Goal: Task Accomplishment & Management: Use online tool/utility

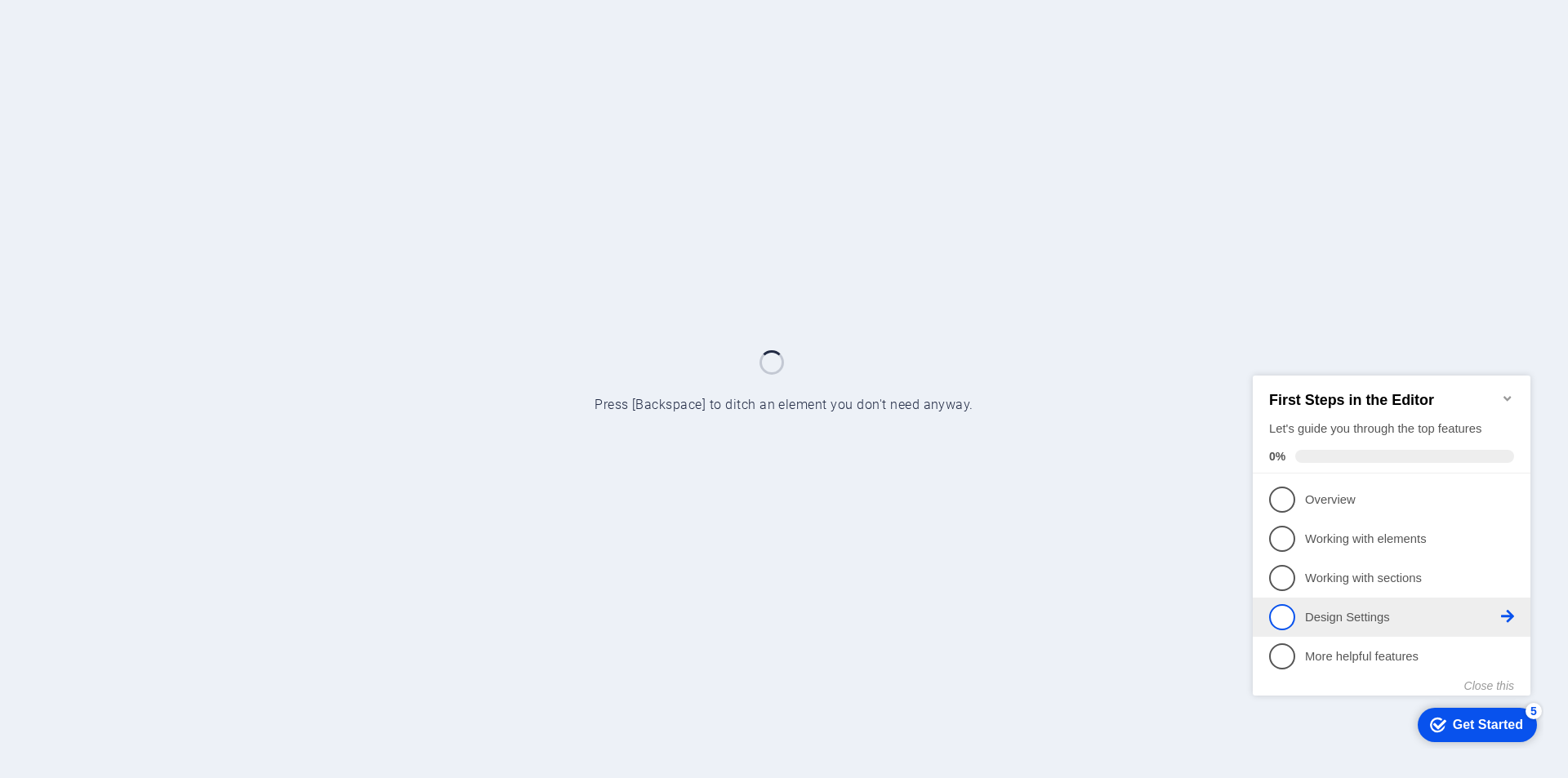
click at [1367, 615] on p "Design Settings - incomplete" at bounding box center [1403, 617] width 196 height 17
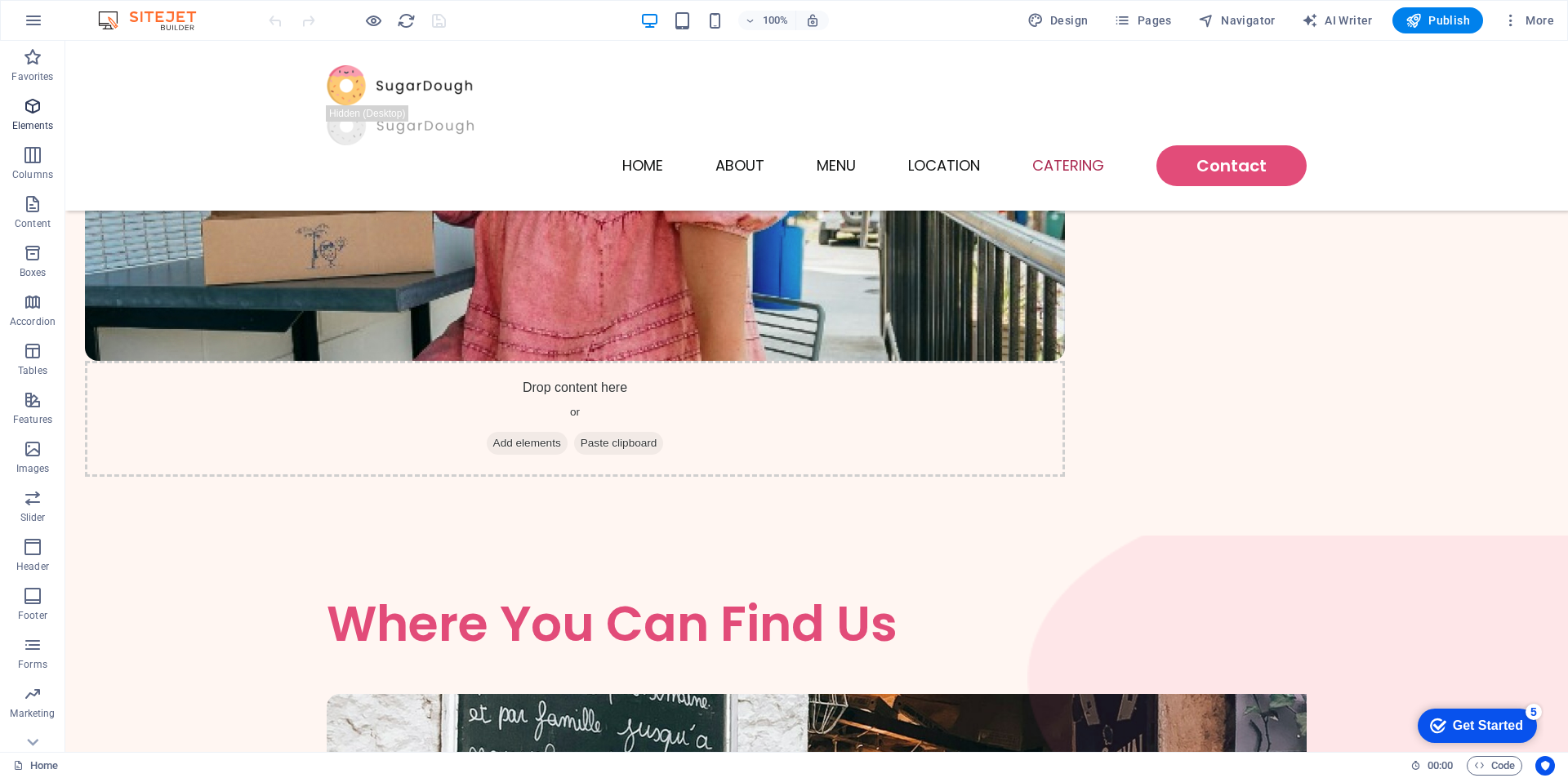
click at [32, 114] on icon "button" at bounding box center [32, 106] width 20 height 20
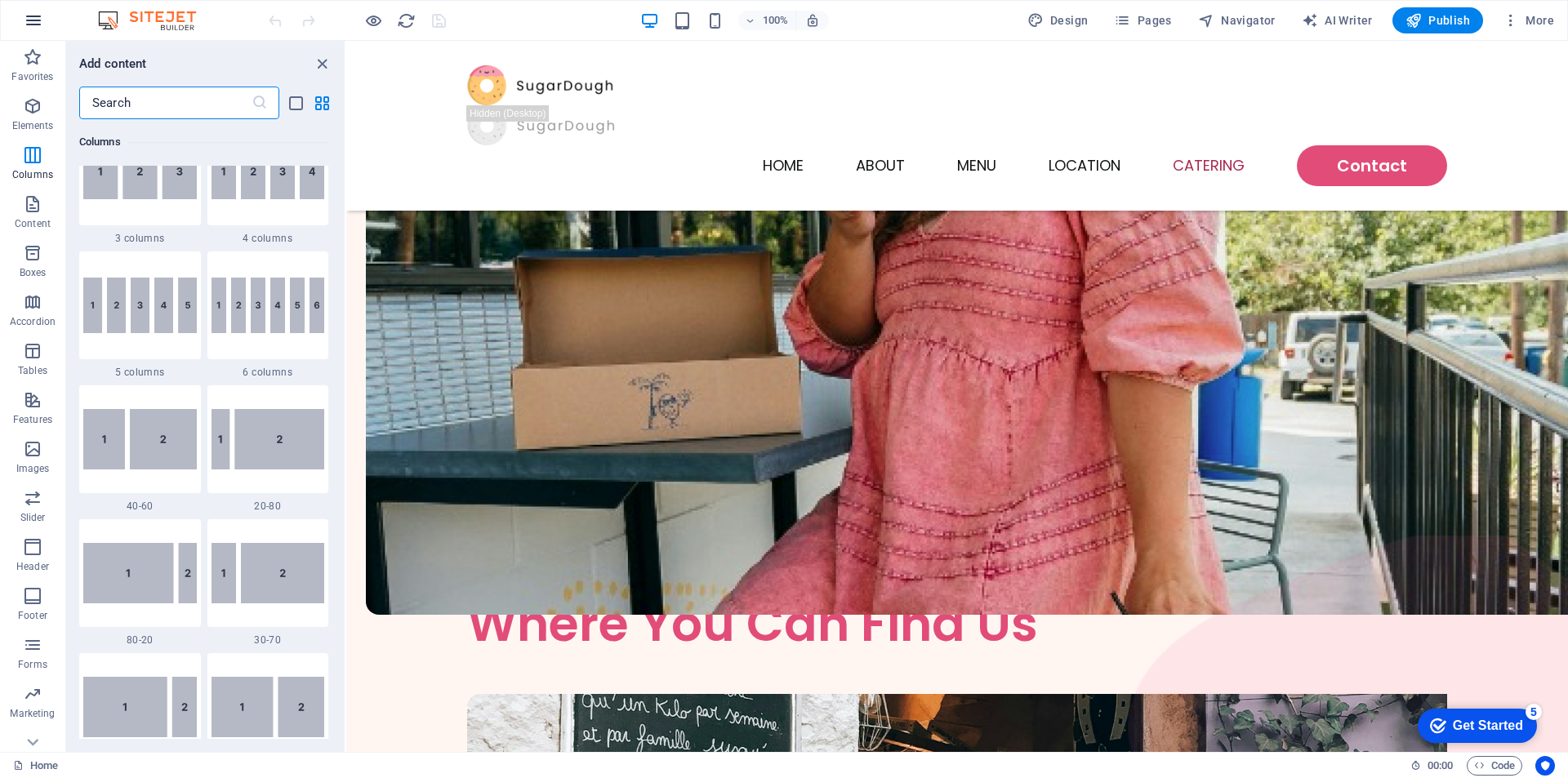
click at [35, 9] on button "button" at bounding box center [34, 21] width 40 height 40
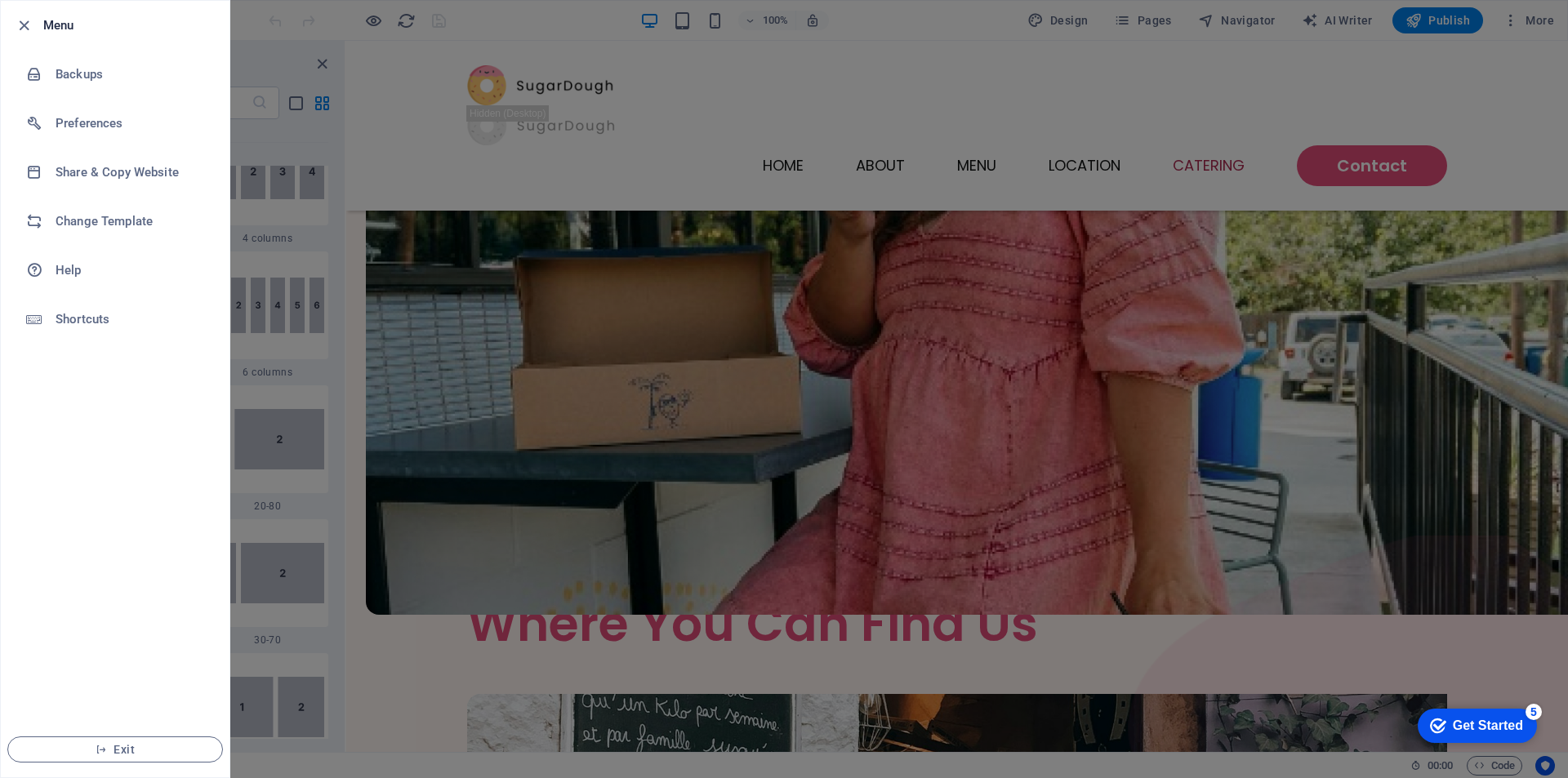
click at [466, 238] on div at bounding box center [784, 389] width 1568 height 778
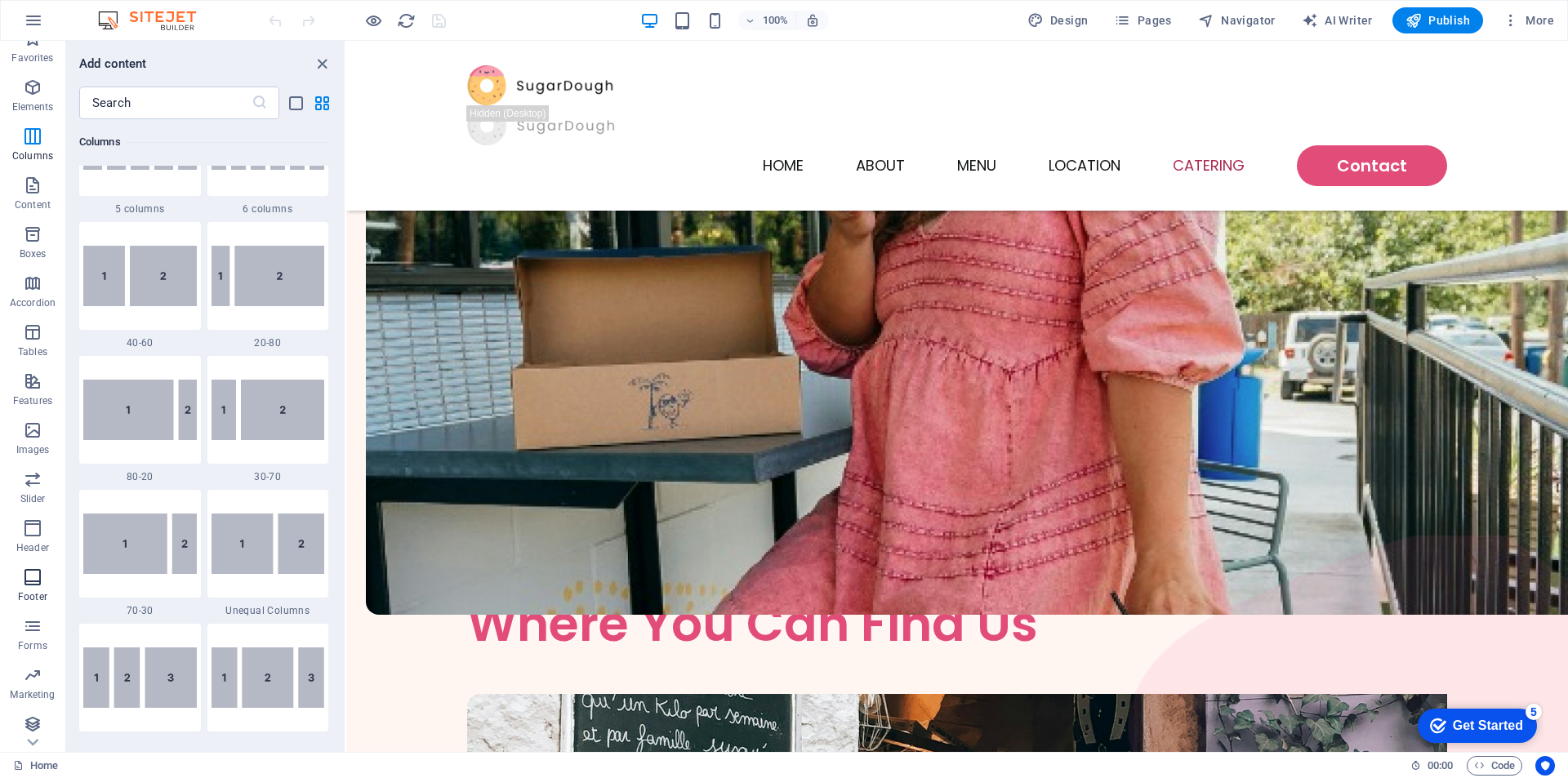
scroll to position [24, 0]
click at [36, 720] on icon "button" at bounding box center [32, 720] width 20 height 20
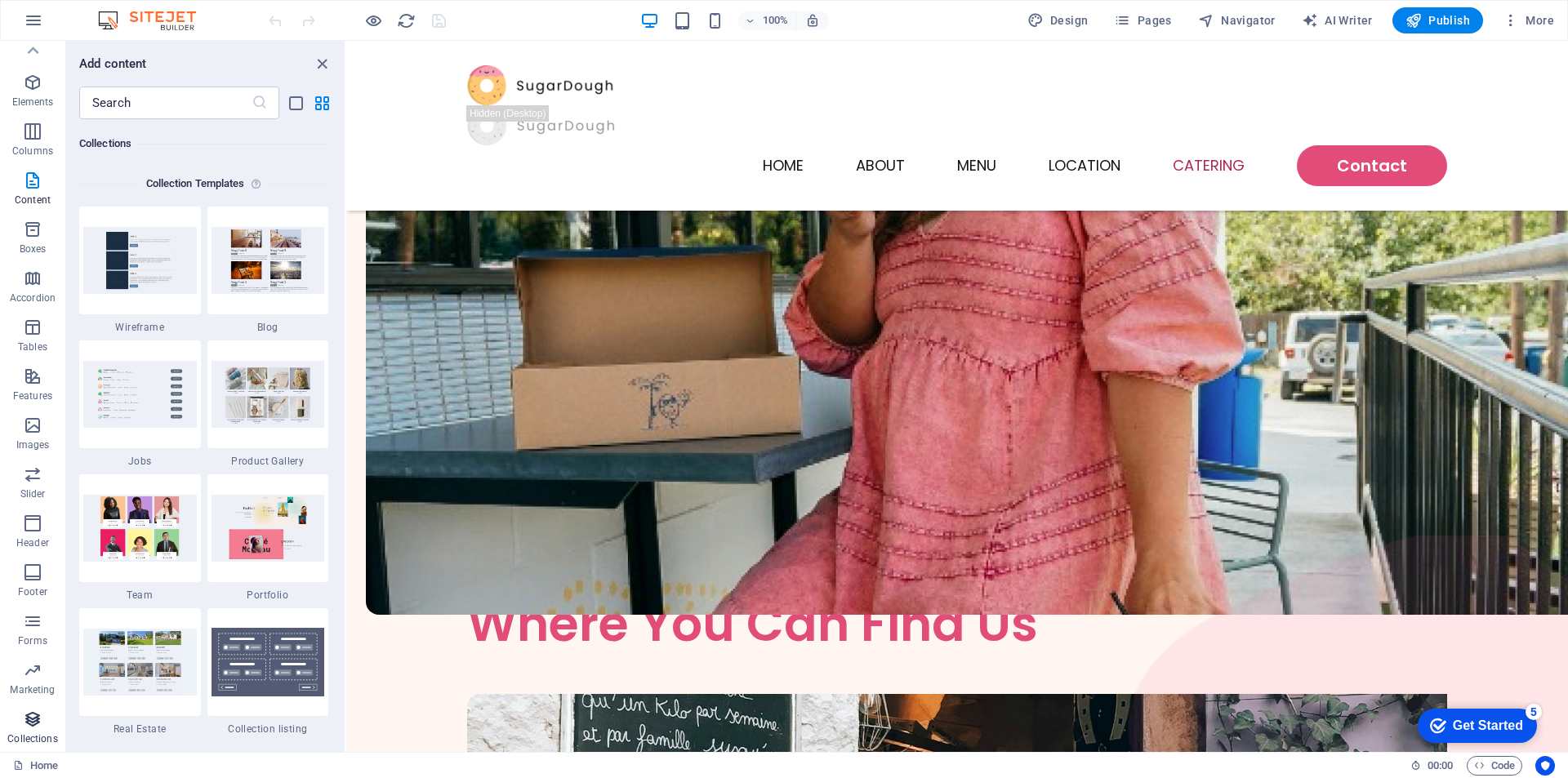
scroll to position [14949, 0]
click at [152, 415] on img at bounding box center [140, 392] width 113 height 66
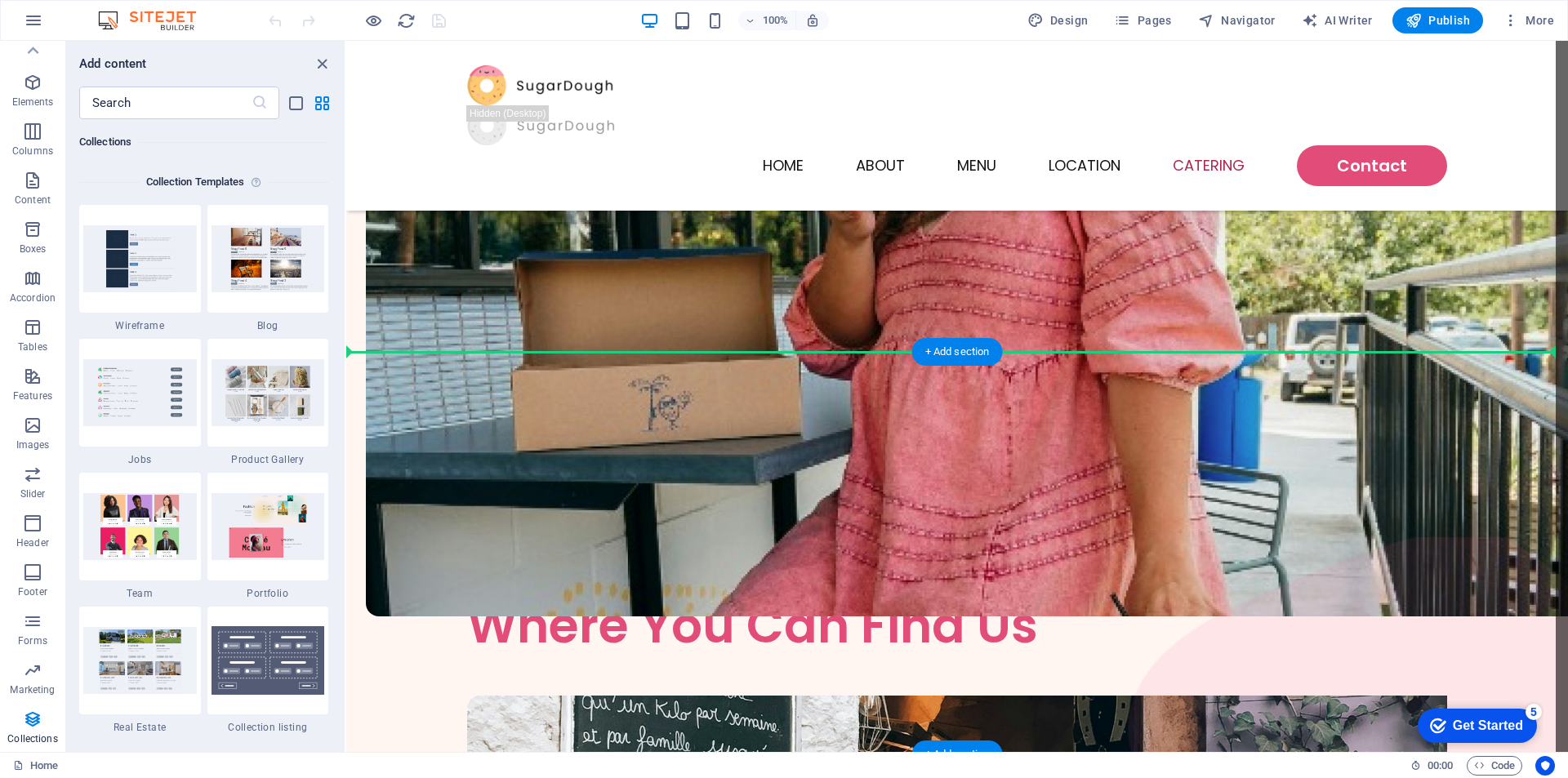
scroll to position [3976, 0]
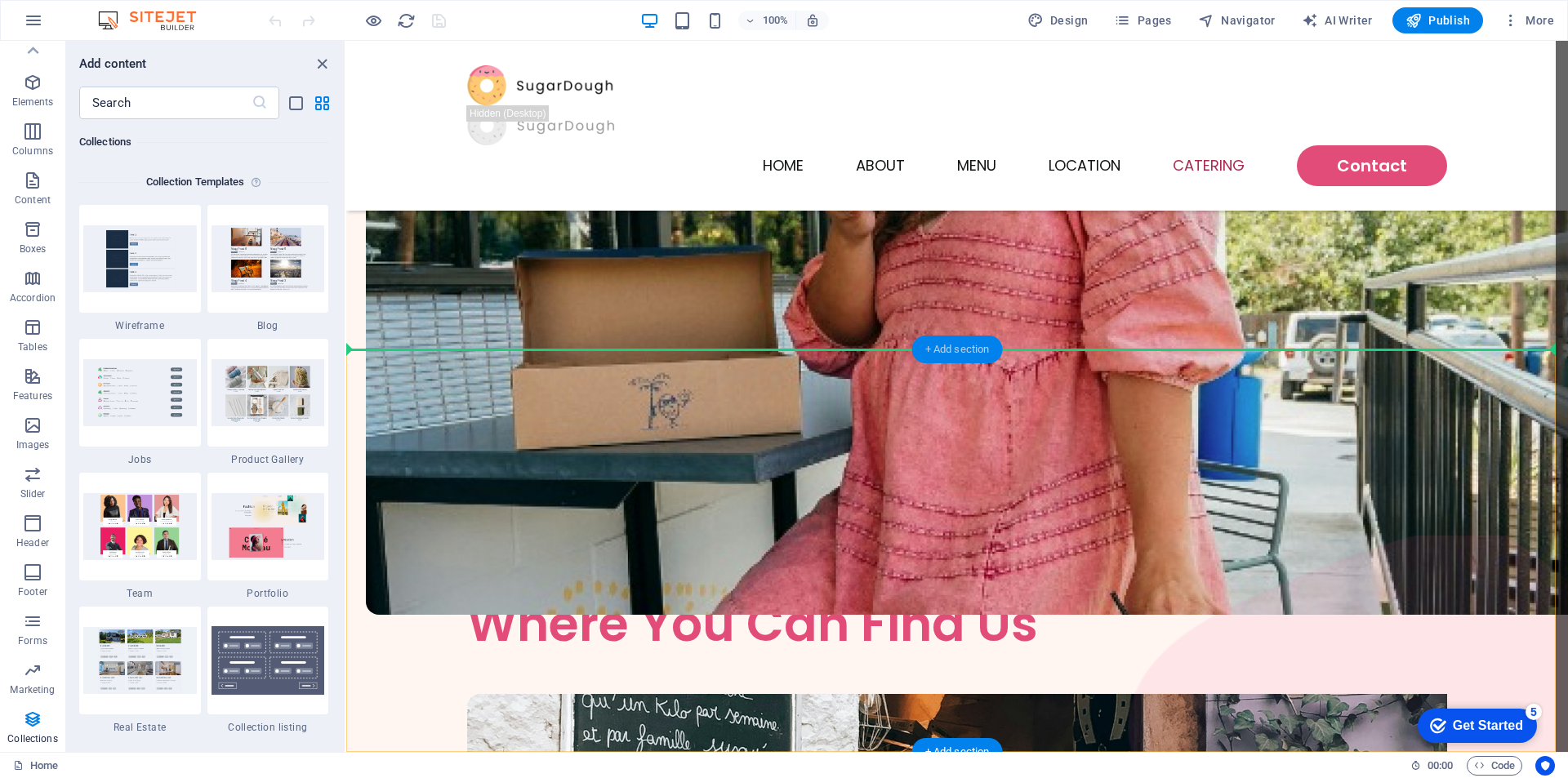
click at [968, 354] on div "+ Add section" at bounding box center [957, 349] width 91 height 27
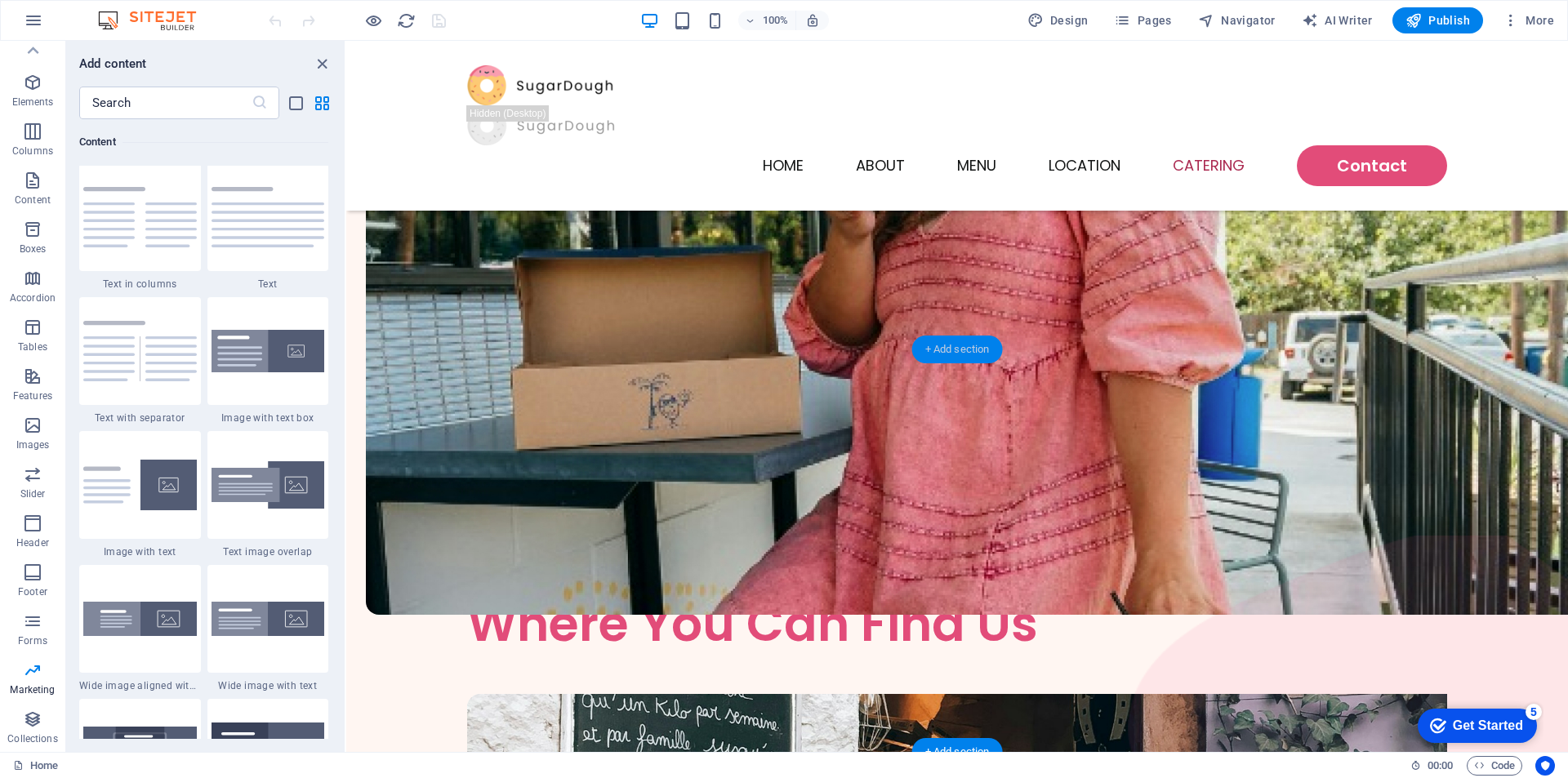
scroll to position [2857, 0]
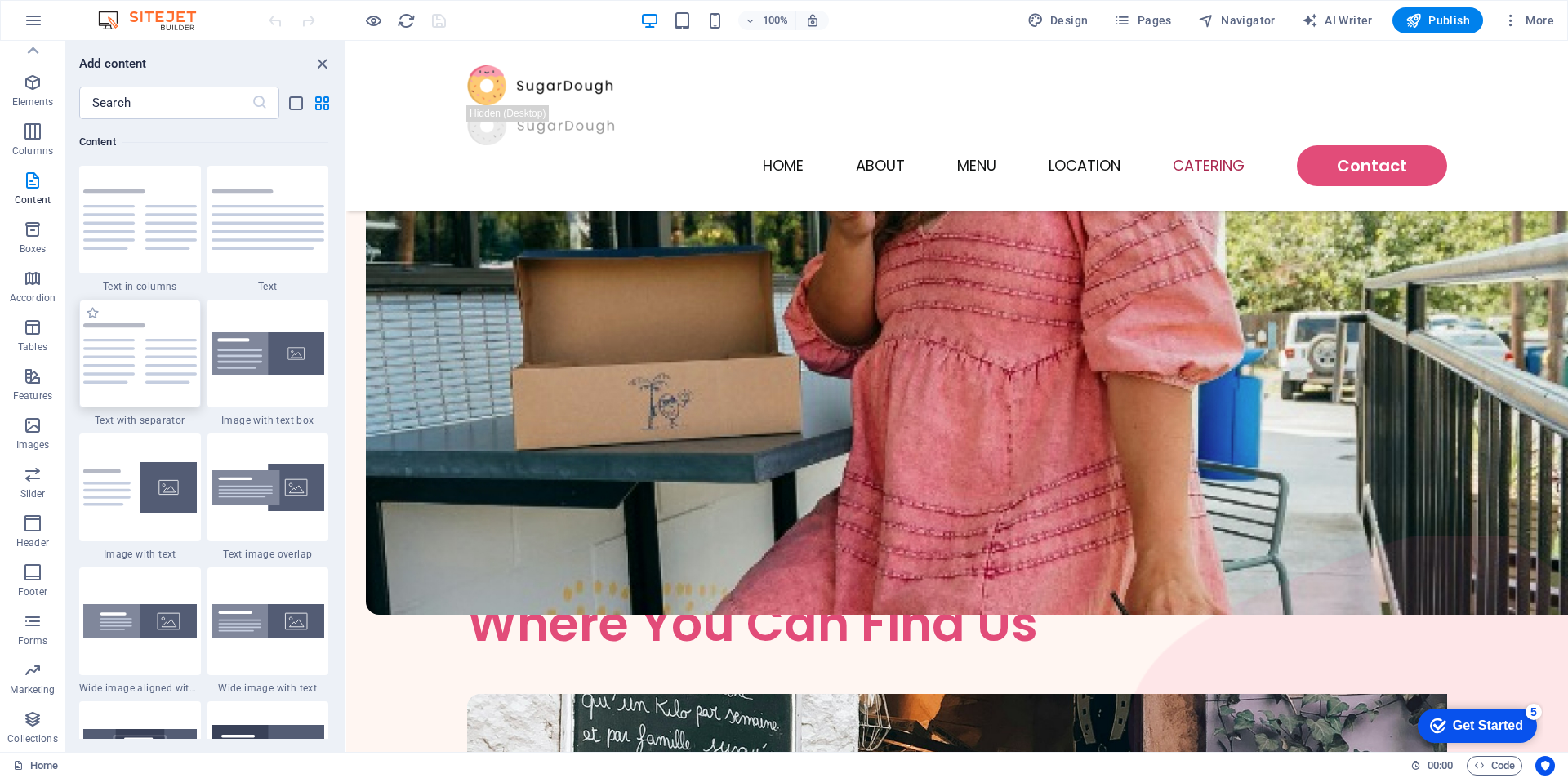
drag, startPoint x: 156, startPoint y: 357, endPoint x: 119, endPoint y: 372, distance: 39.9
click at [119, 372] on img at bounding box center [140, 354] width 113 height 60
click at [124, 378] on img at bounding box center [140, 354] width 113 height 60
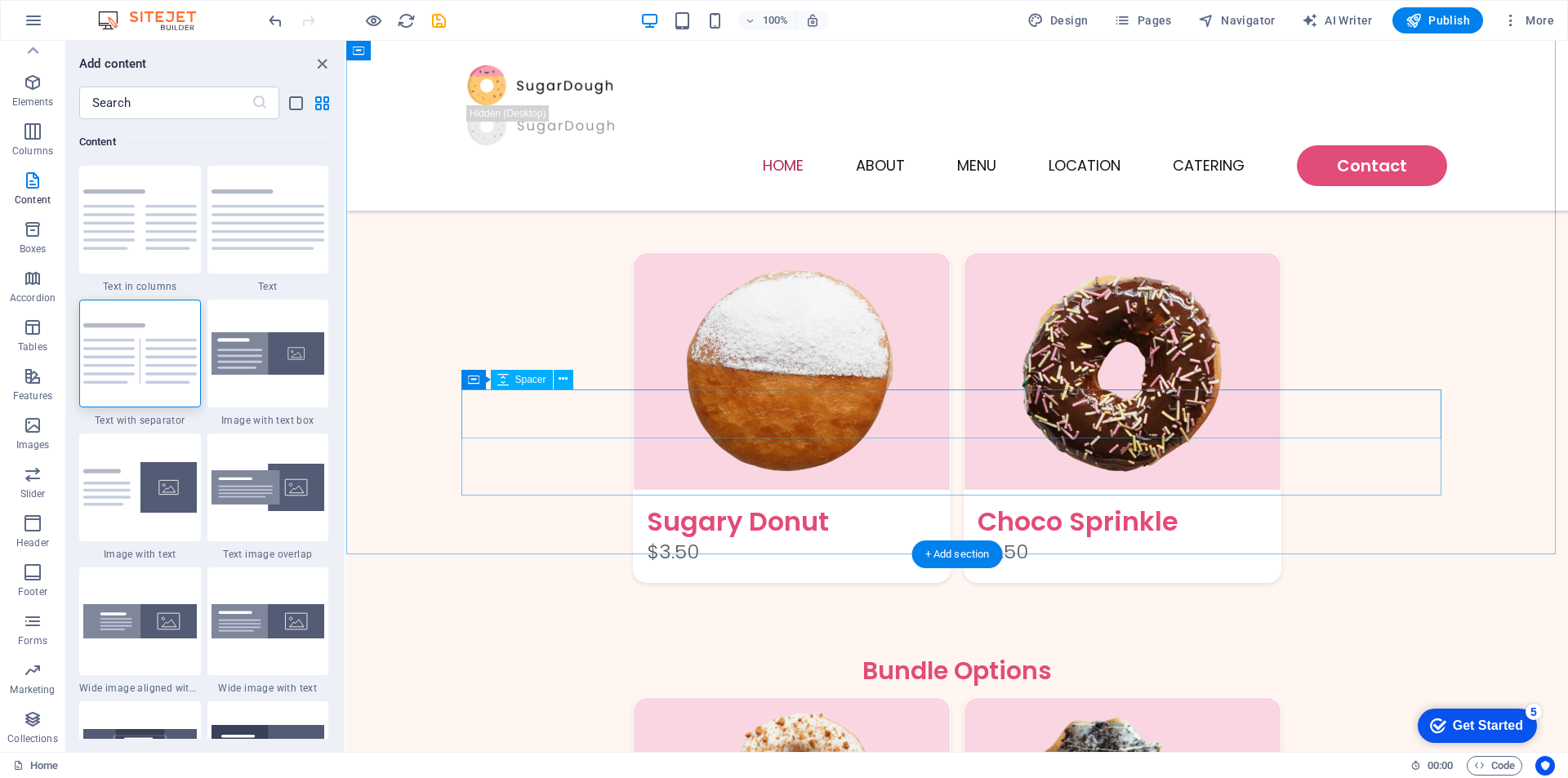
scroll to position [1633, 0]
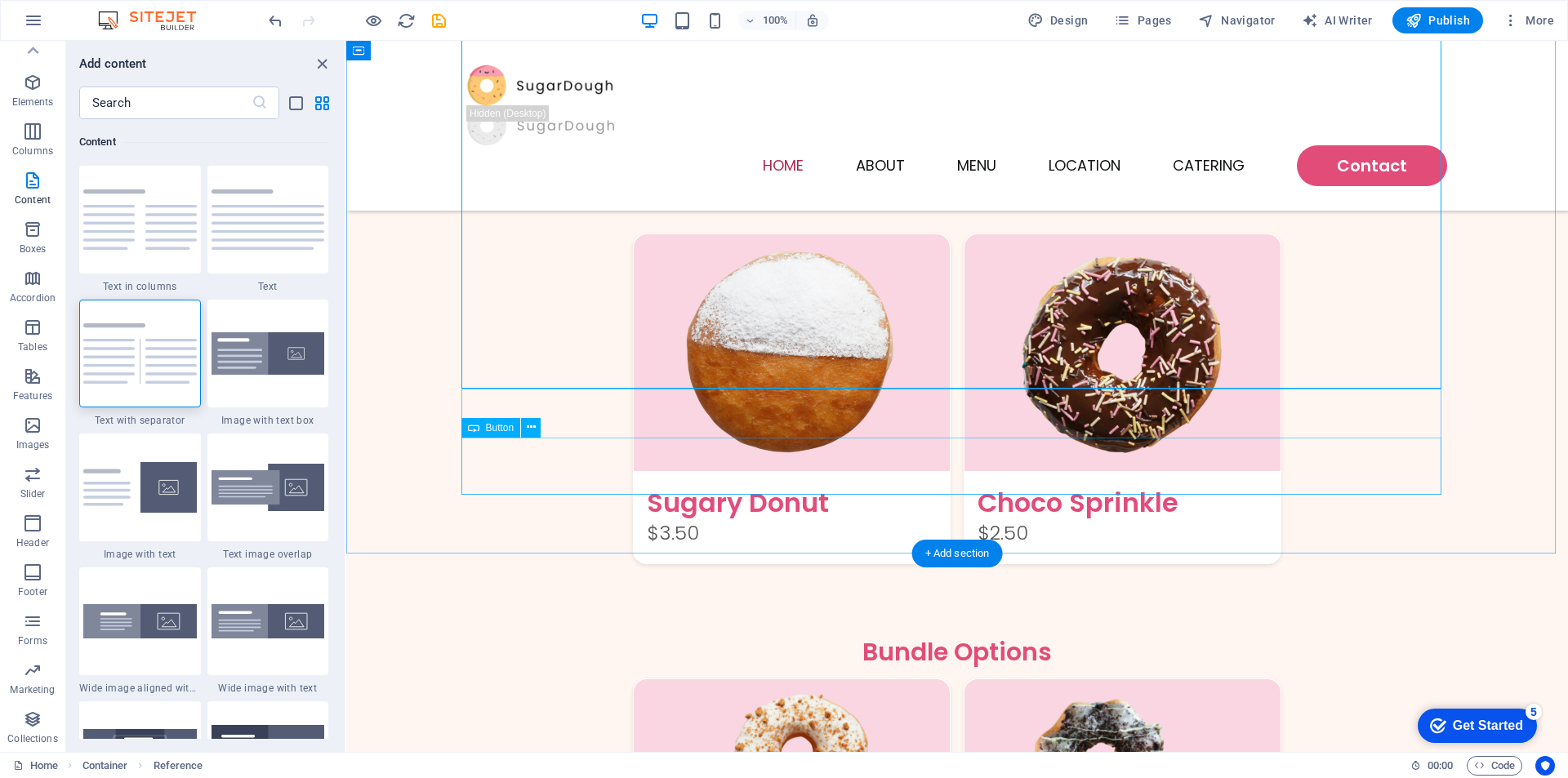
scroll to position [1960, 0]
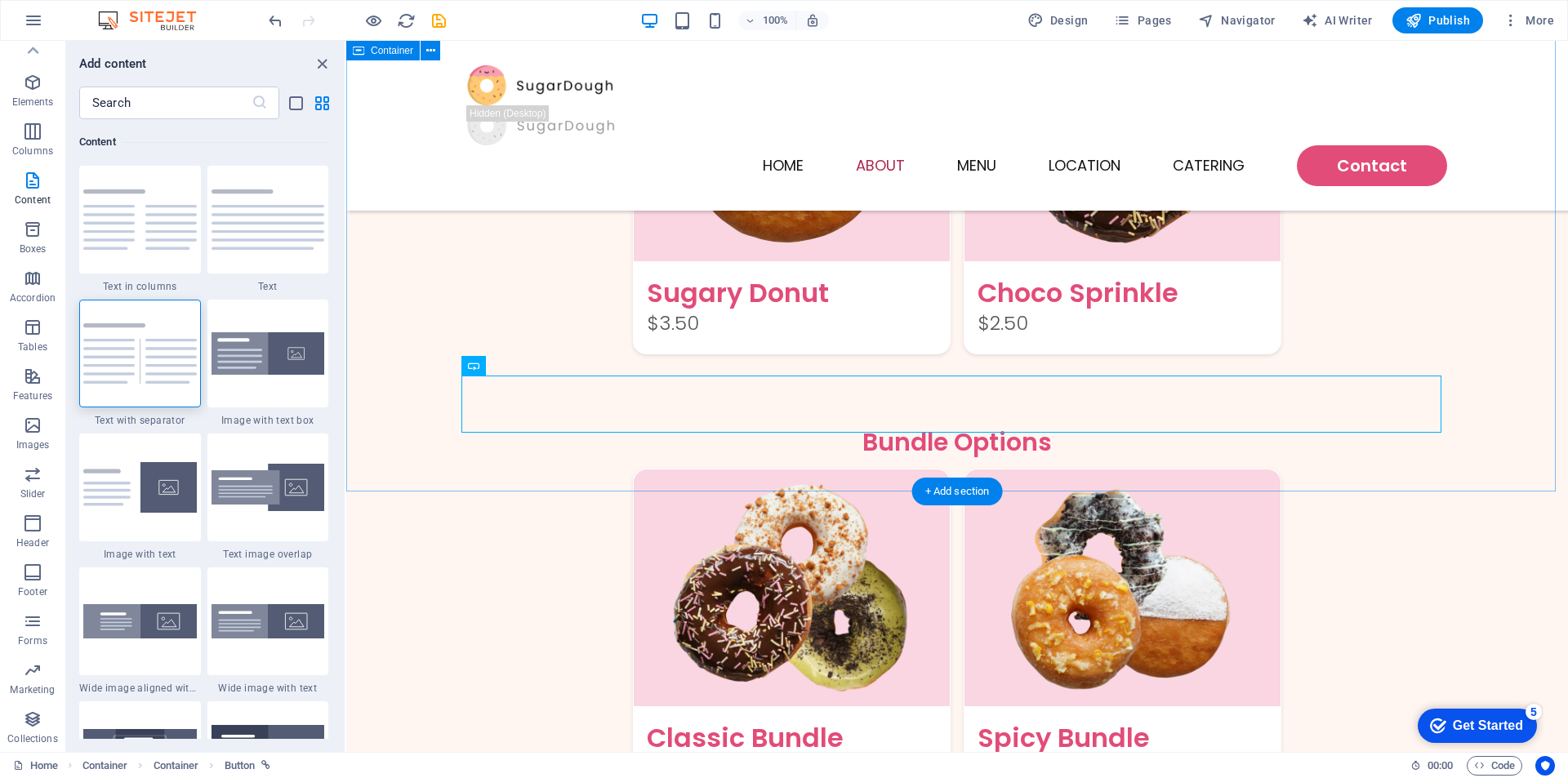
scroll to position [2205, 0]
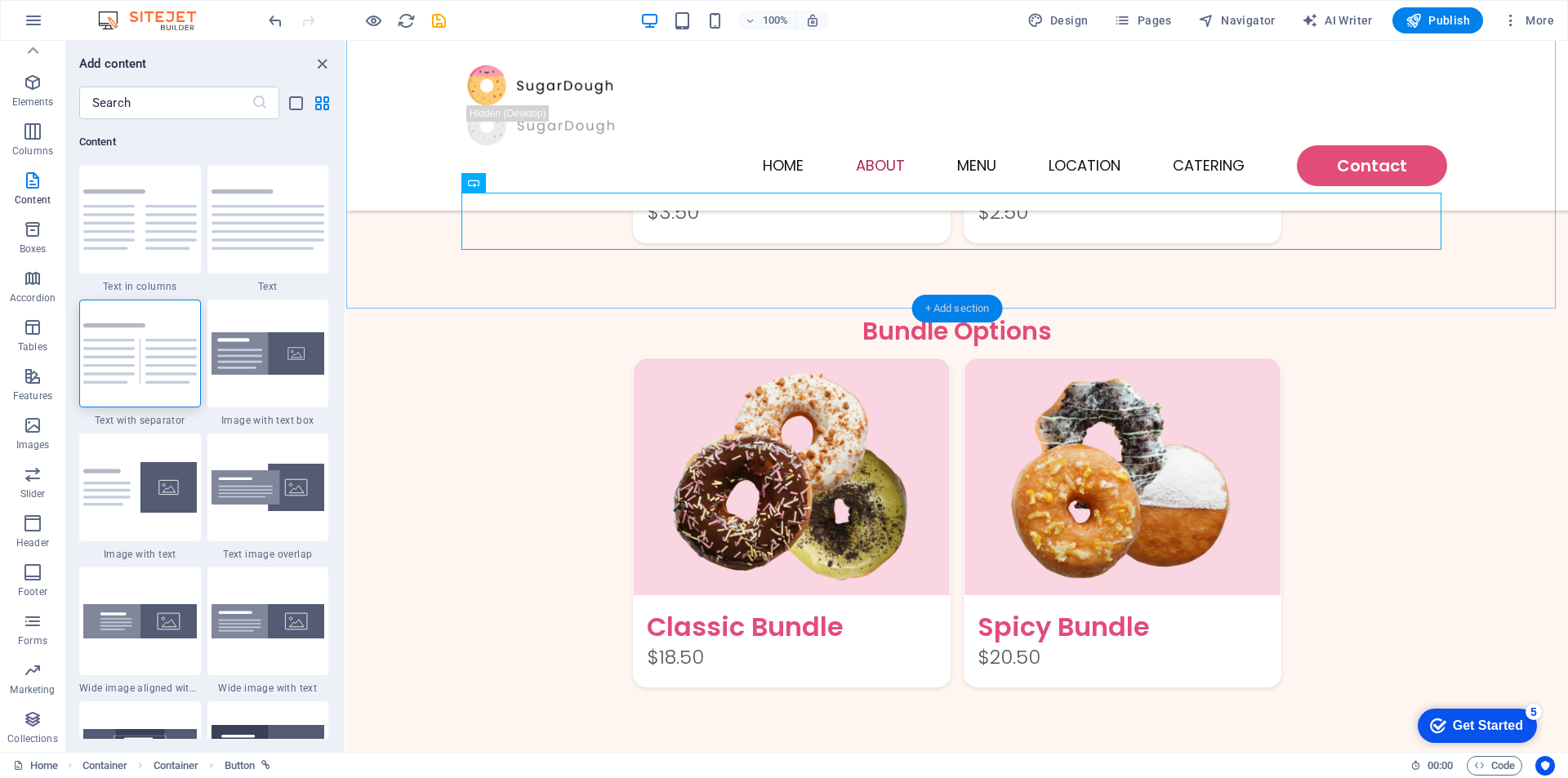
click at [942, 302] on div "+ Add section" at bounding box center [957, 308] width 91 height 27
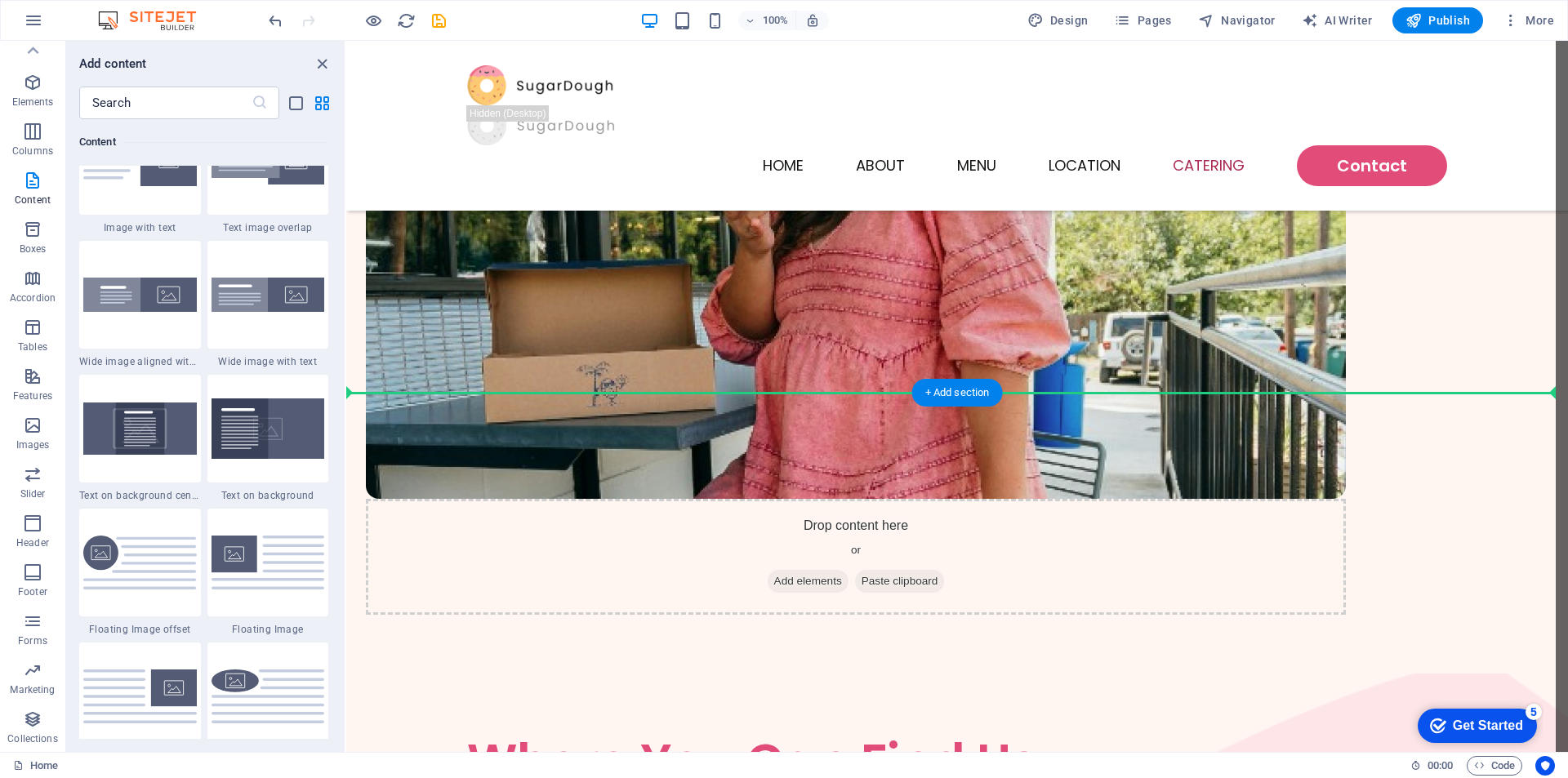
scroll to position [3976, 0]
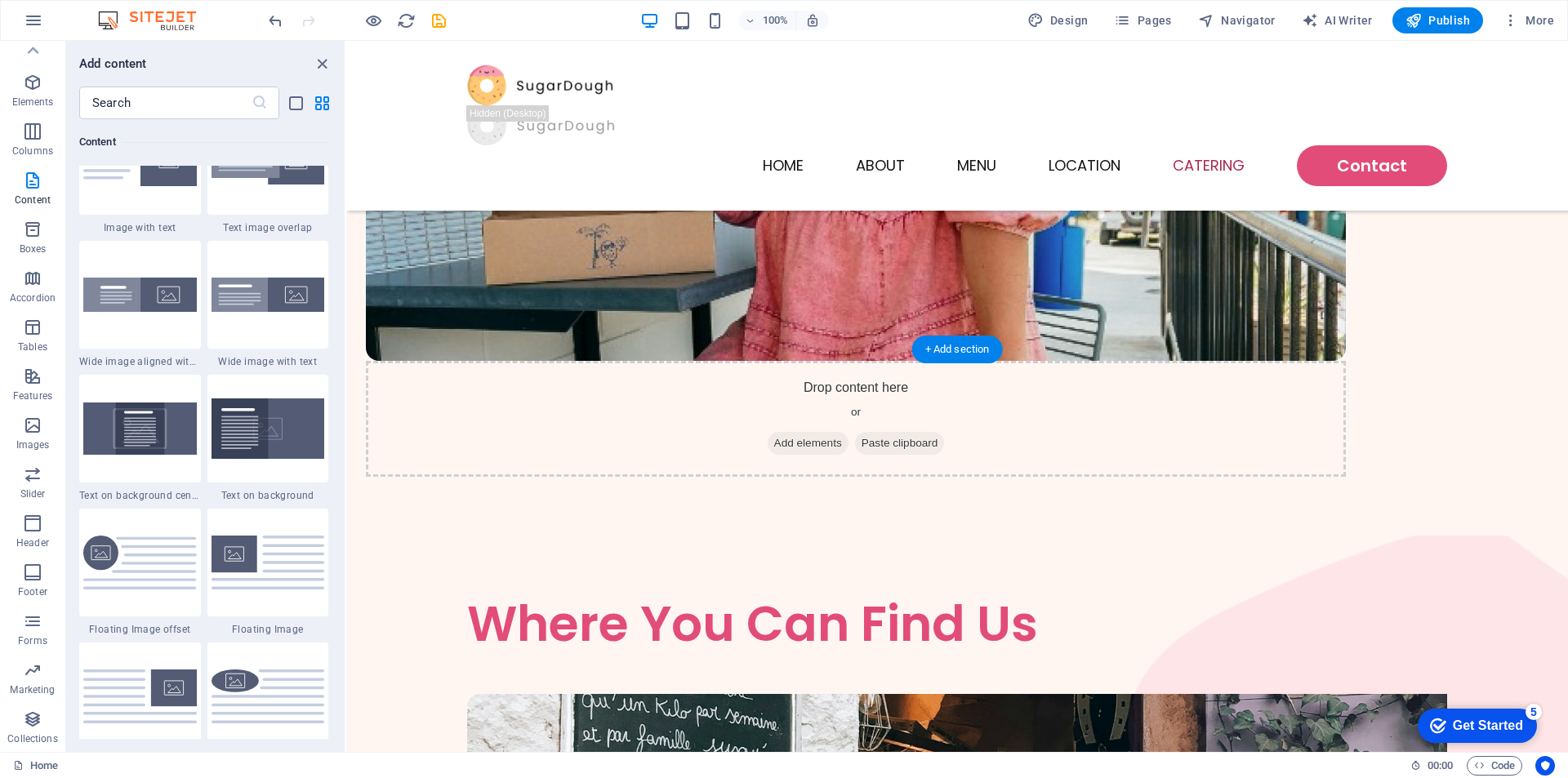
click at [953, 353] on div "+ Add section" at bounding box center [957, 349] width 91 height 27
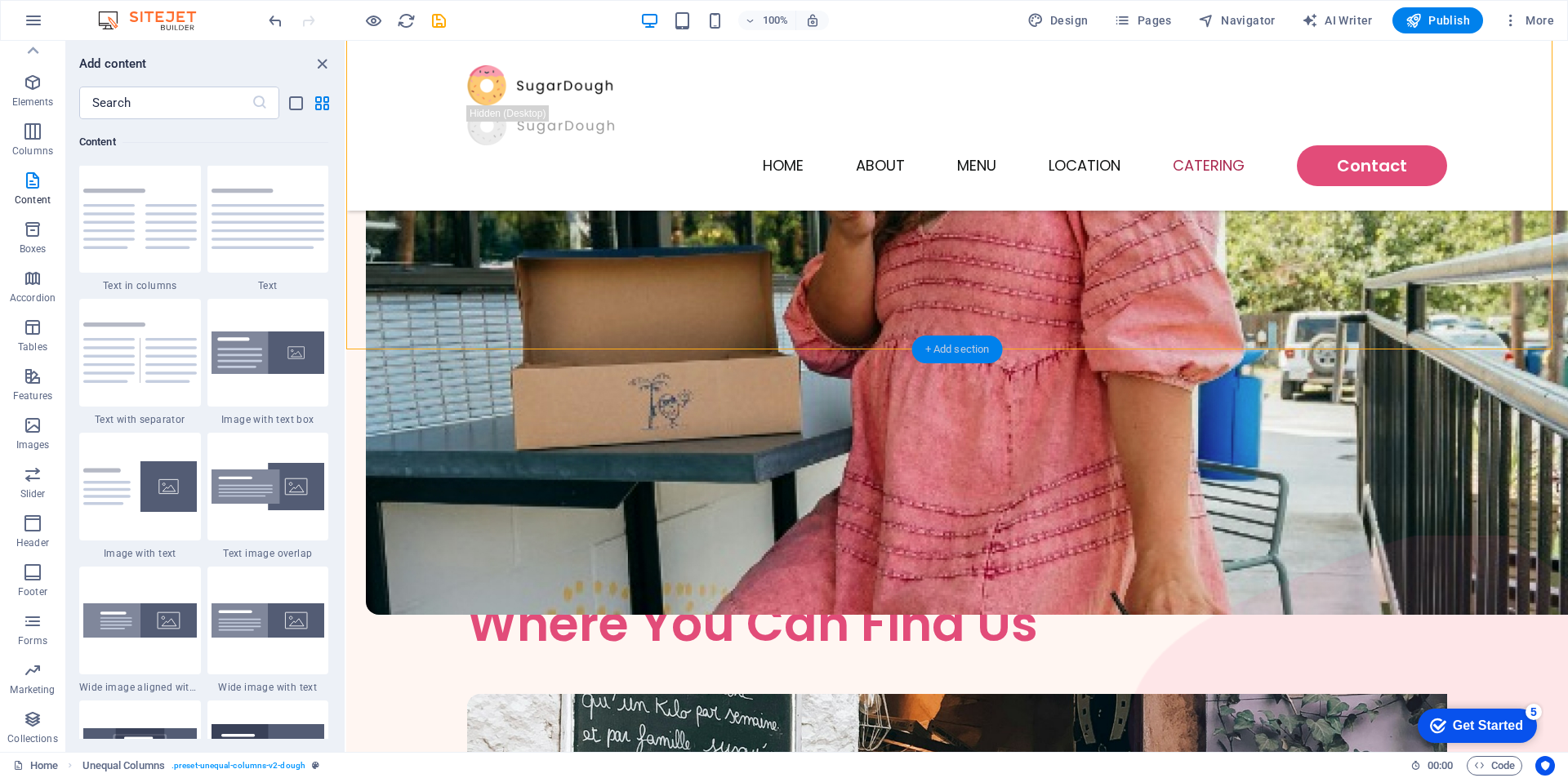
scroll to position [2857, 0]
click at [418, 339] on span "Footer Saga" at bounding box center [396, 339] width 54 height 9
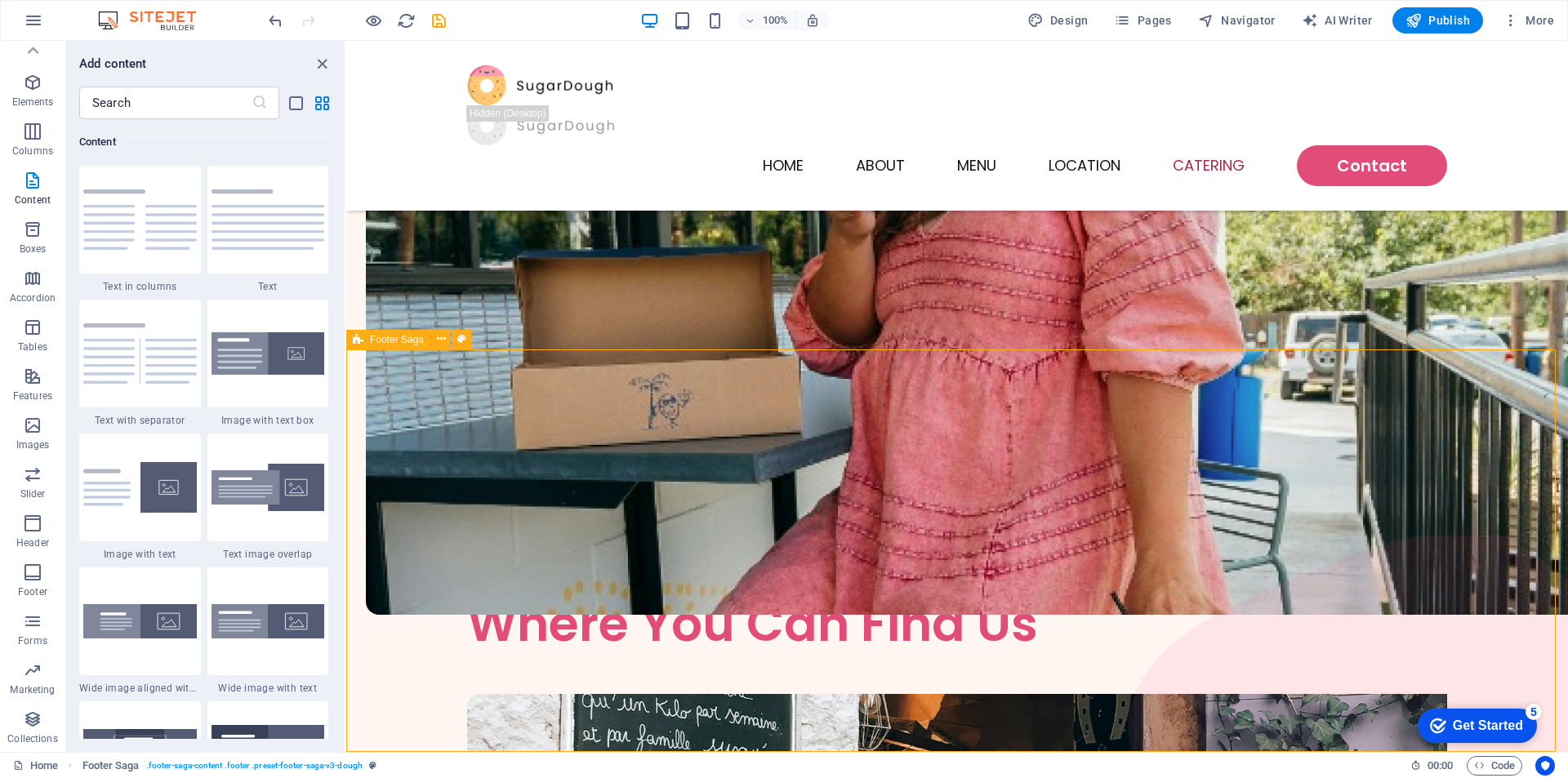
click at [400, 338] on span "Footer Saga" at bounding box center [396, 339] width 54 height 9
drag, startPoint x: 762, startPoint y: 384, endPoint x: 410, endPoint y: 287, distance: 365.1
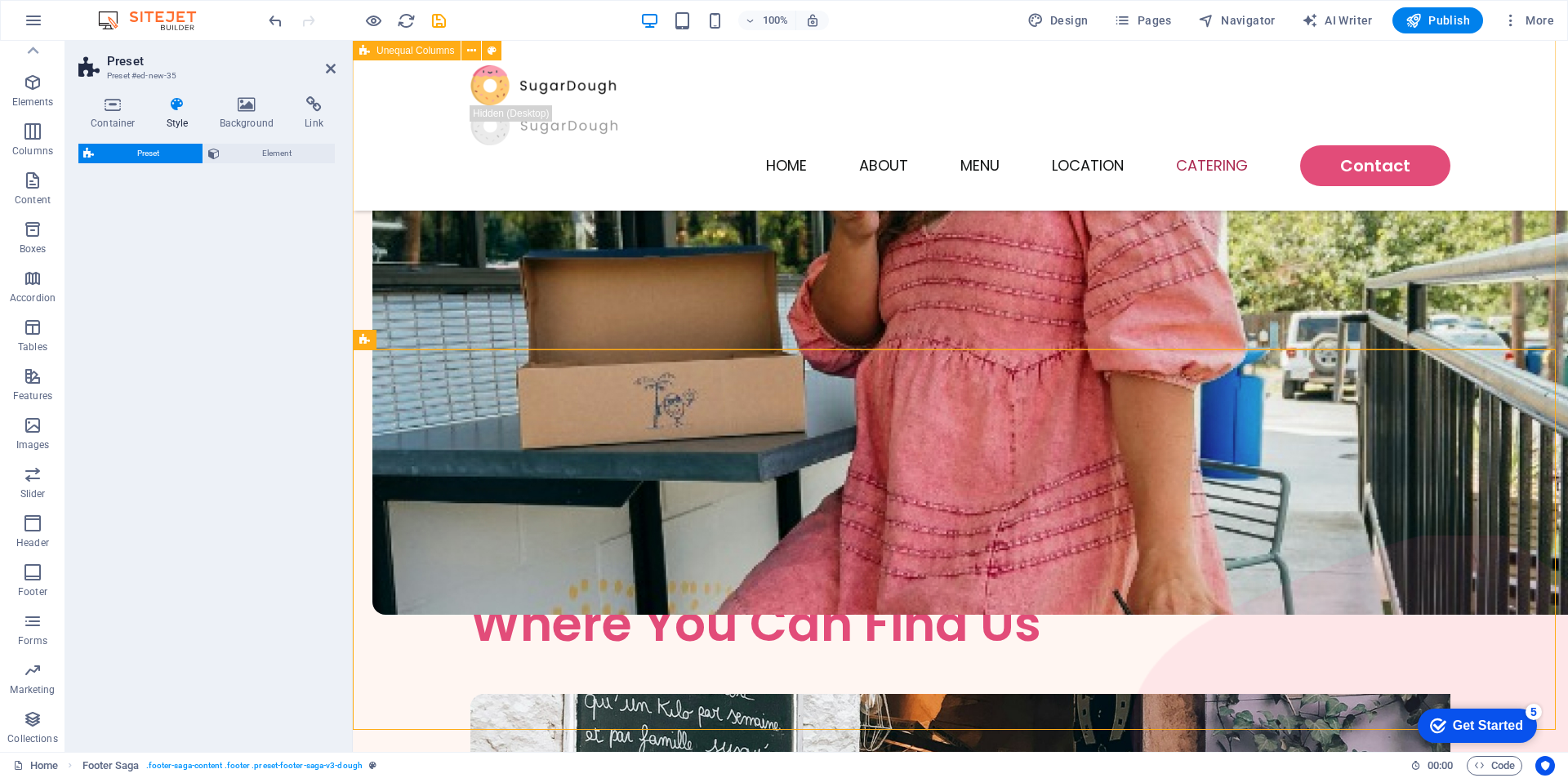
select select "rem"
select select "px"
select select "preset-text-with-image-v4-boxed"
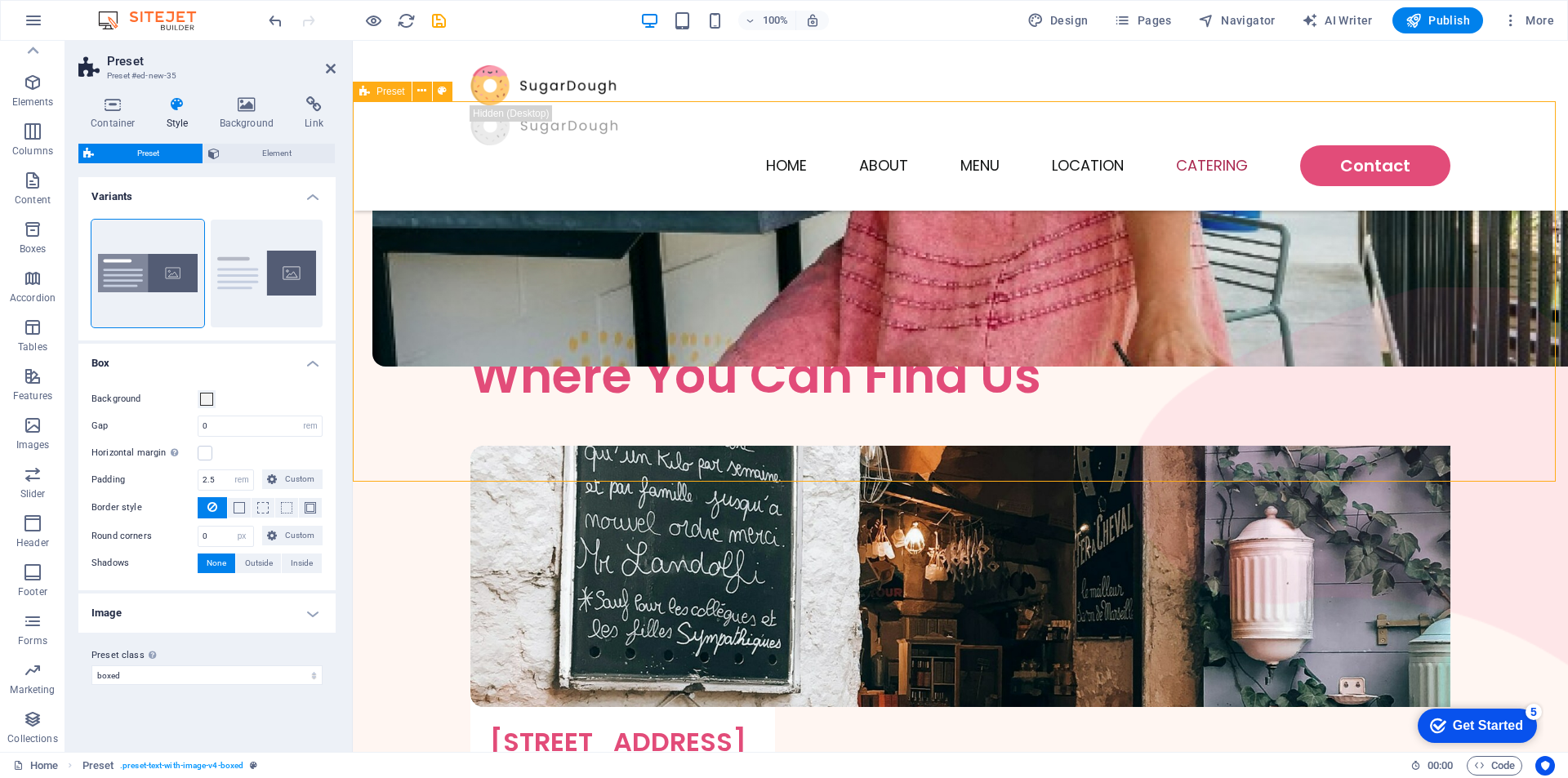
scroll to position [4112, 0]
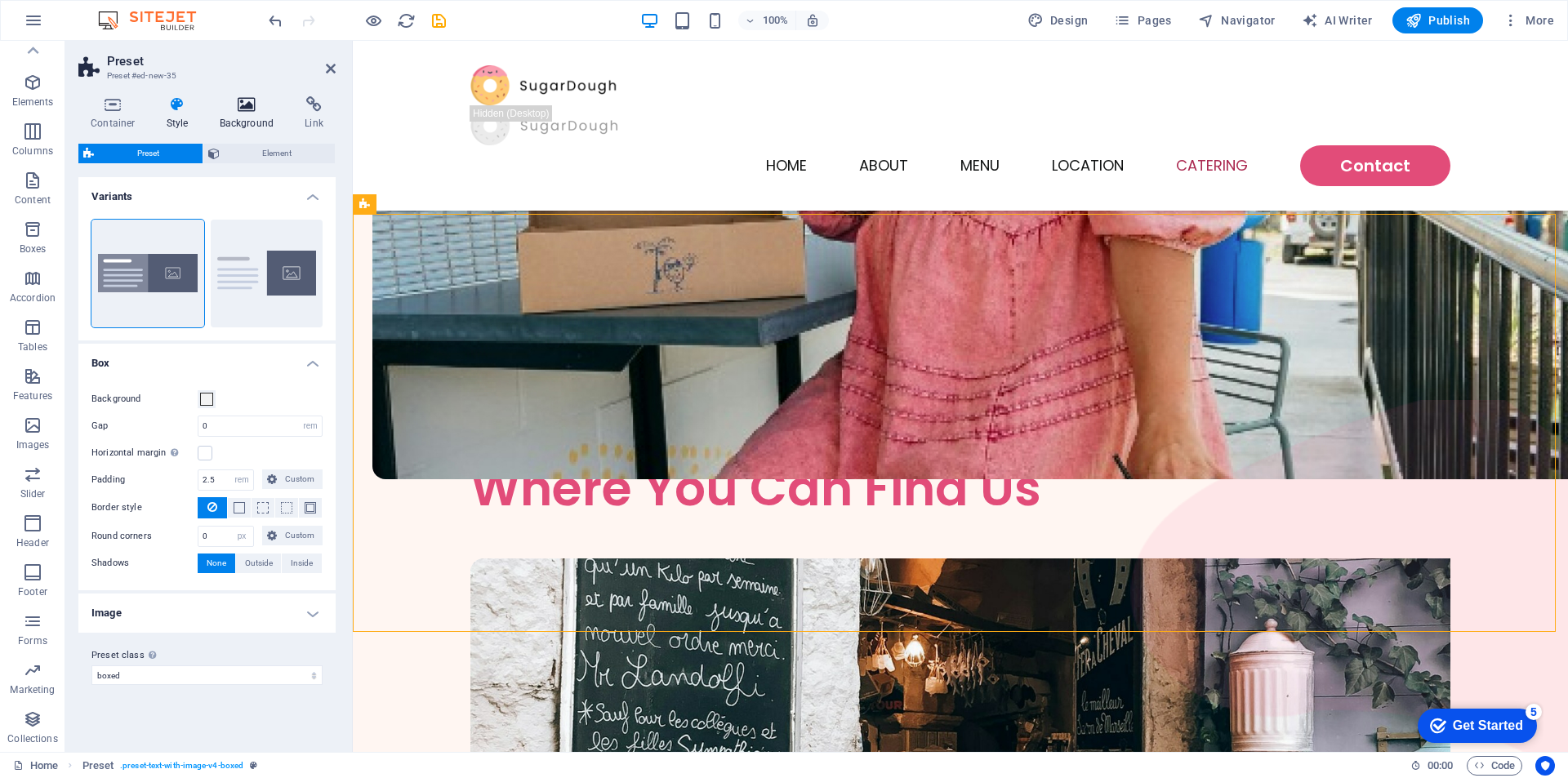
click at [237, 119] on h4 "Background" at bounding box center [250, 113] width 86 height 34
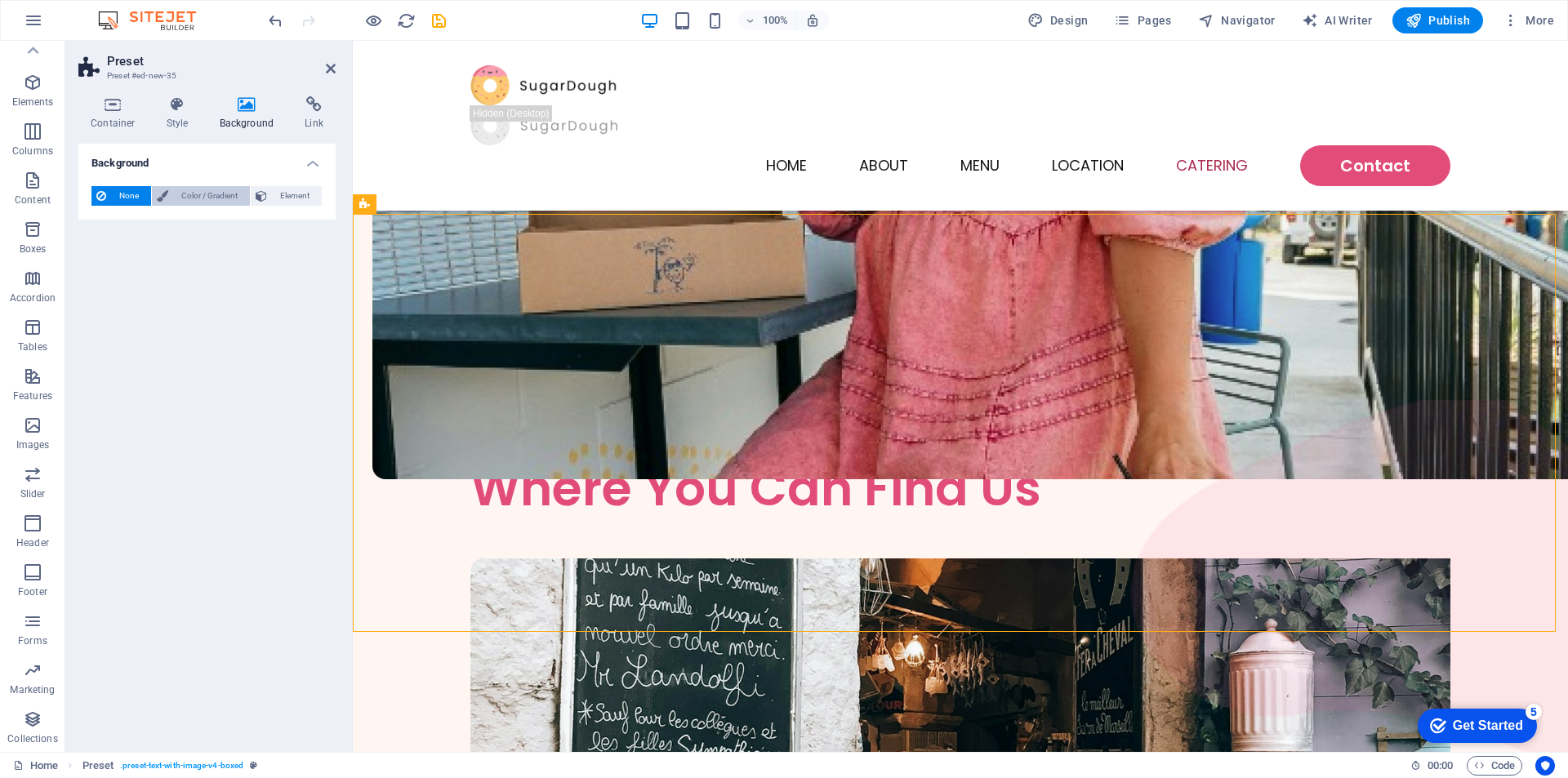
click at [209, 196] on span "Color / Gradient" at bounding box center [209, 195] width 72 height 20
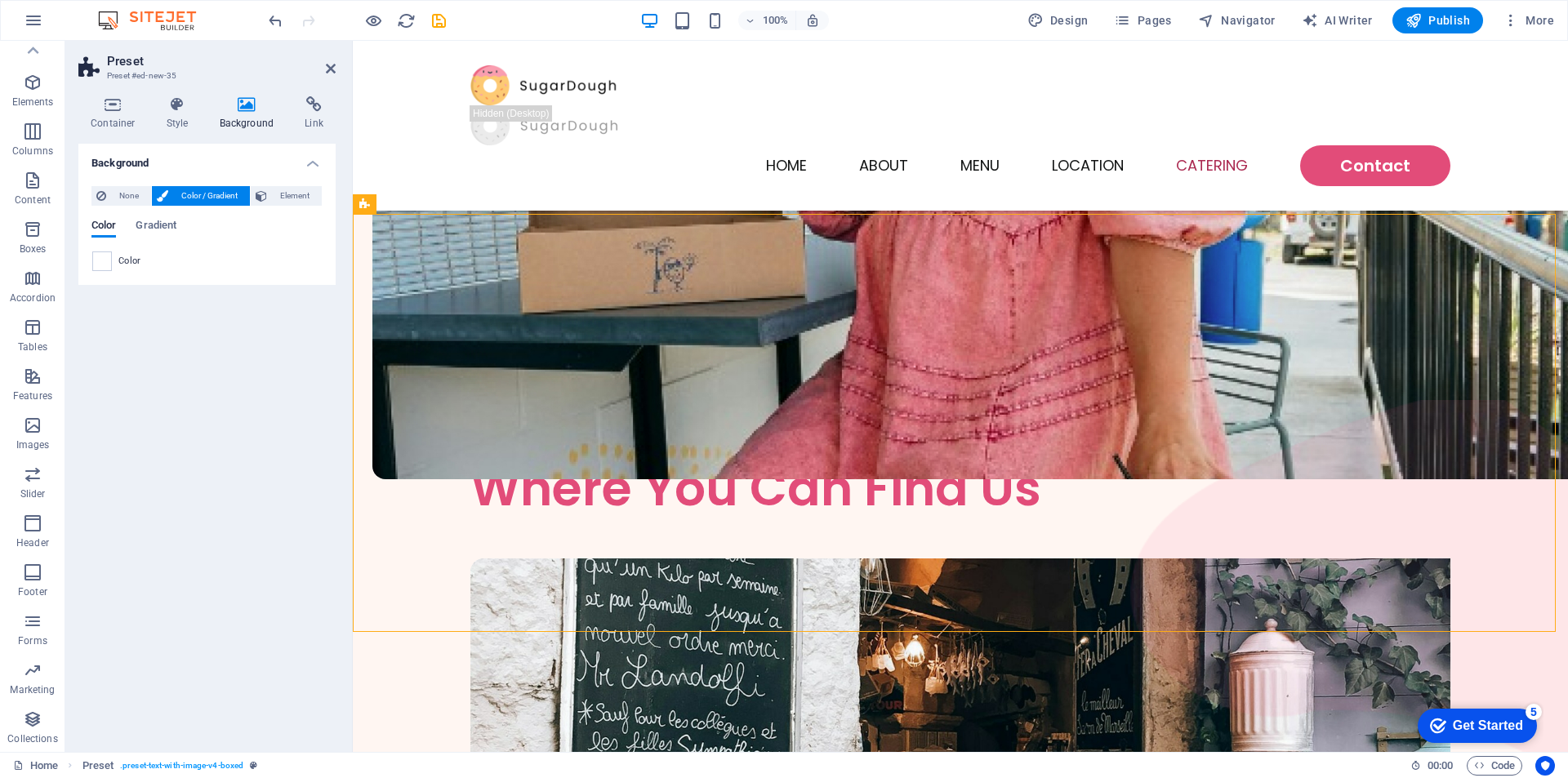
click at [125, 261] on span "Color" at bounding box center [130, 261] width 23 height 13
click at [107, 259] on span at bounding box center [102, 261] width 18 height 18
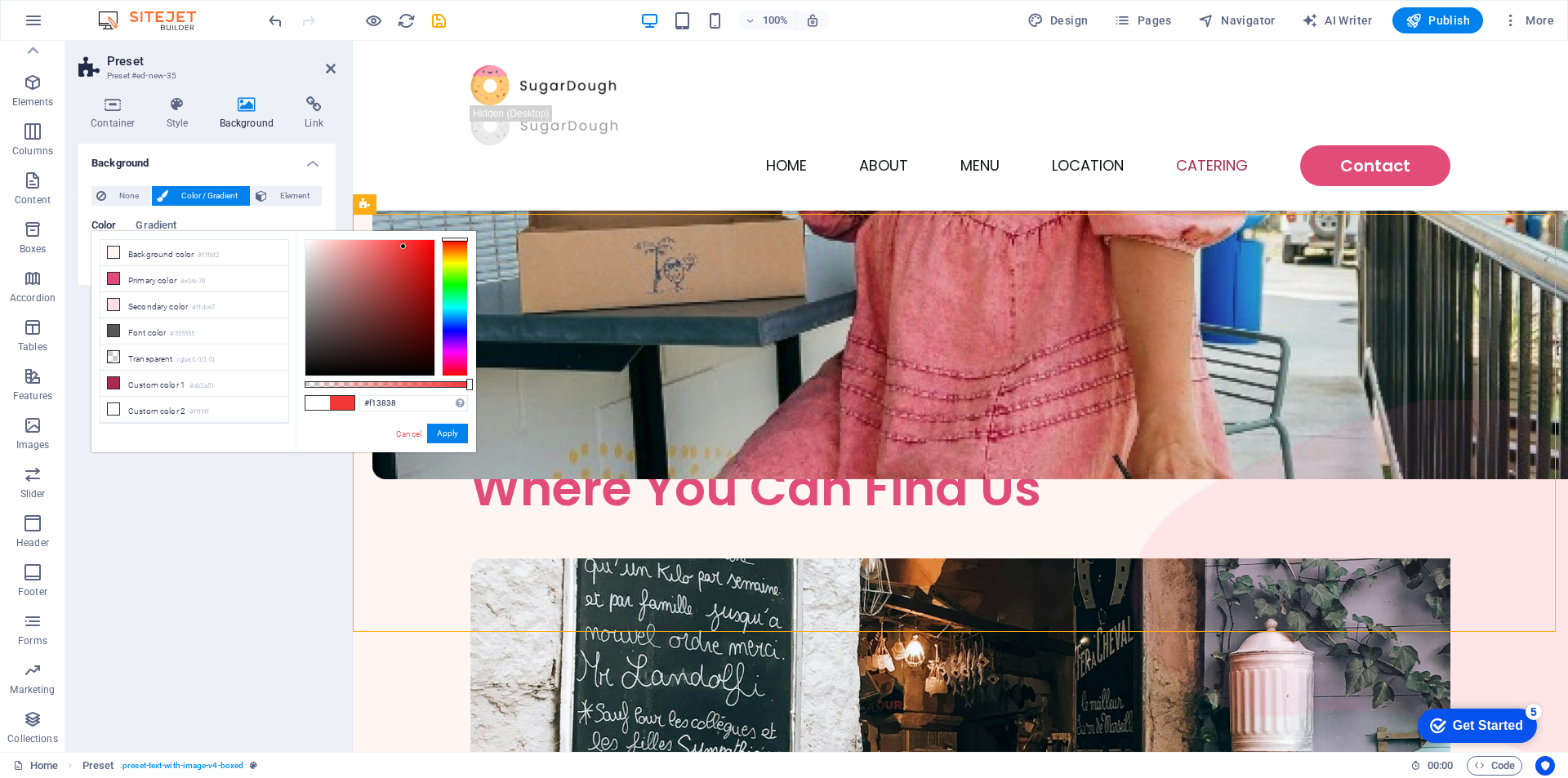
type input "#f23939"
drag, startPoint x: 405, startPoint y: 290, endPoint x: 404, endPoint y: 246, distance: 44.0
click at [404, 246] on div at bounding box center [370, 308] width 129 height 136
click at [286, 192] on span "Element" at bounding box center [294, 195] width 45 height 20
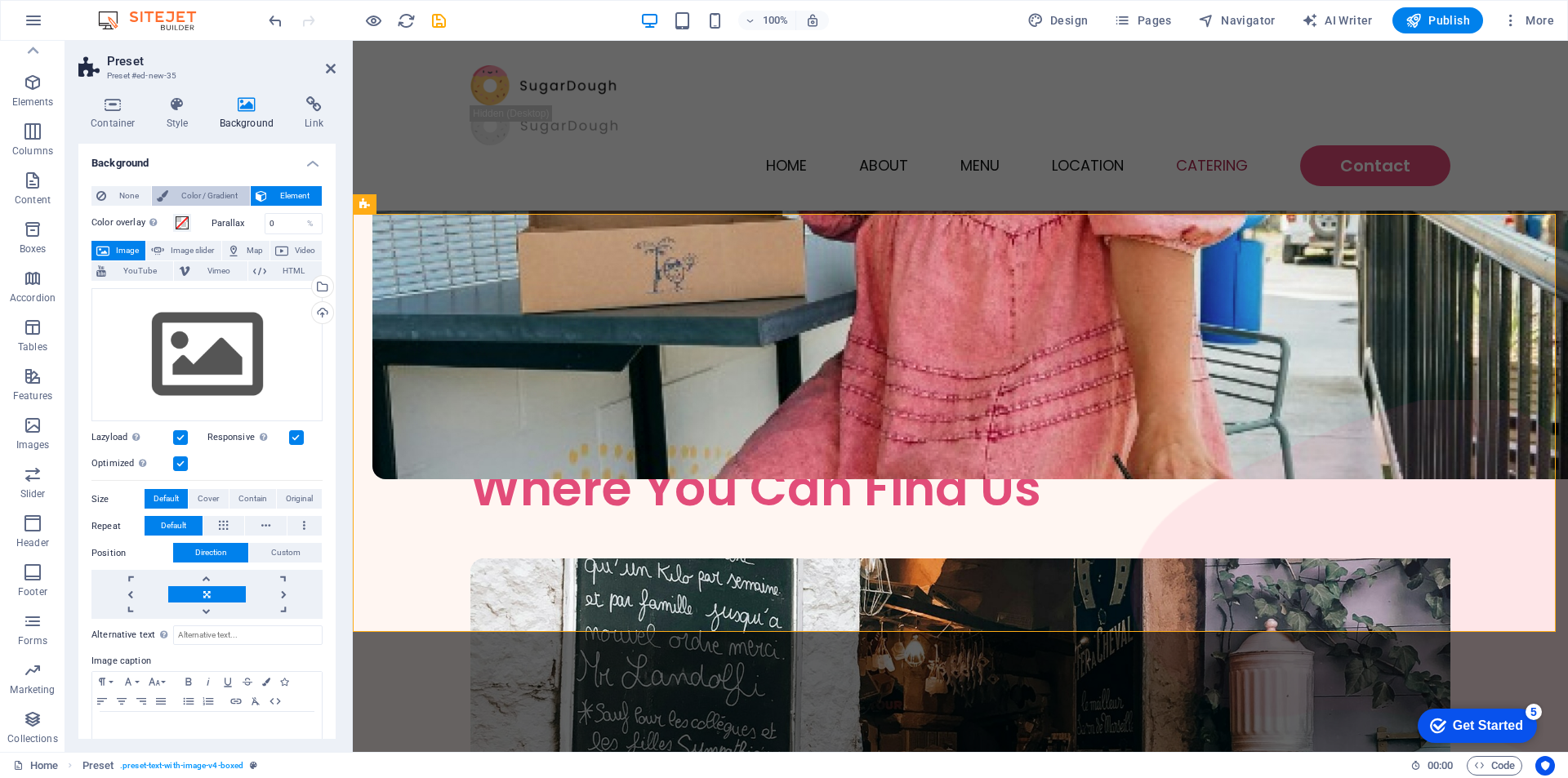
click at [213, 190] on span "Color / Gradient" at bounding box center [209, 195] width 72 height 20
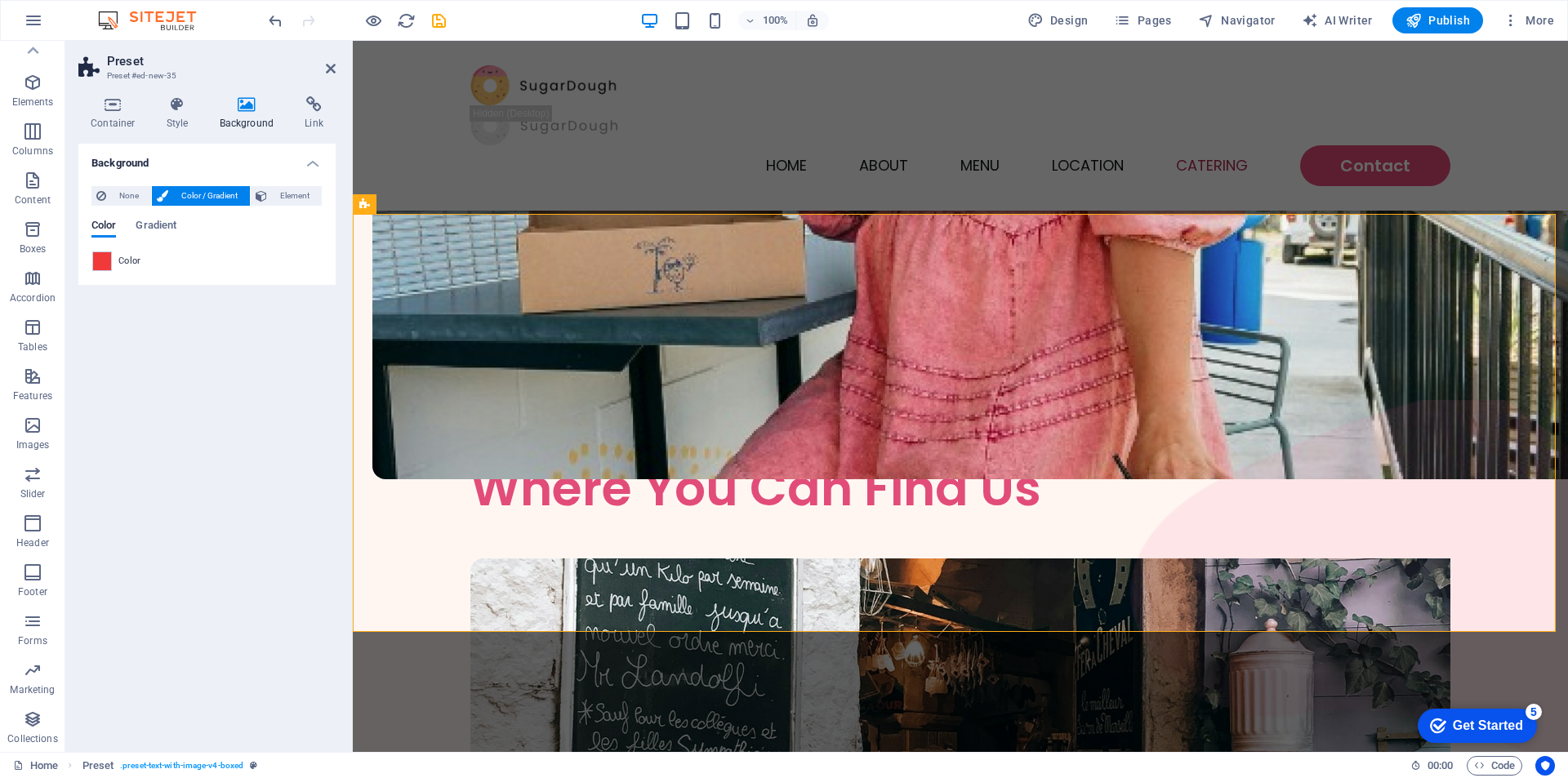
click at [122, 183] on div "None Color / Gradient Element Stretch background to full-width Color overlay Pl…" at bounding box center [206, 229] width 257 height 112
drag, startPoint x: 329, startPoint y: 66, endPoint x: 264, endPoint y: 25, distance: 76.9
click at [329, 65] on icon at bounding box center [331, 69] width 9 height 13
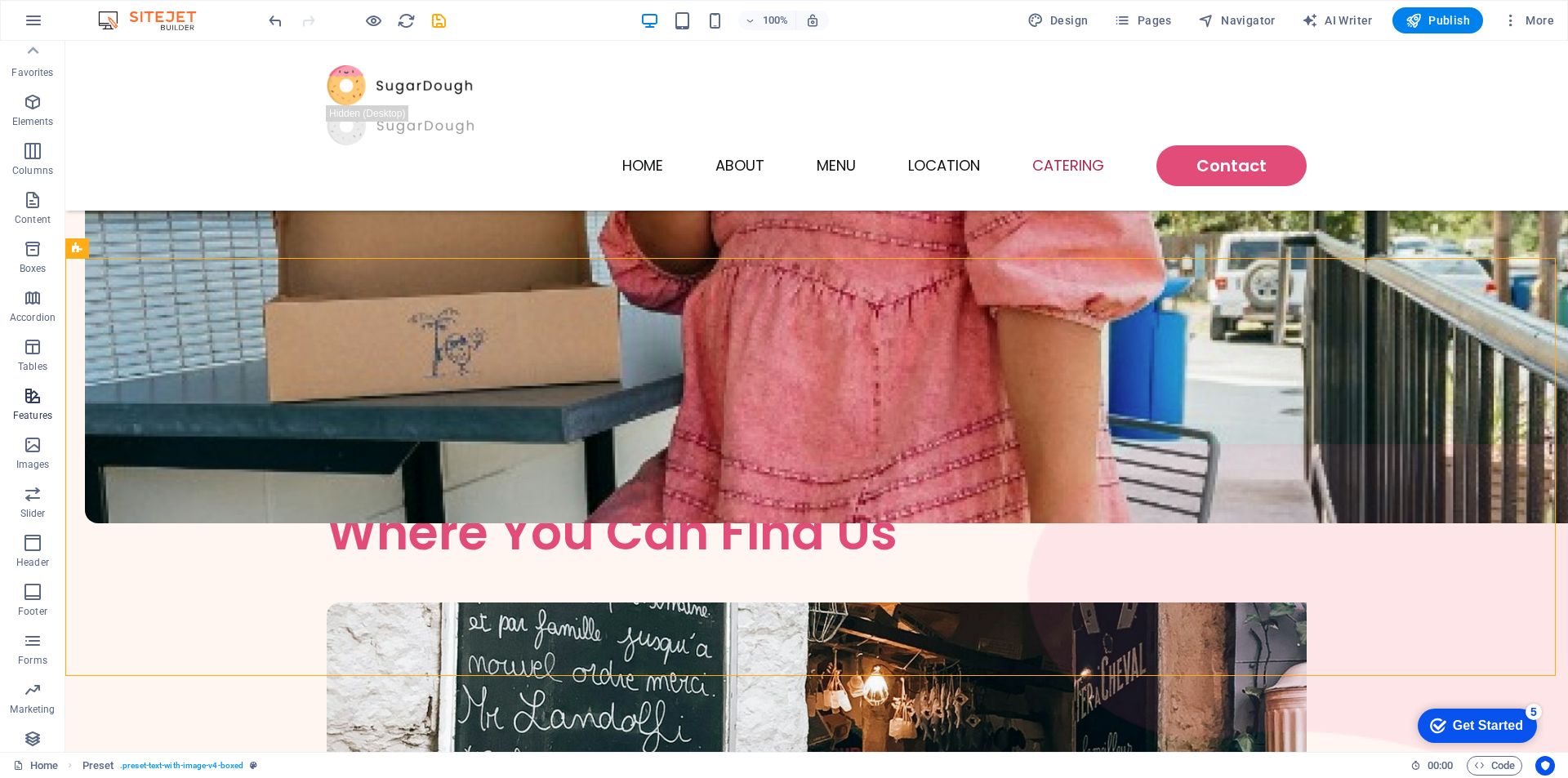
scroll to position [0, 0]
click at [41, 311] on icon "button" at bounding box center [32, 302] width 20 height 20
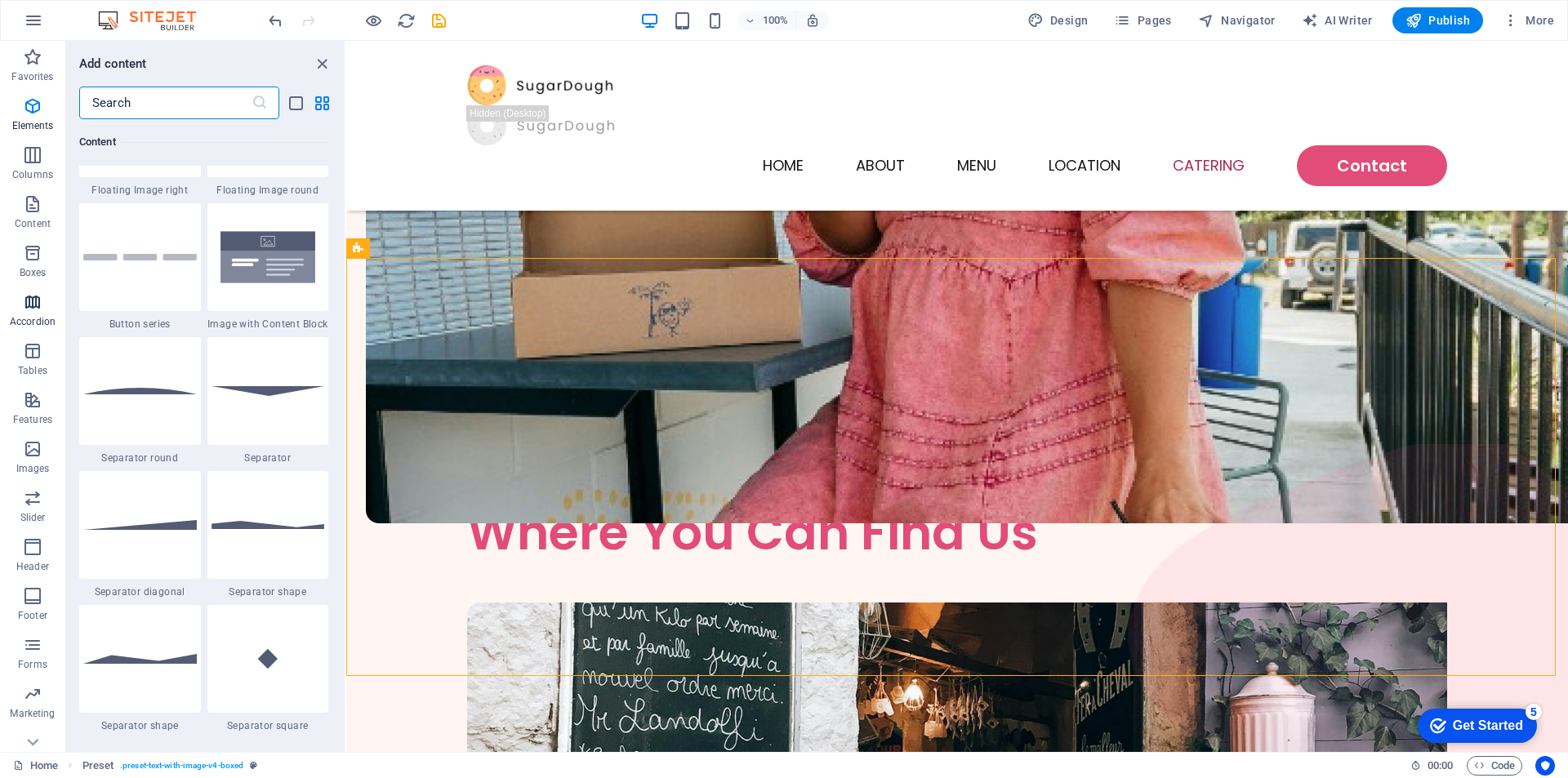
scroll to position [5214, 0]
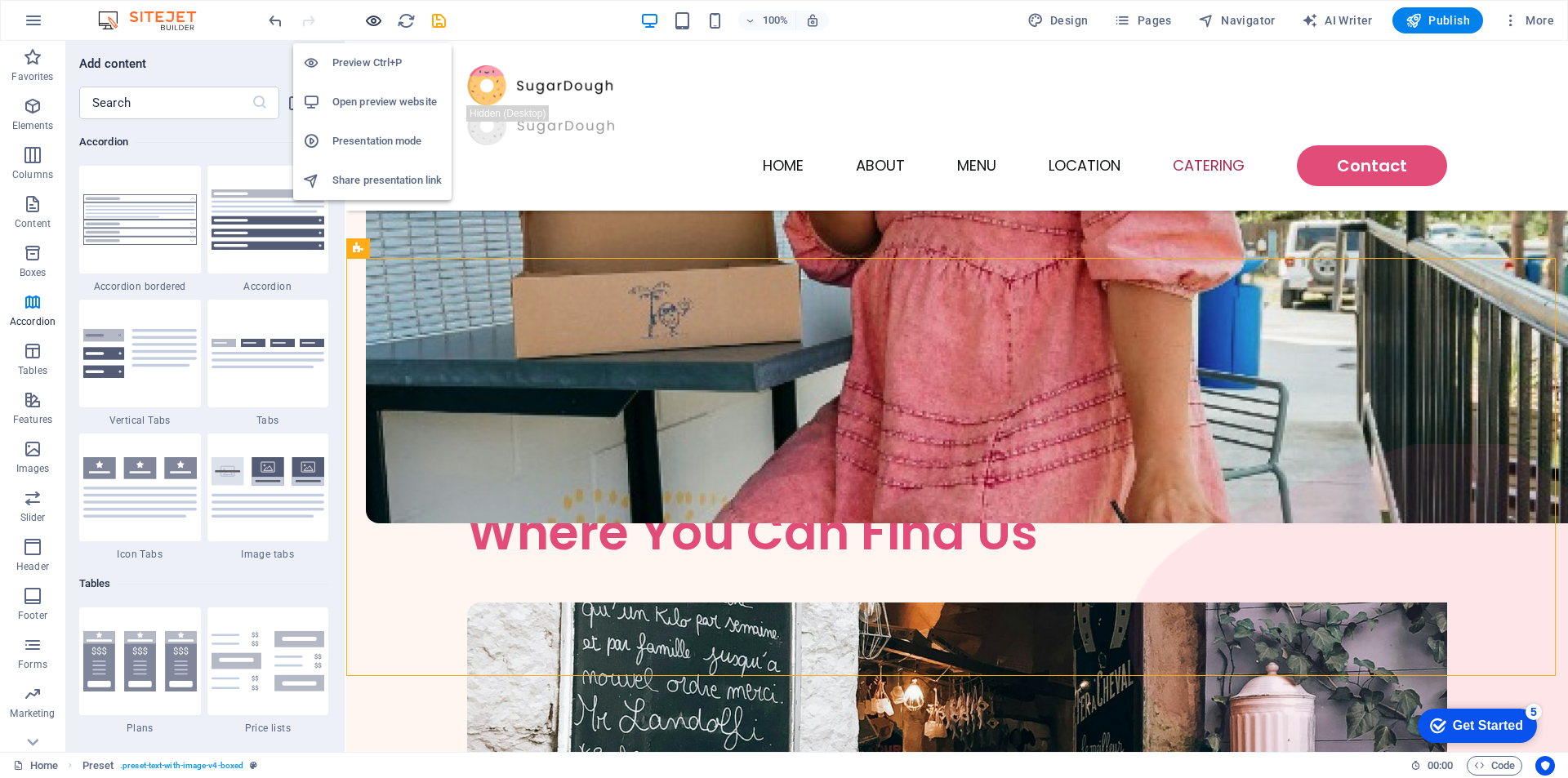
click at [376, 11] on icon "button" at bounding box center [373, 21] width 19 height 19
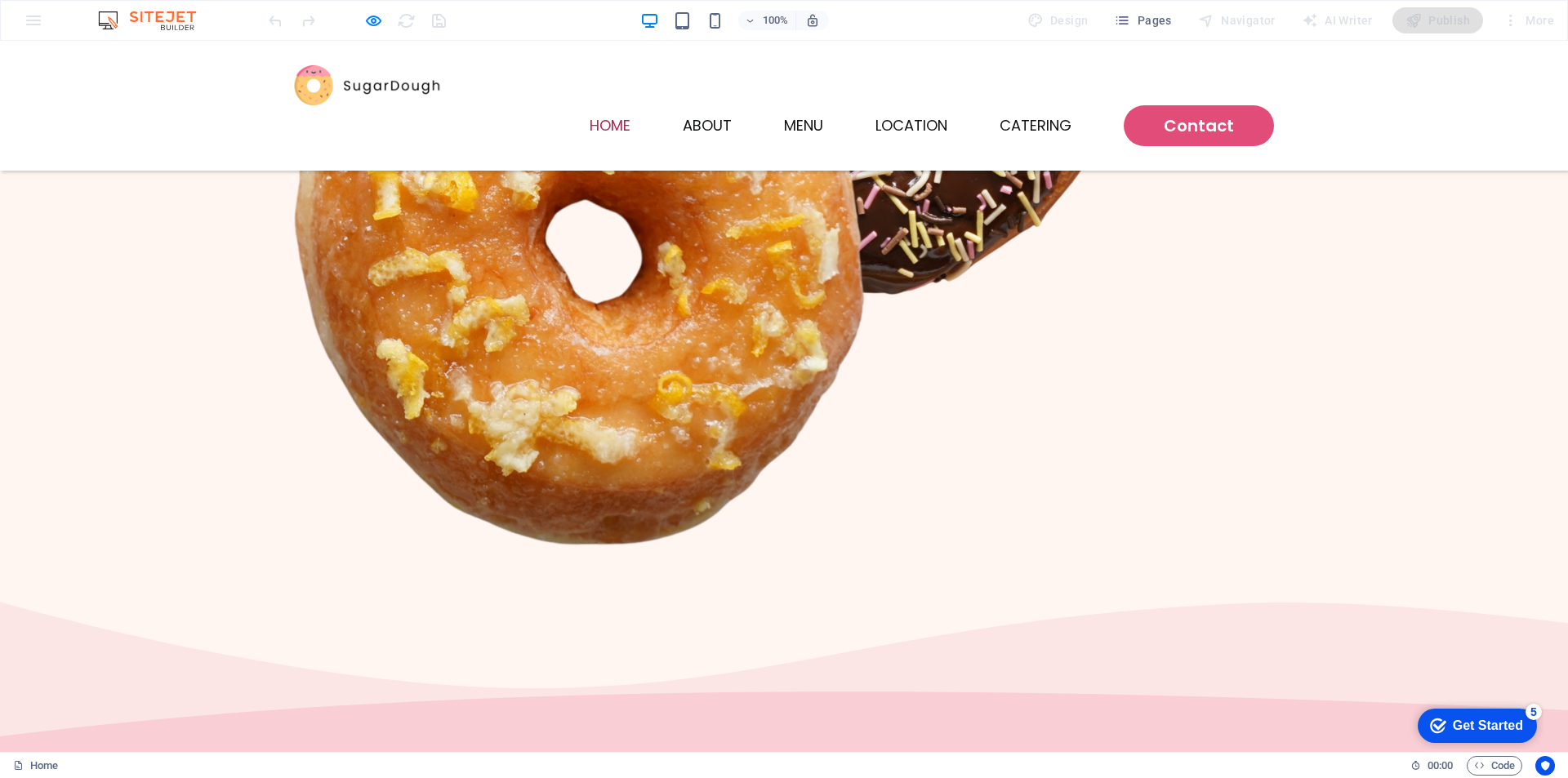
scroll to position [521, 0]
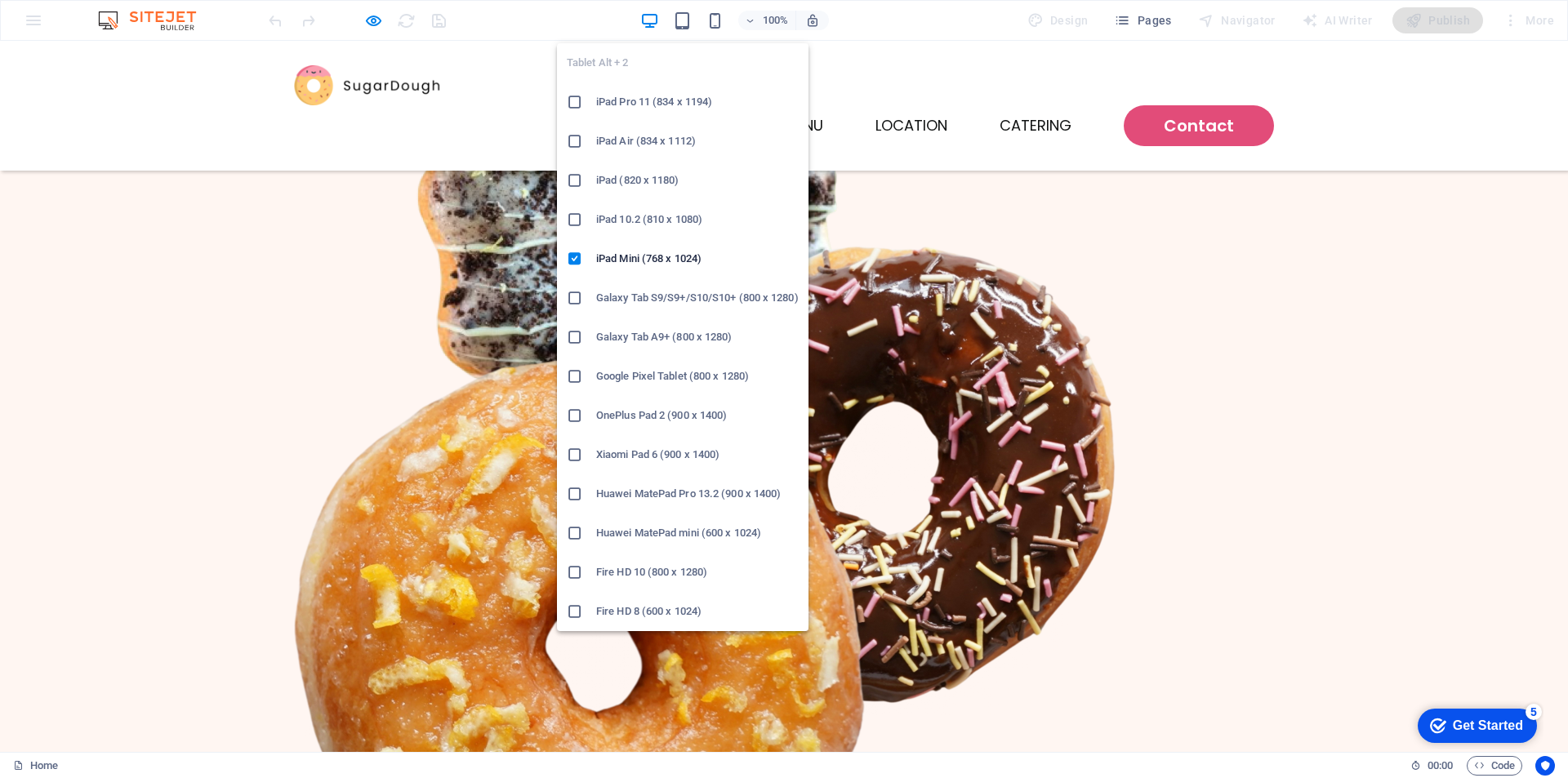
drag, startPoint x: 688, startPoint y: 22, endPoint x: 701, endPoint y: 21, distance: 13.0
click at [690, 22] on icon "button" at bounding box center [683, 21] width 19 height 19
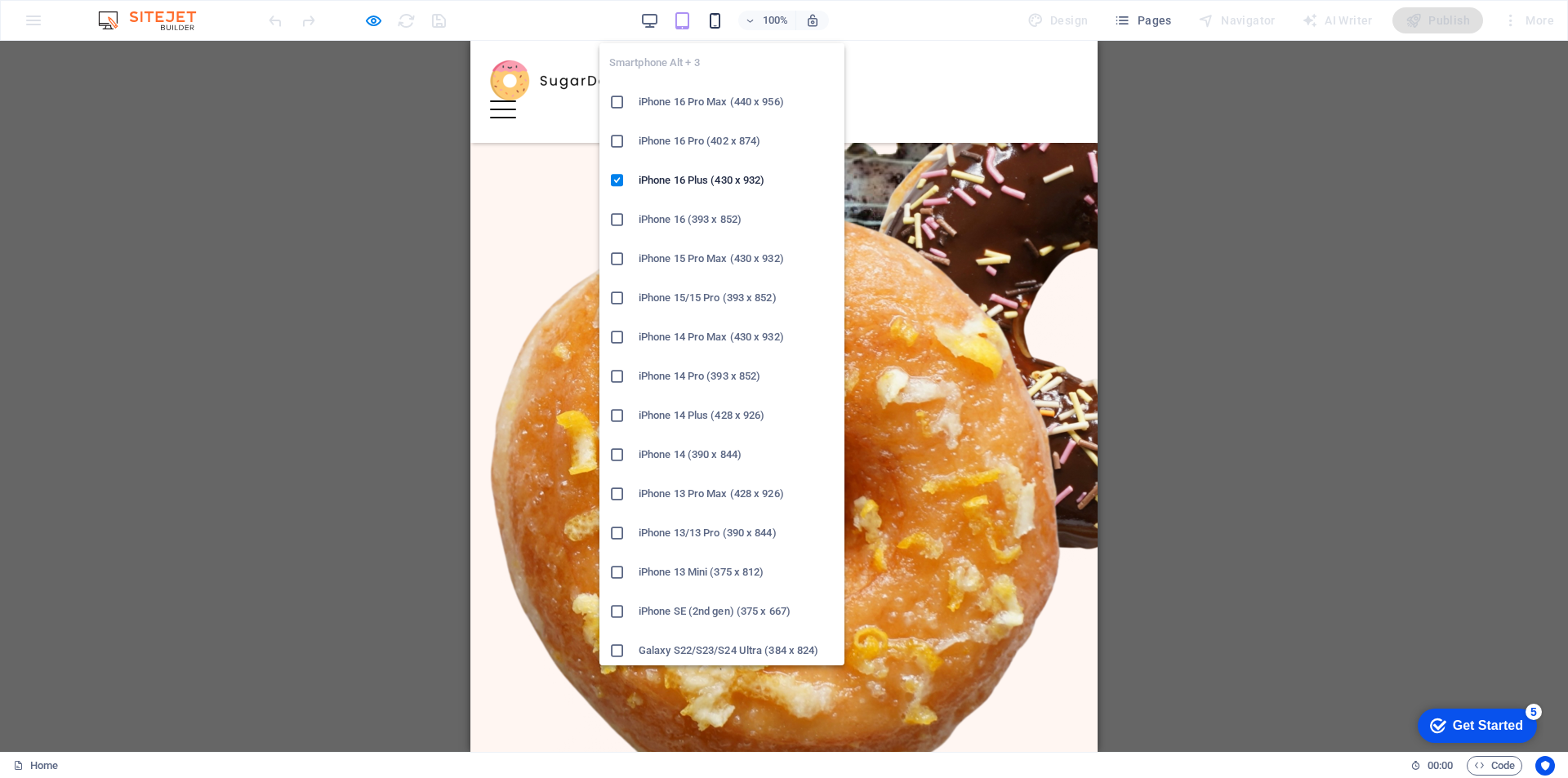
click at [714, 21] on icon "button" at bounding box center [715, 21] width 19 height 19
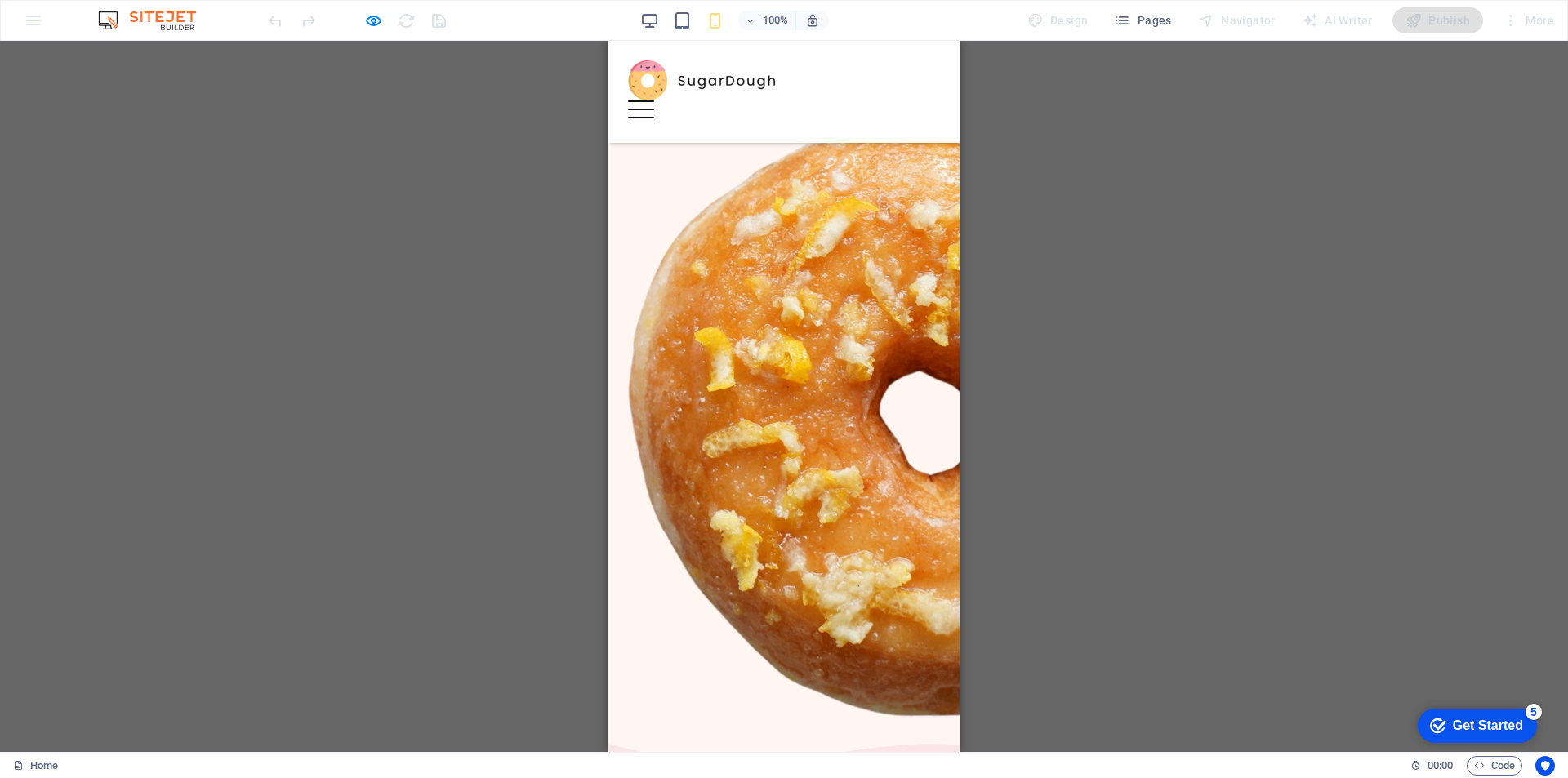
scroll to position [0, 0]
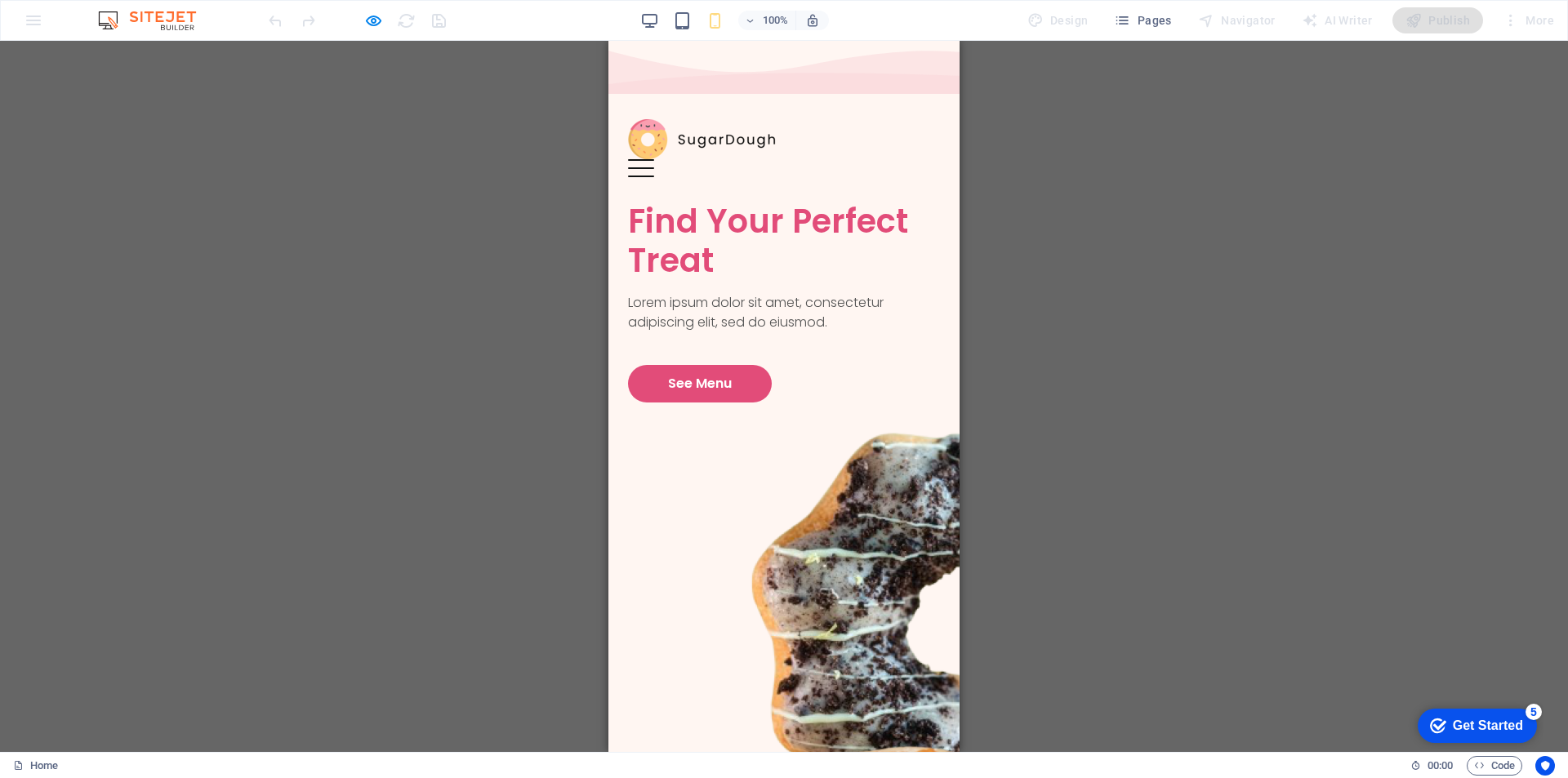
click at [920, 100] on div "Home About Menu Location Catering Contact" at bounding box center [784, 151] width 351 height 102
click at [654, 159] on button at bounding box center [641, 160] width 26 height 2
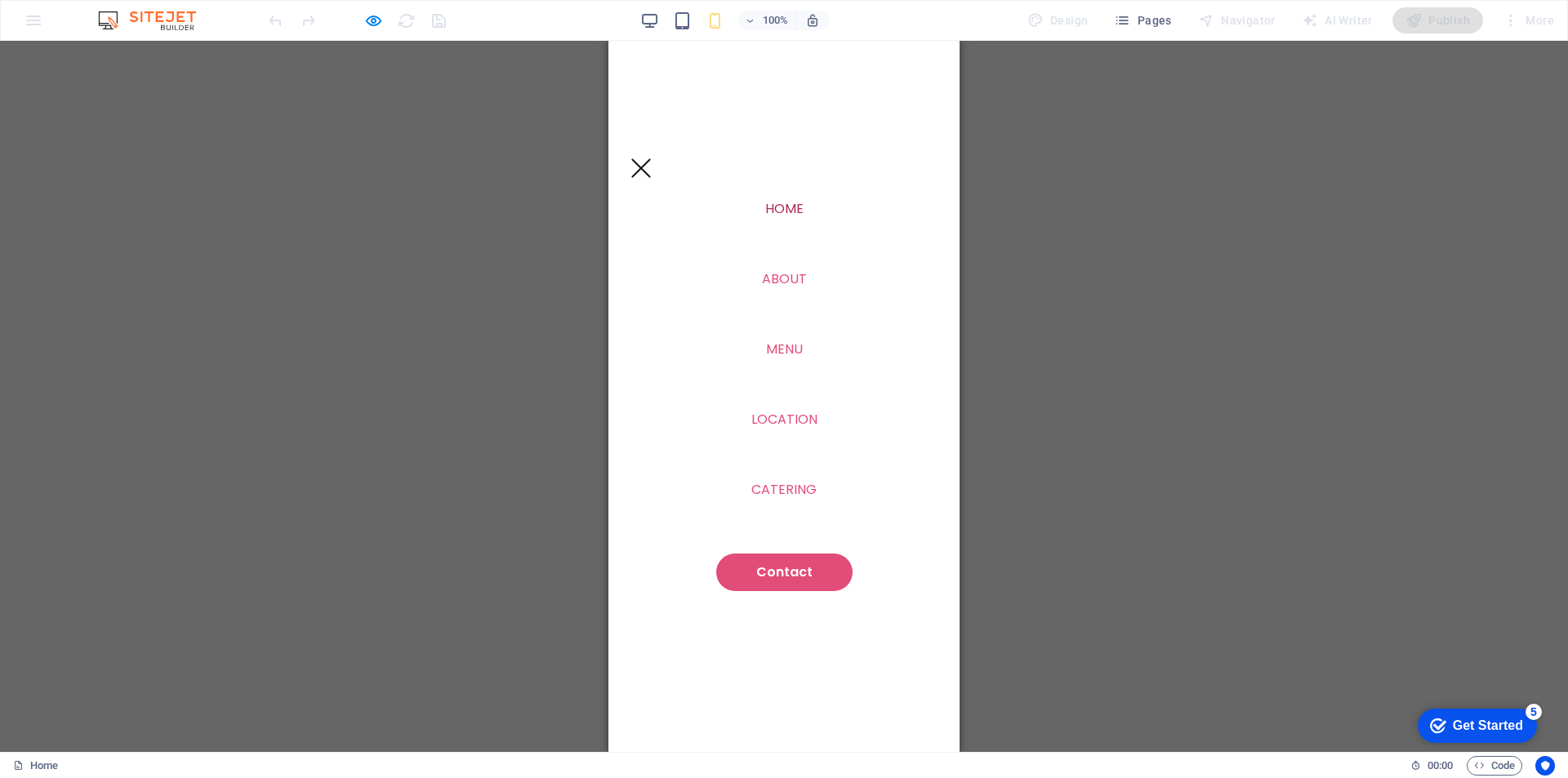
click at [1066, 361] on div "Drag here to replace the existing content. Press “Ctrl” if you want to create a…" at bounding box center [784, 396] width 1568 height 711
click at [1142, 24] on span "Pages" at bounding box center [1142, 20] width 58 height 16
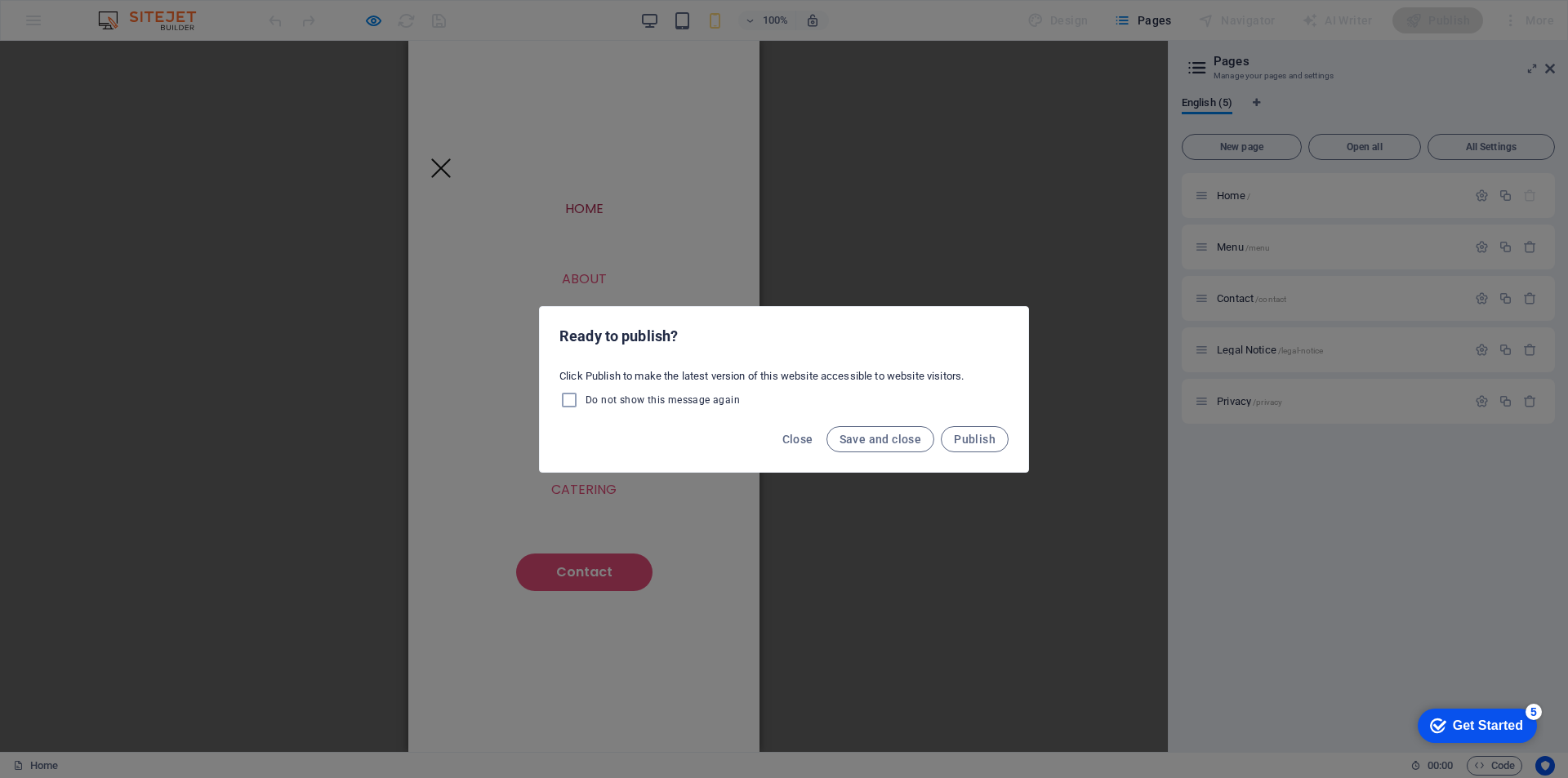
click at [653, 9] on div "Ready to publish? Click Publish to make the latest version of this website acce…" at bounding box center [784, 389] width 1568 height 778
click at [798, 441] on span "Close" at bounding box center [798, 439] width 31 height 13
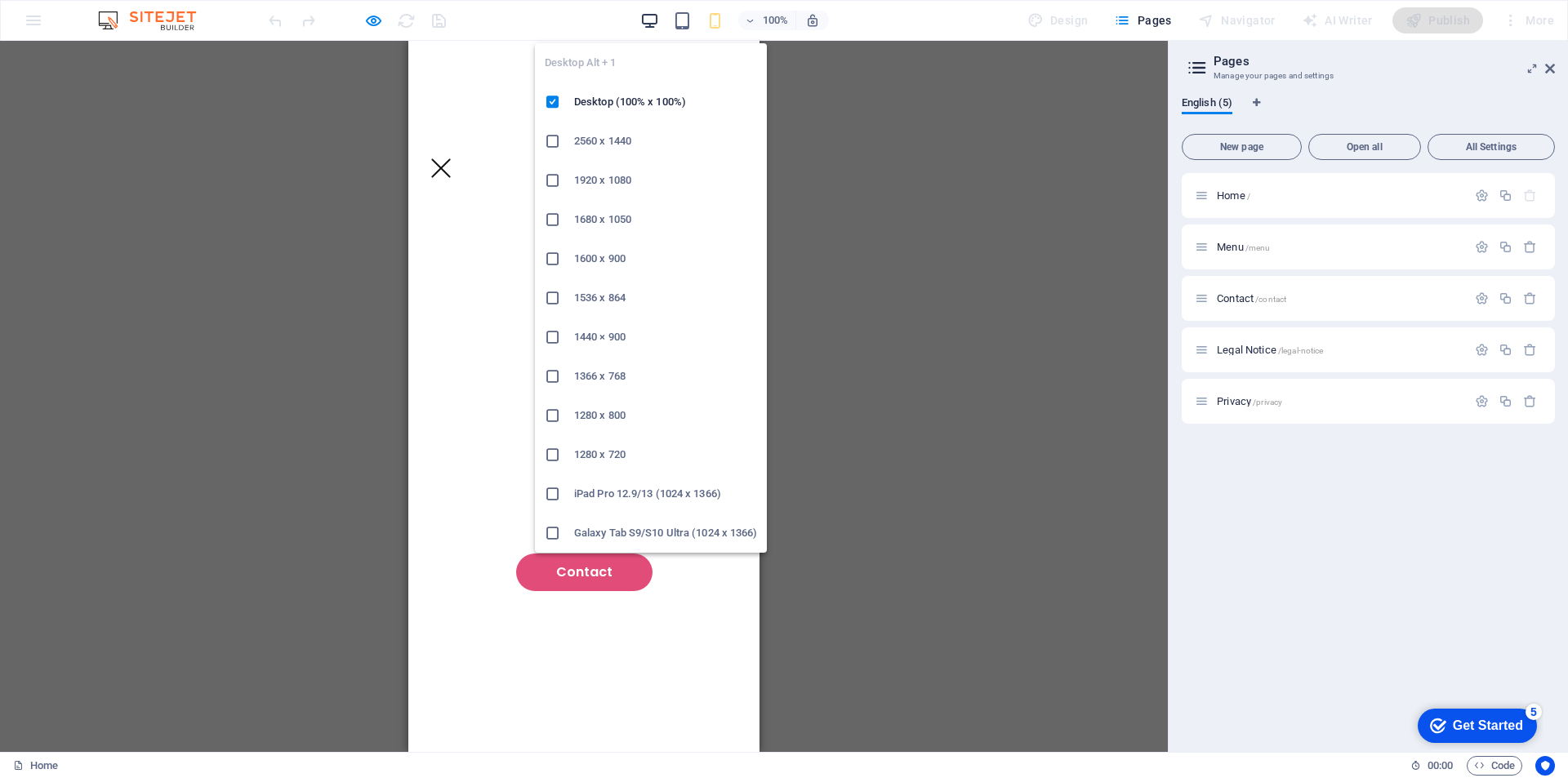
drag, startPoint x: 652, startPoint y: 15, endPoint x: 628, endPoint y: 0, distance: 28.3
click at [652, 15] on icon "button" at bounding box center [650, 21] width 19 height 19
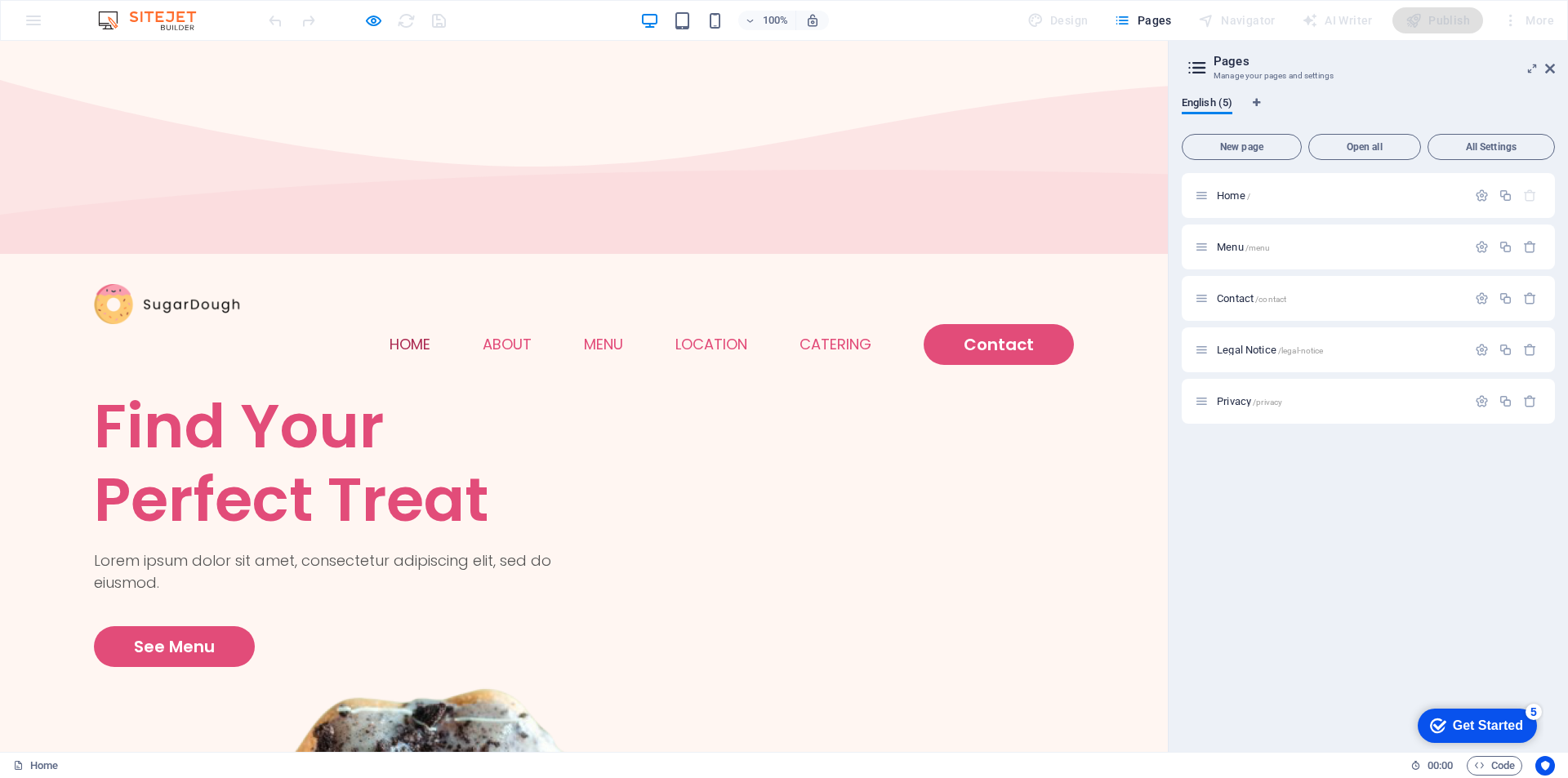
click at [151, 10] on img at bounding box center [156, 20] width 123 height 20
click at [93, 15] on div "100% Design Pages Navigator AI Writer Publish More" at bounding box center [784, 21] width 1566 height 40
click at [110, 20] on img at bounding box center [156, 20] width 123 height 20
drag, startPoint x: 151, startPoint y: 24, endPoint x: 283, endPoint y: 36, distance: 132.5
click at [152, 24] on img at bounding box center [156, 20] width 123 height 20
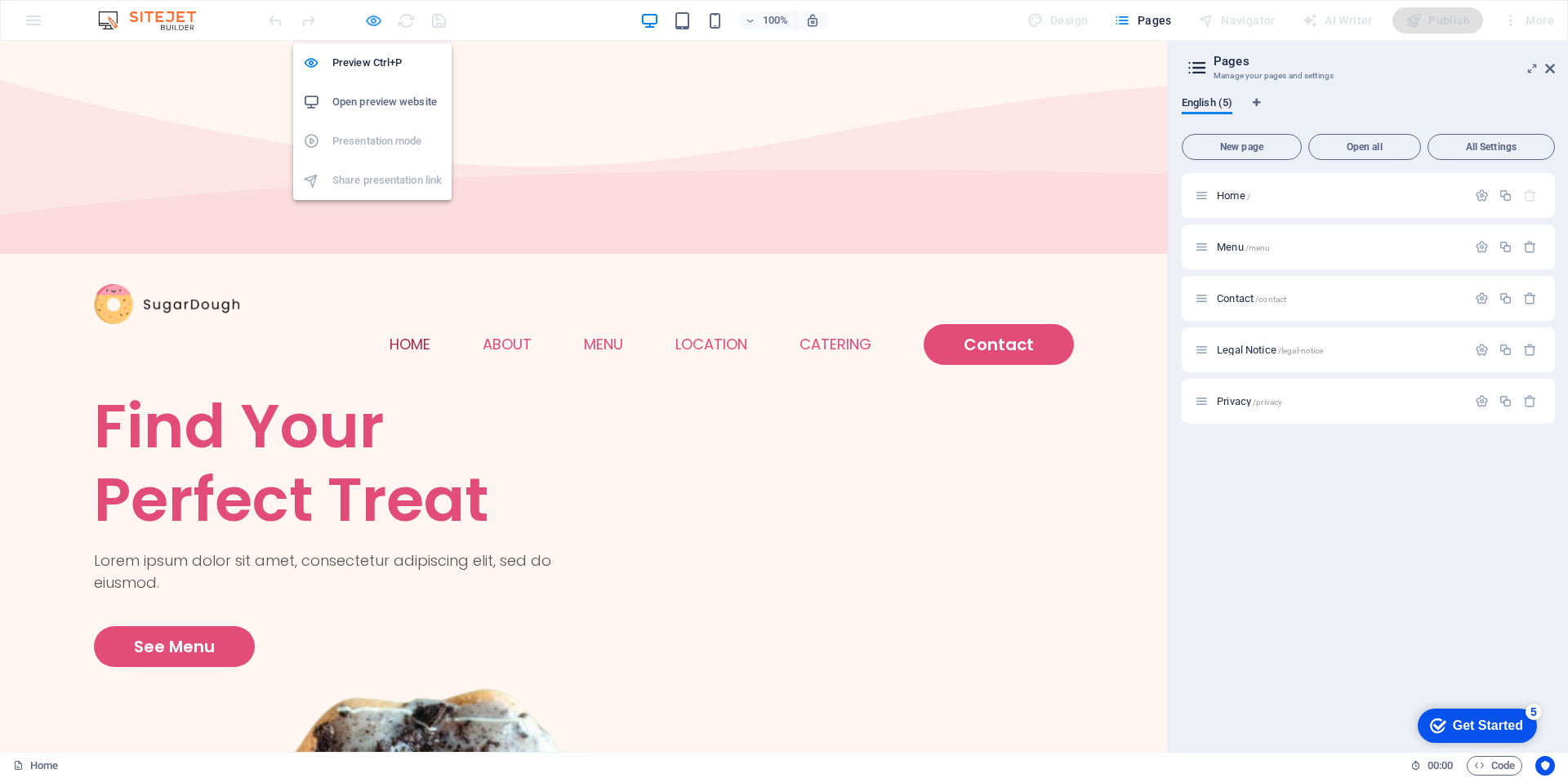
click at [375, 22] on icon "button" at bounding box center [373, 21] width 19 height 19
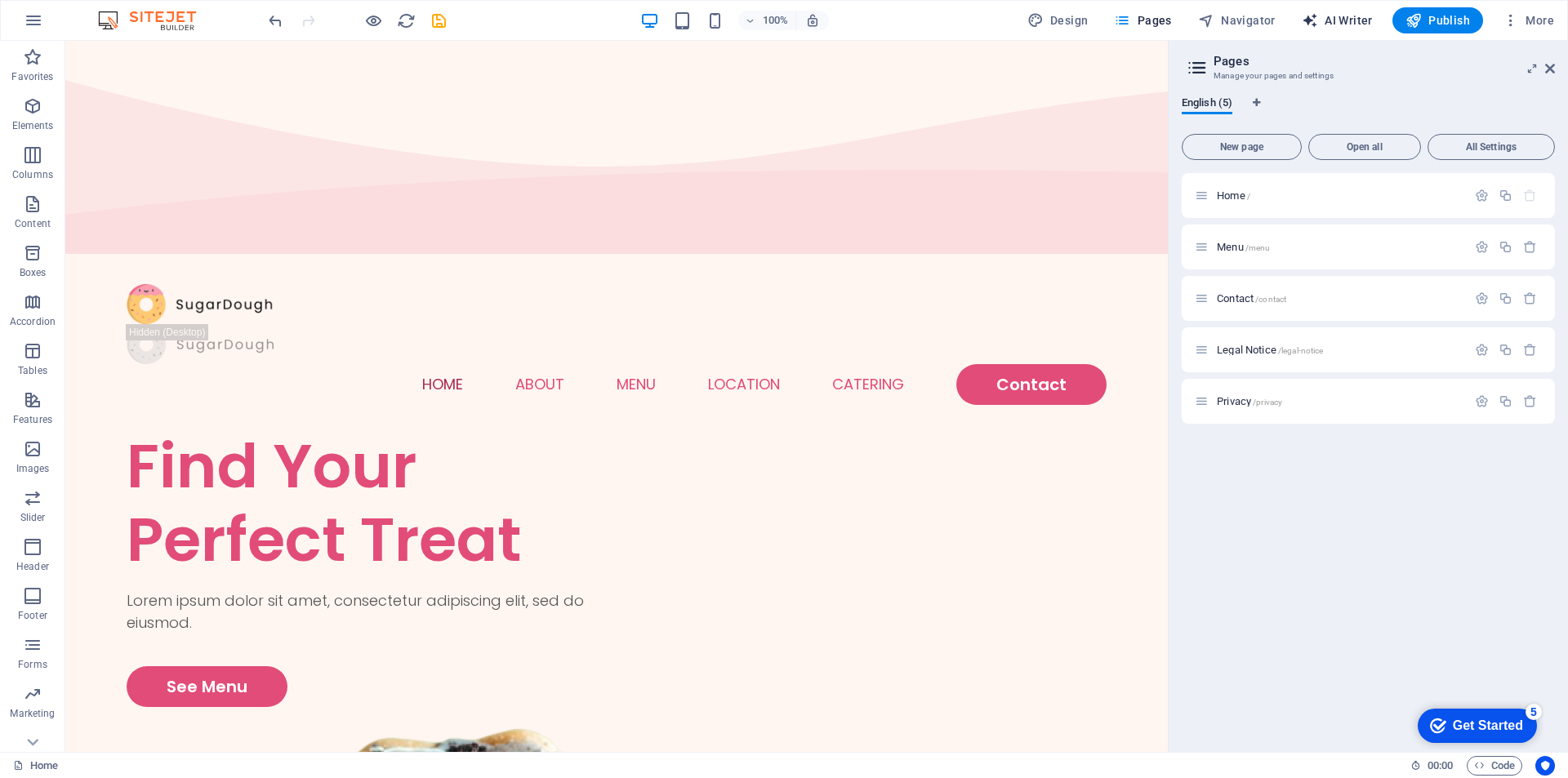
click at [1349, 24] on span "AI Writer" at bounding box center [1336, 20] width 71 height 16
select select "English"
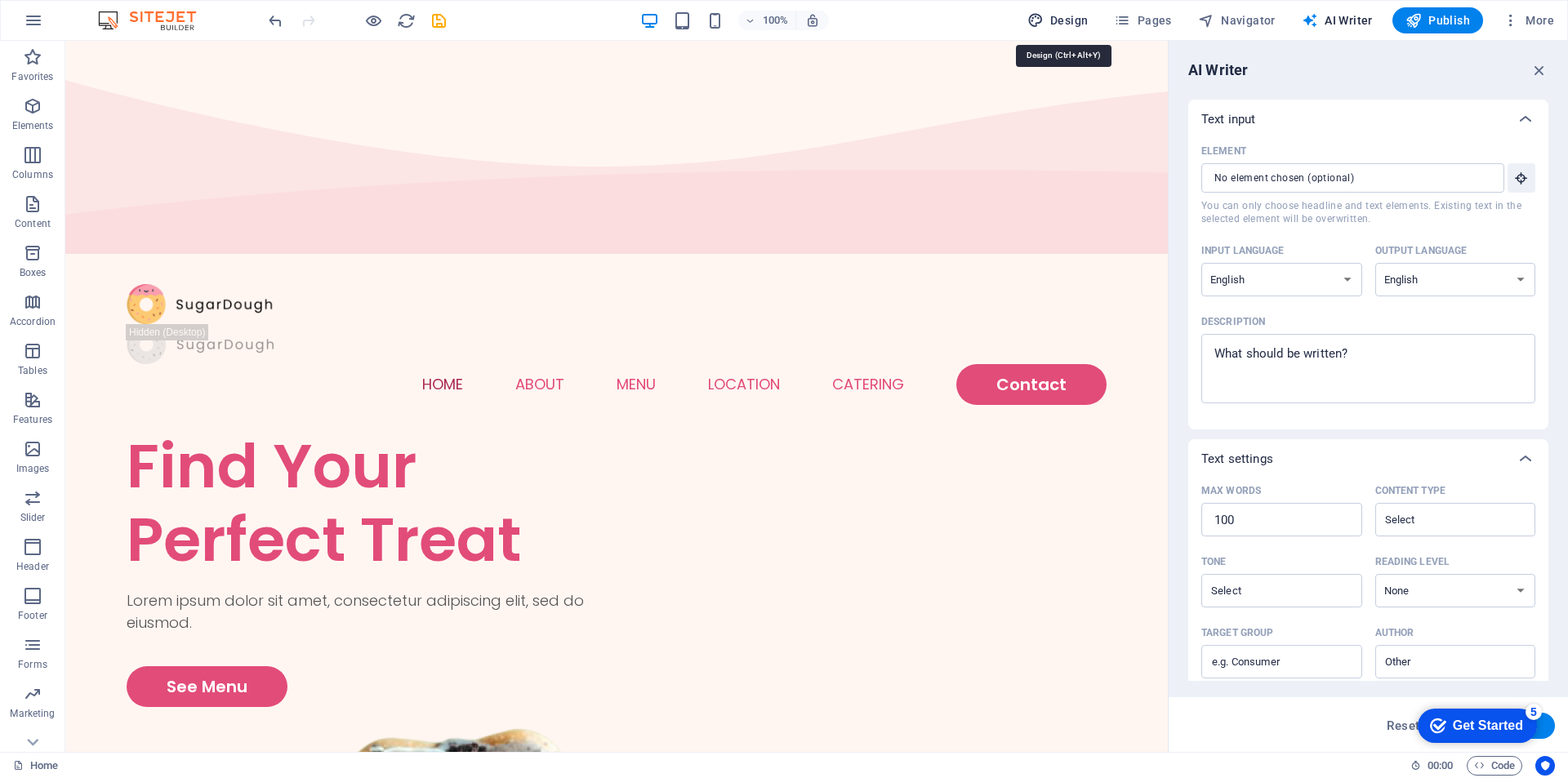
click at [1072, 22] on span "Design" at bounding box center [1057, 20] width 61 height 16
select select "px"
select select "300"
select select "px"
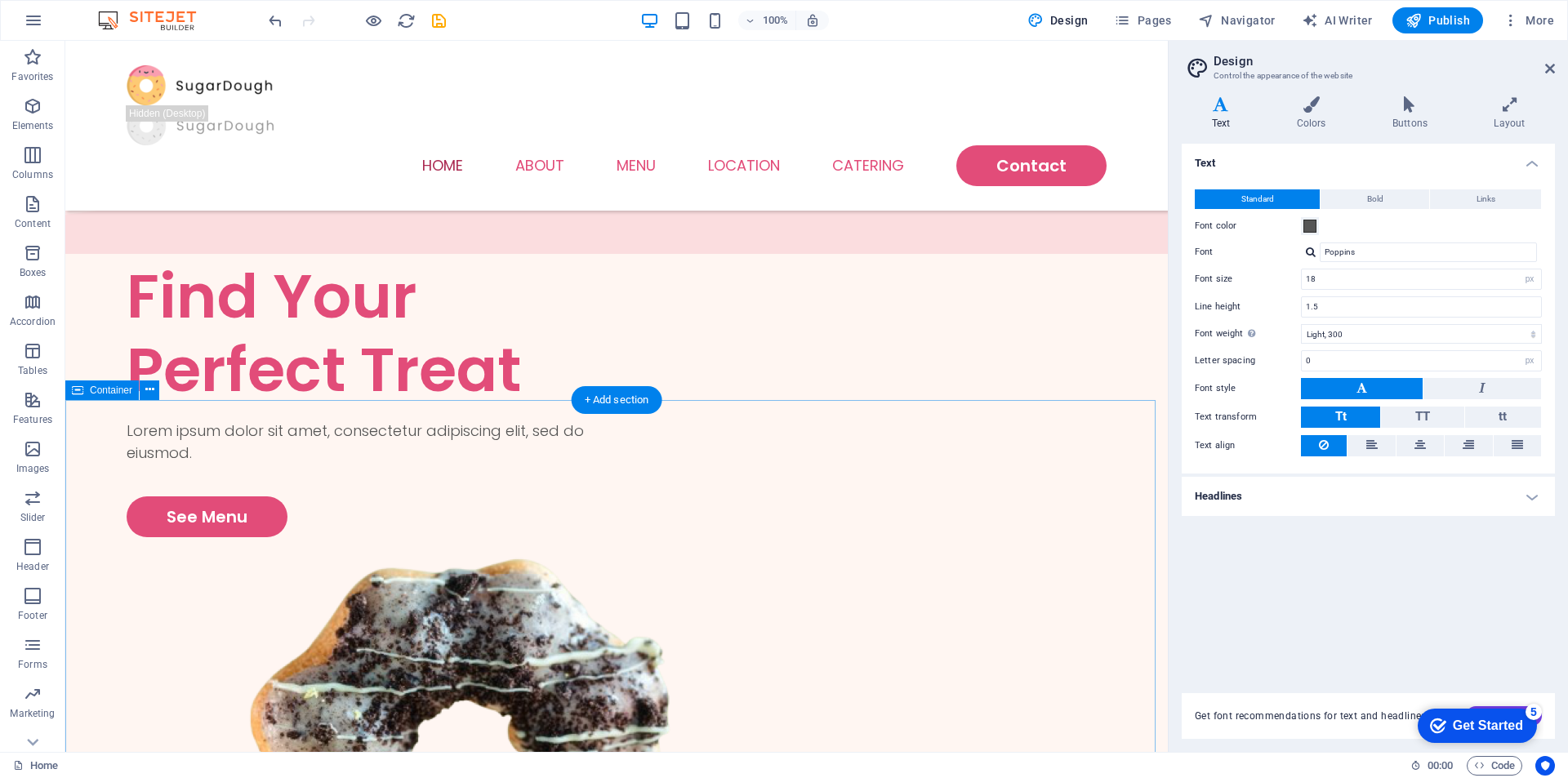
scroll to position [408, 0]
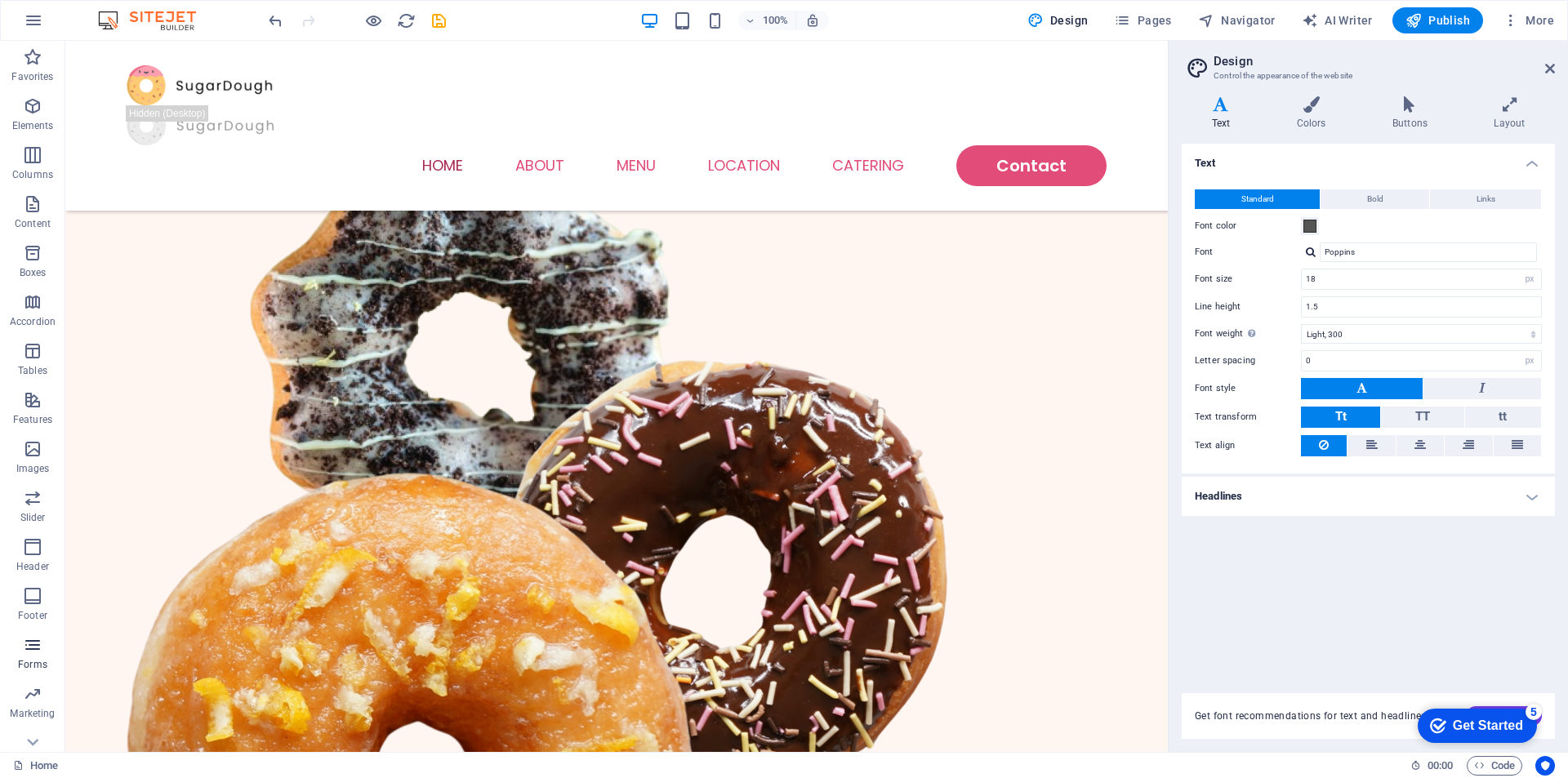
click at [35, 652] on icon "button" at bounding box center [32, 645] width 20 height 20
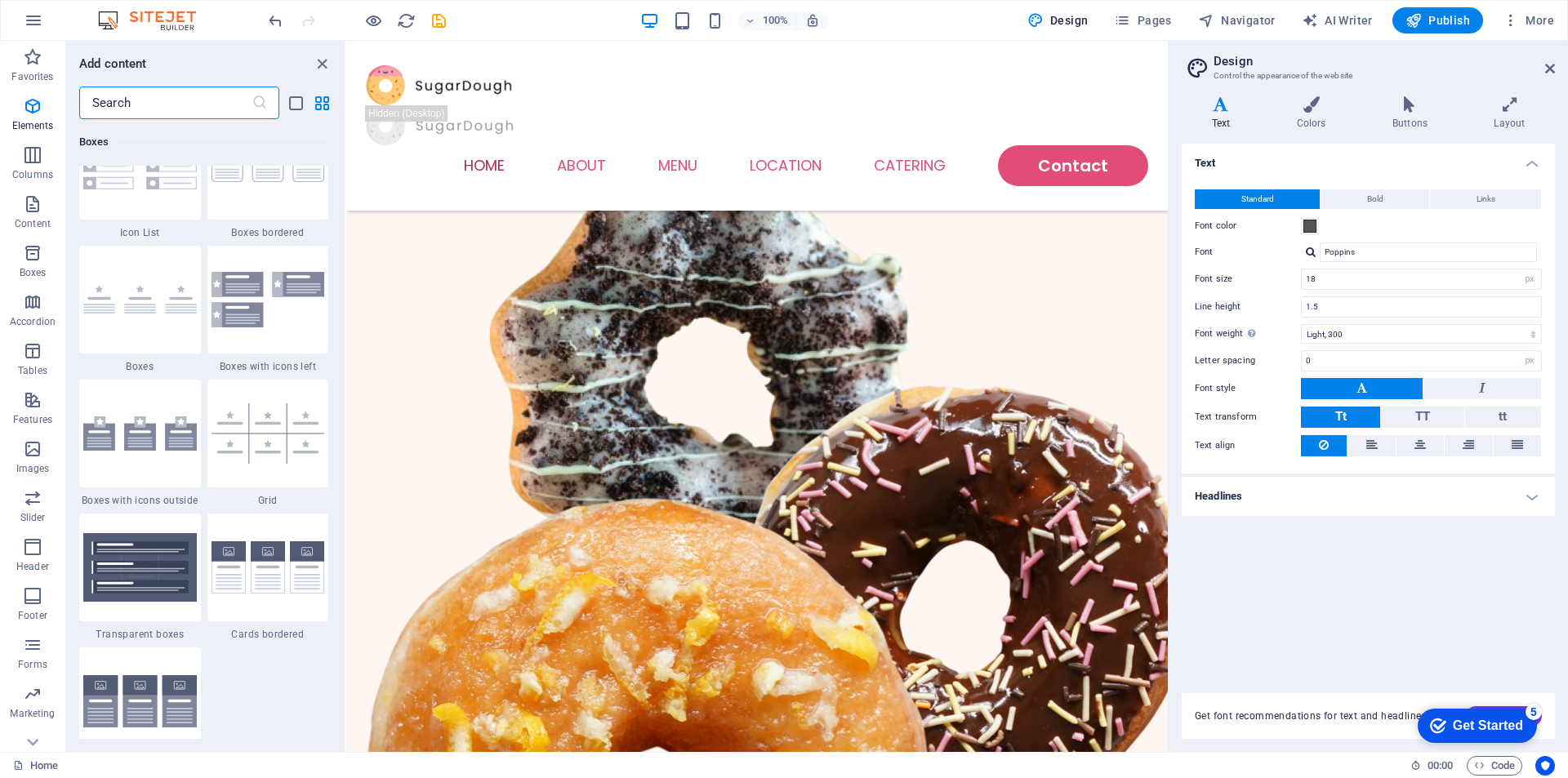
scroll to position [11923, 0]
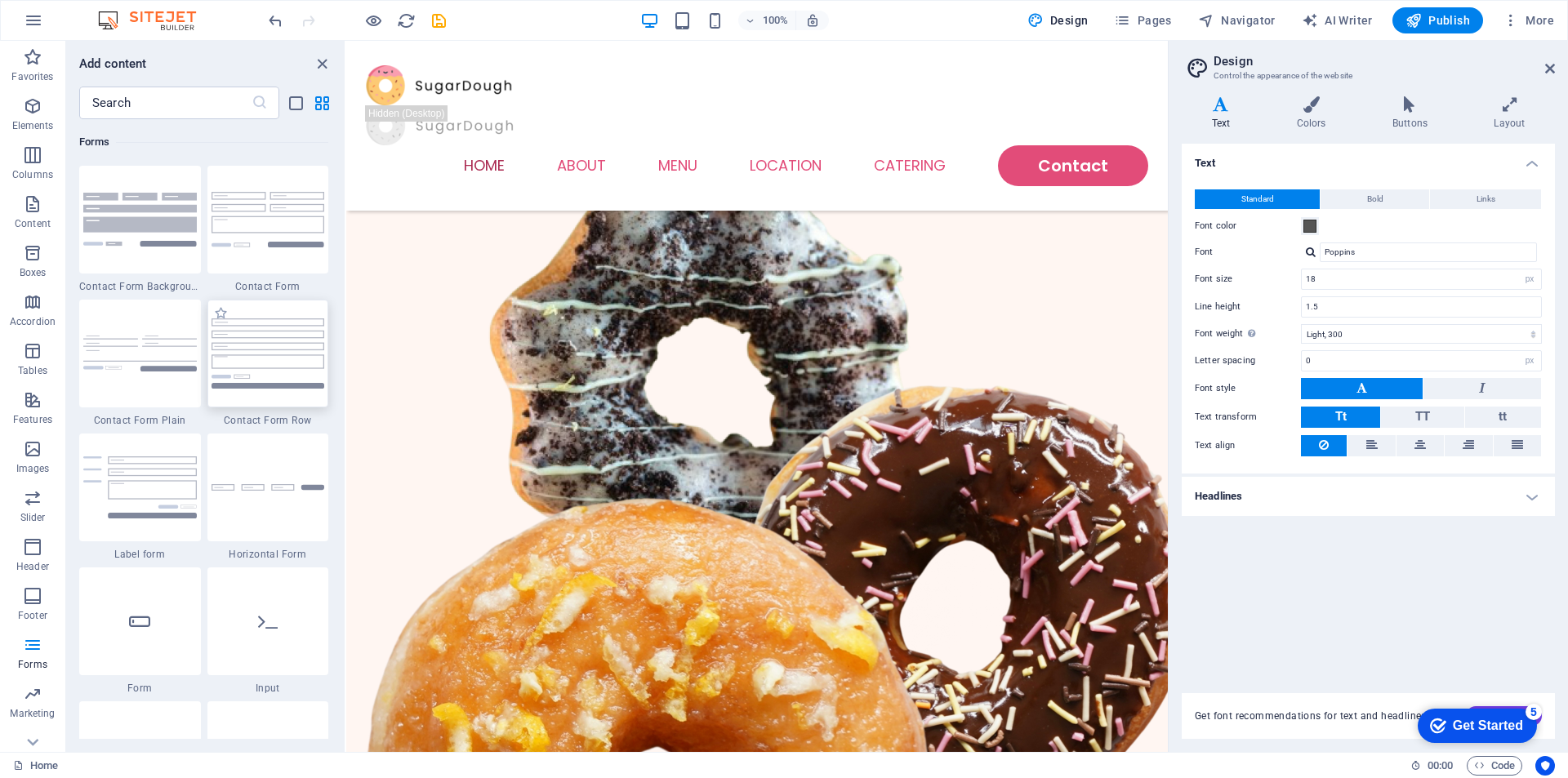
drag, startPoint x: 279, startPoint y: 362, endPoint x: 432, endPoint y: 357, distance: 153.1
click at [279, 362] on img at bounding box center [268, 354] width 113 height 70
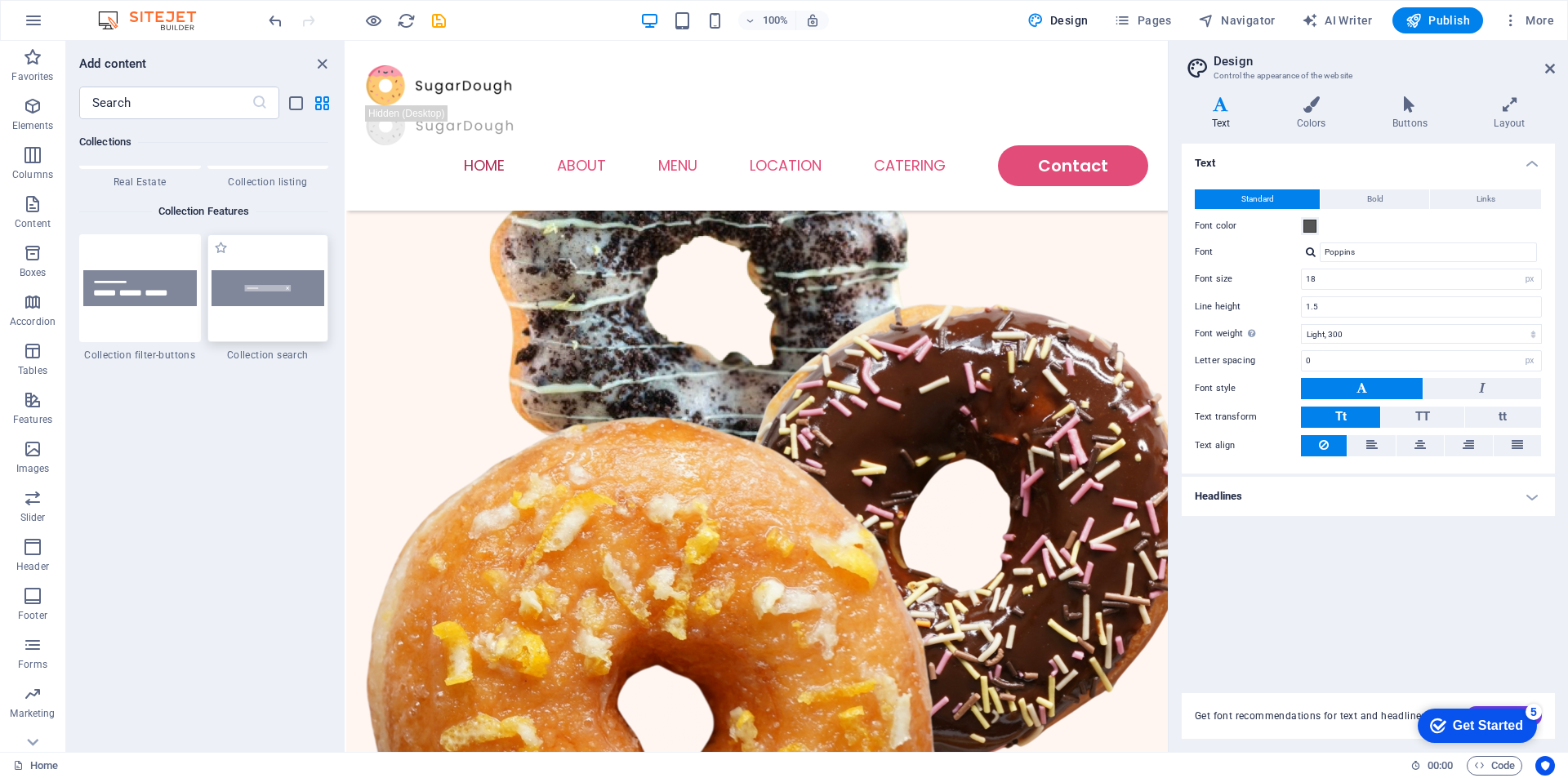
scroll to position [15598, 0]
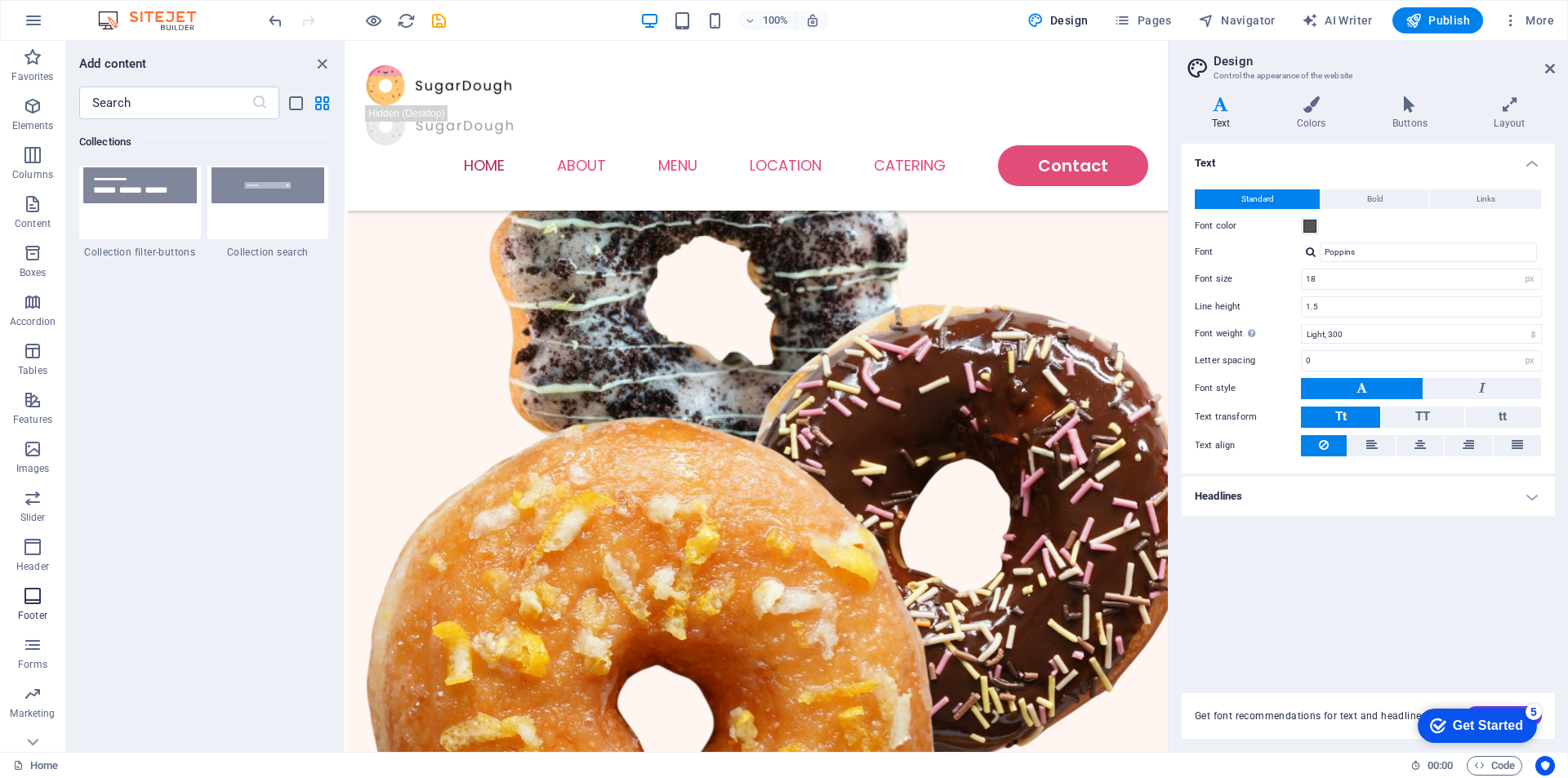
click at [21, 596] on span "Footer" at bounding box center [32, 606] width 65 height 40
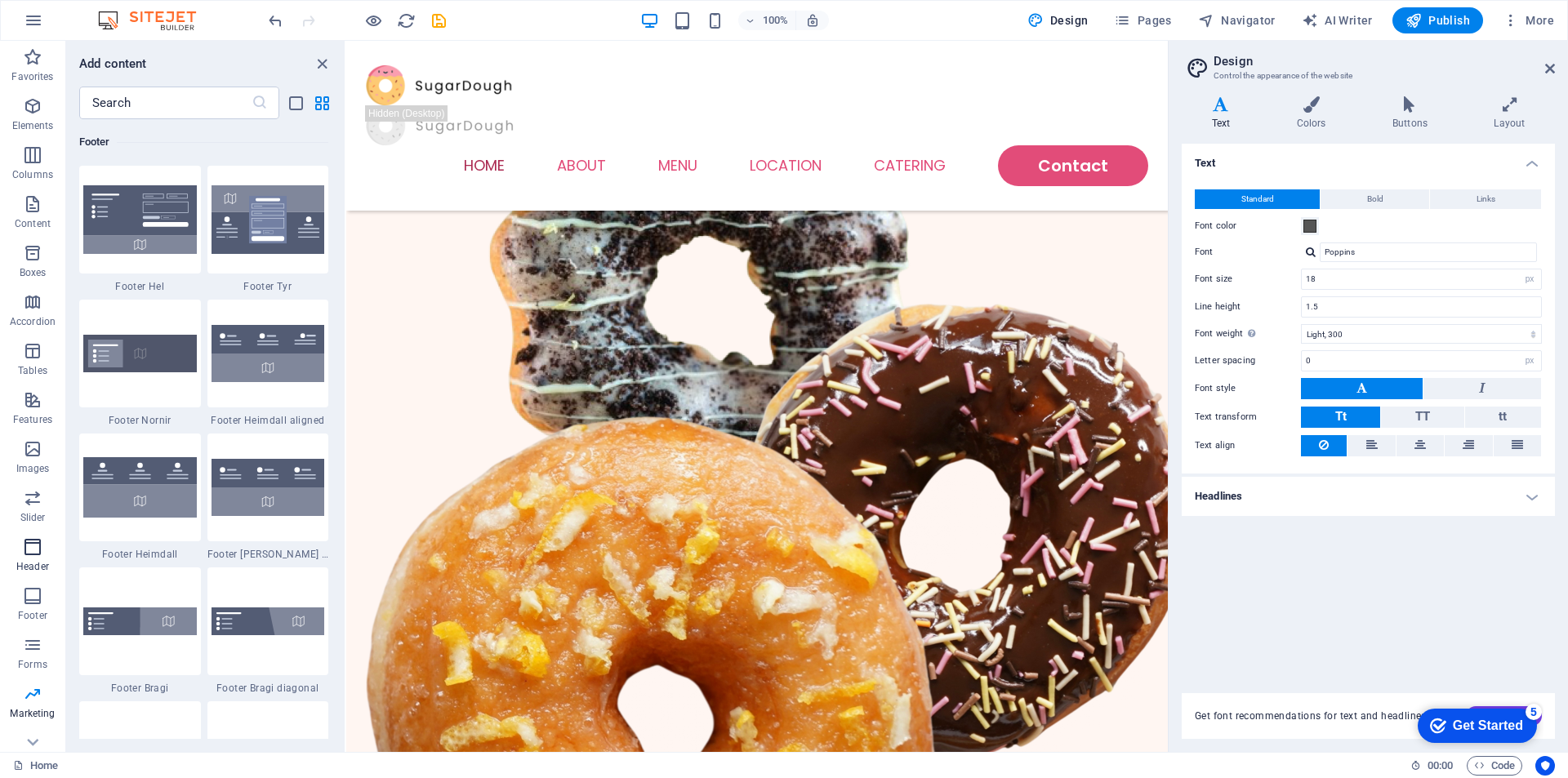
click at [29, 567] on p "Header" at bounding box center [32, 567] width 33 height 13
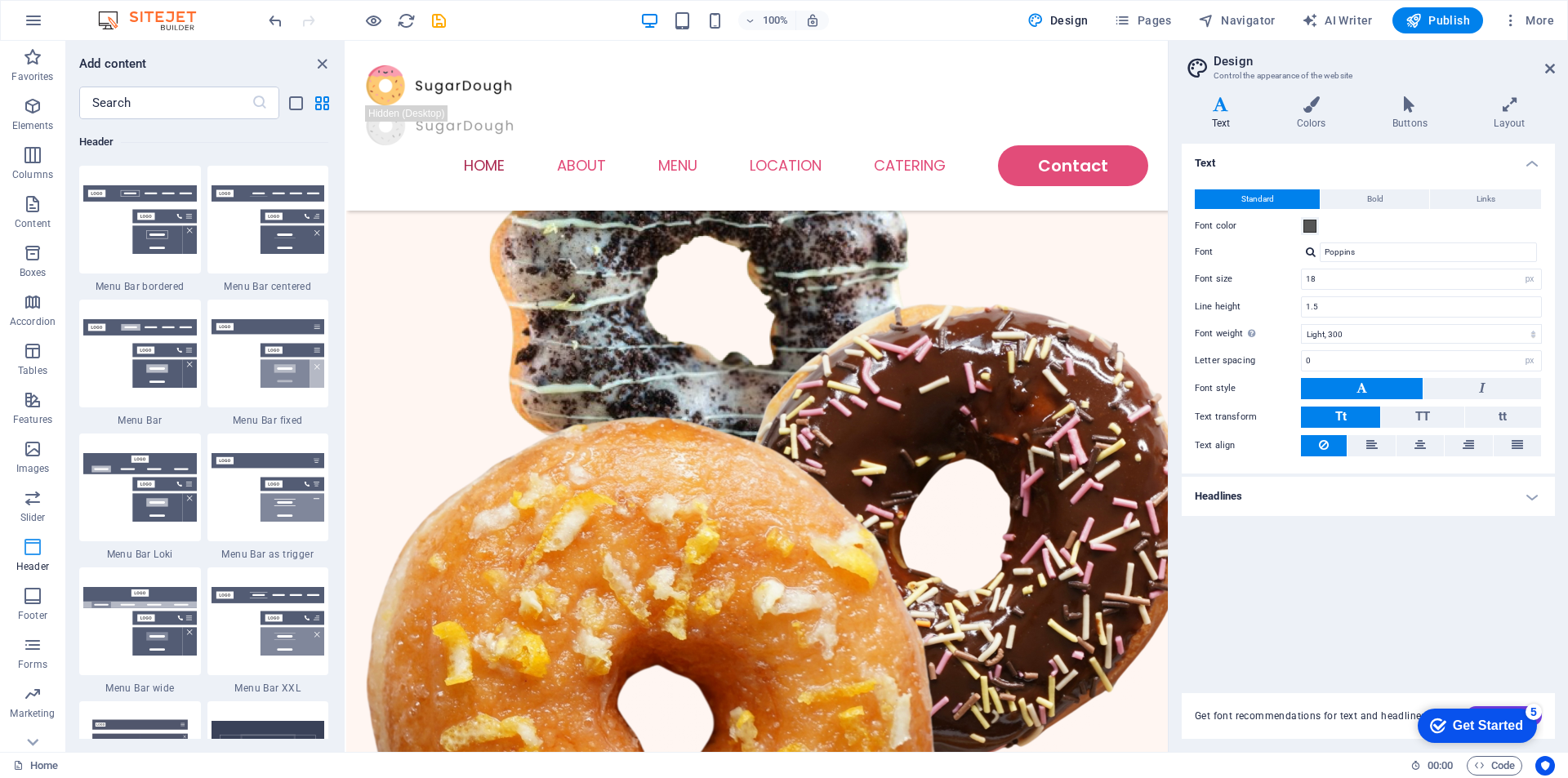
scroll to position [9834, 0]
click at [36, 521] on p "Slider" at bounding box center [33, 518] width 25 height 13
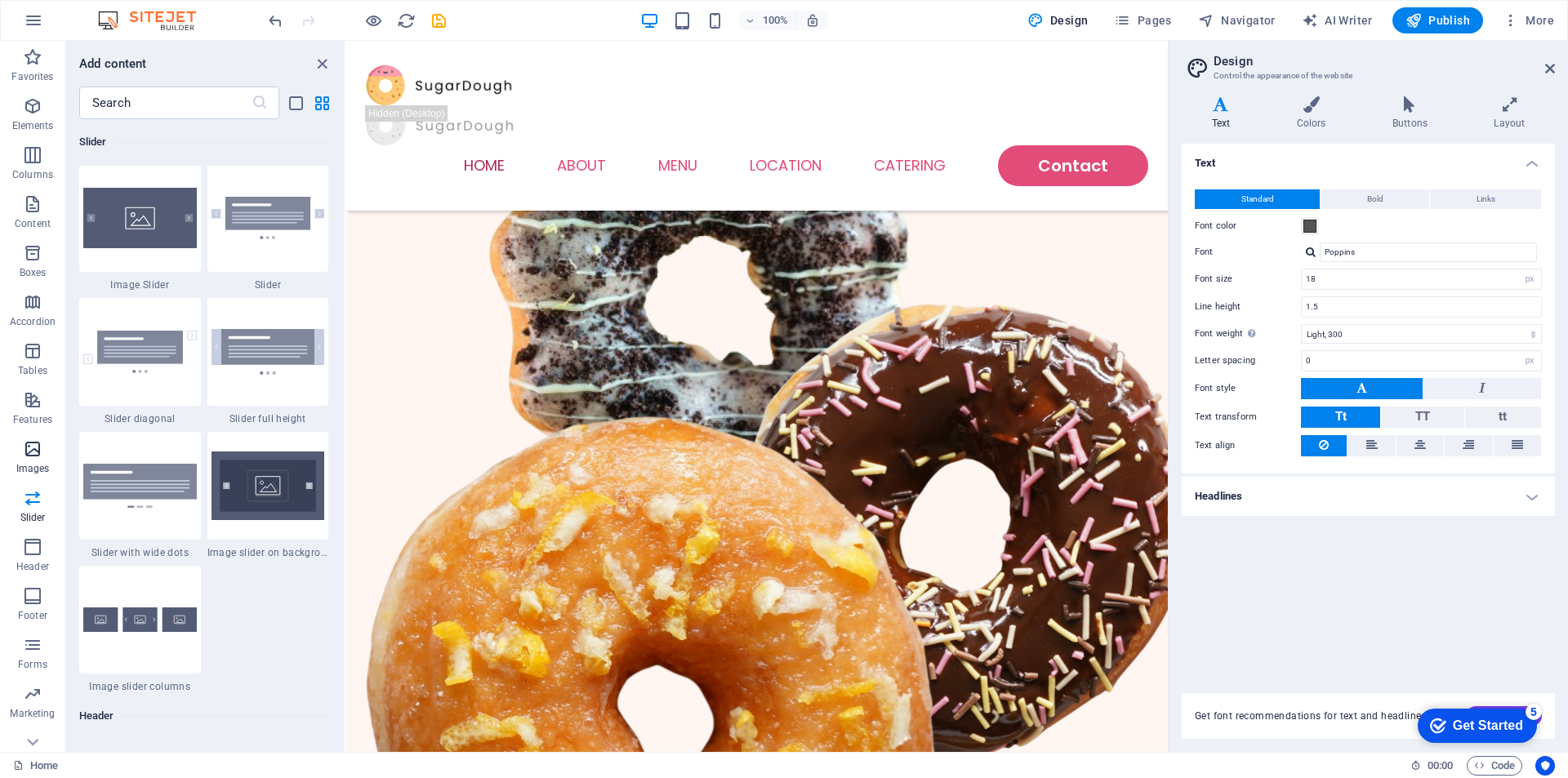
scroll to position [9258, 0]
click at [21, 459] on span "Images" at bounding box center [32, 459] width 65 height 40
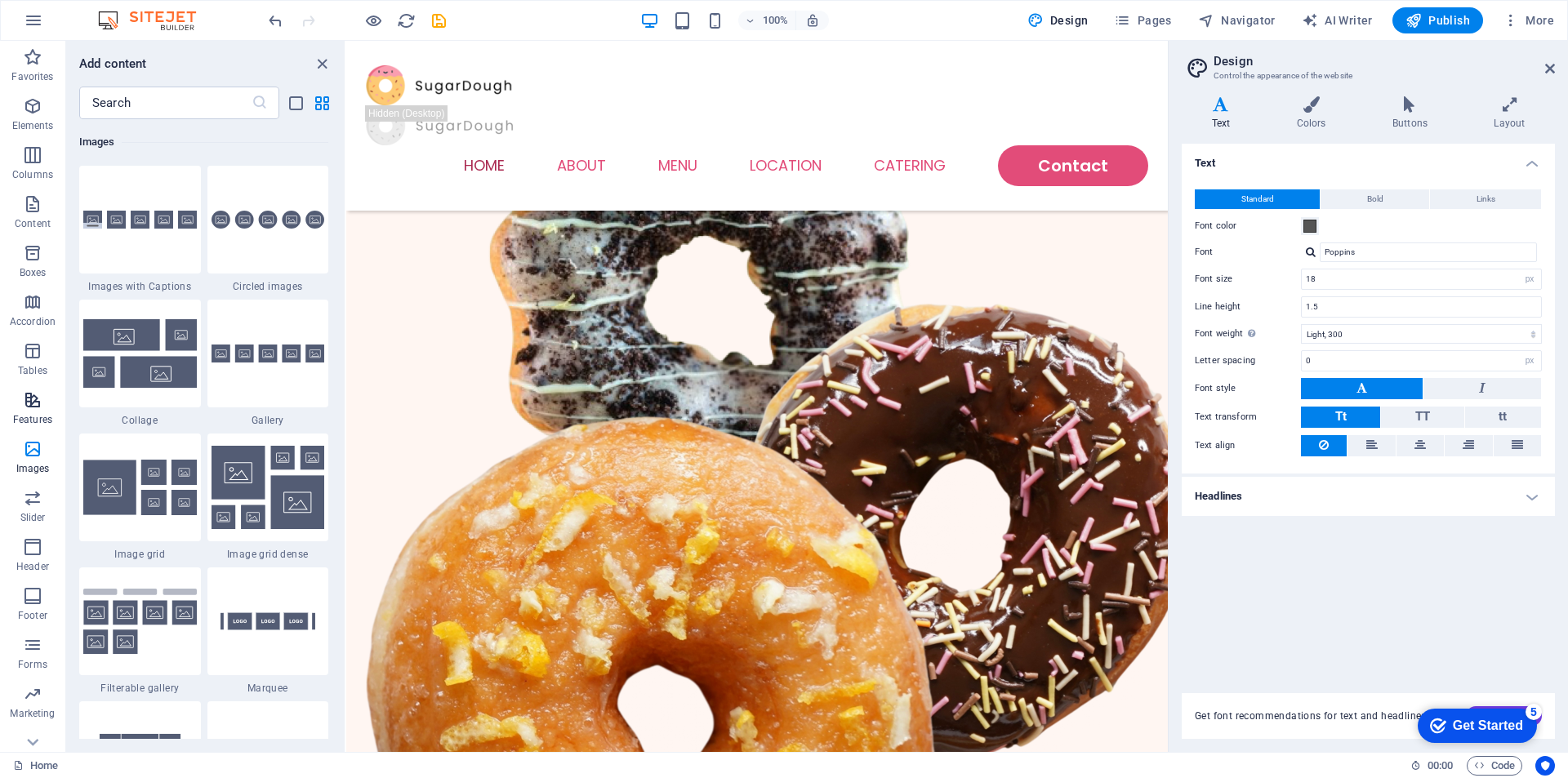
click at [40, 411] on span "Features" at bounding box center [32, 410] width 65 height 40
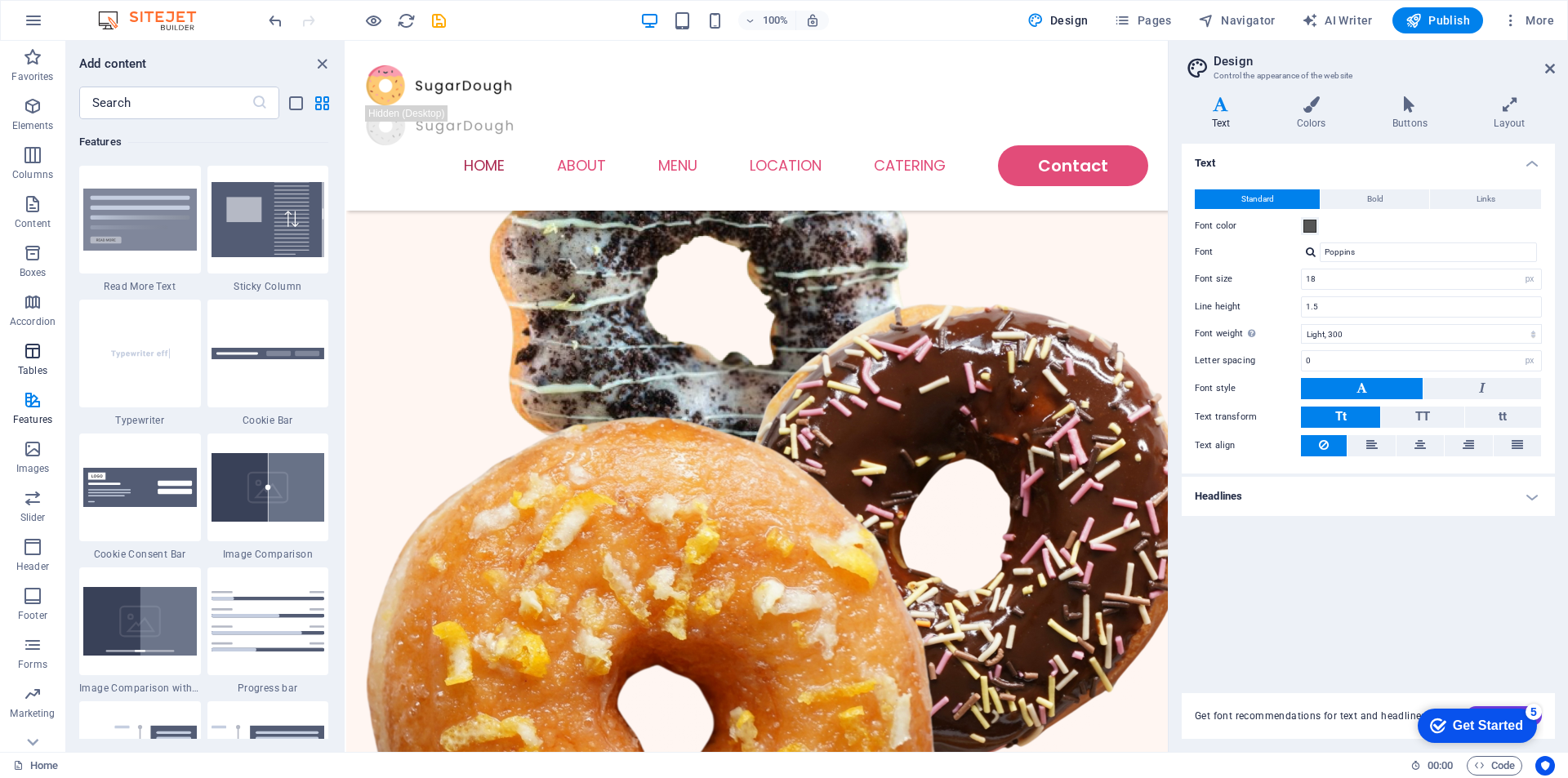
click at [24, 360] on icon "button" at bounding box center [32, 351] width 20 height 20
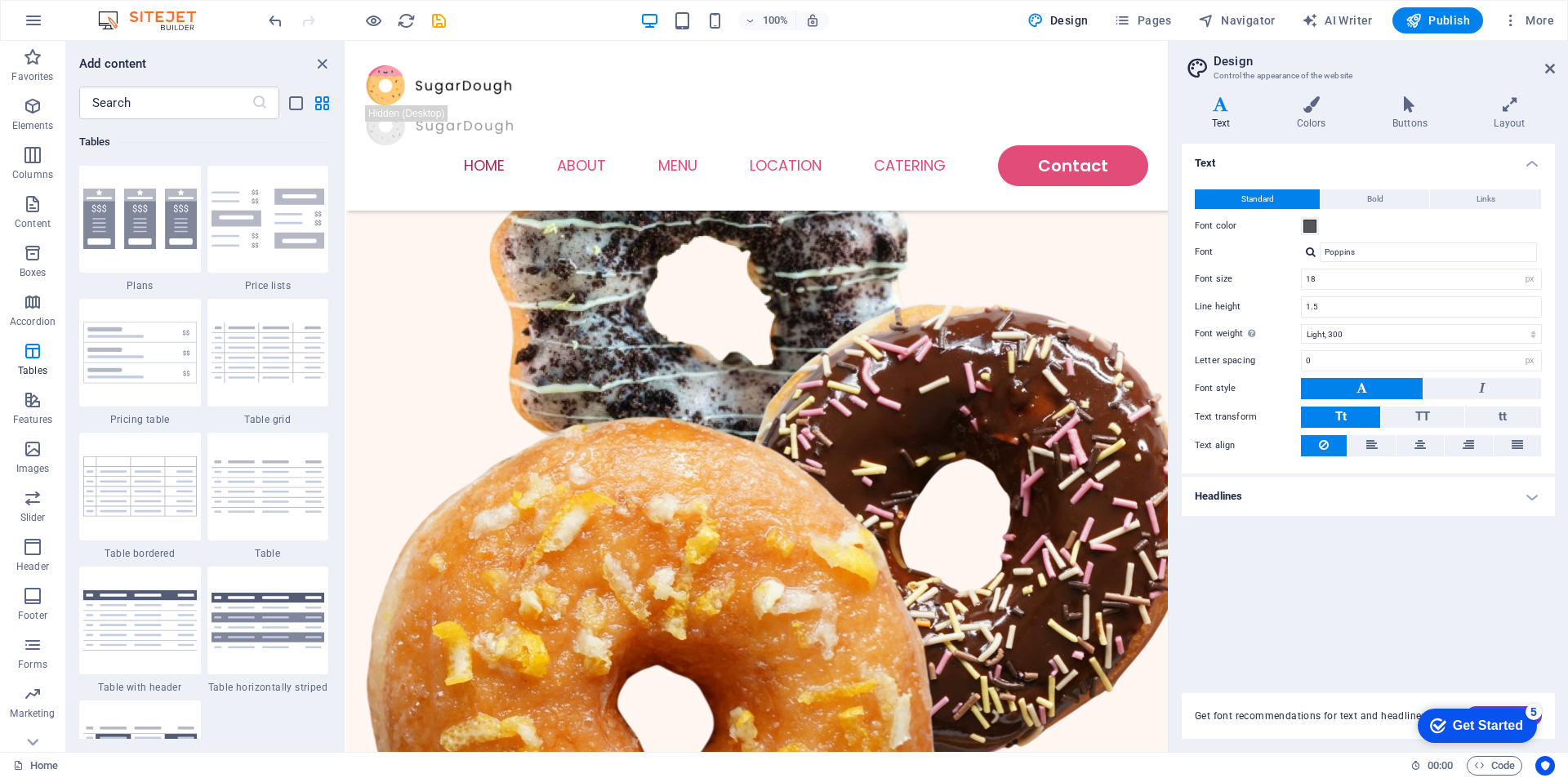
scroll to position [5656, 0]
click at [27, 455] on icon "button" at bounding box center [32, 449] width 20 height 20
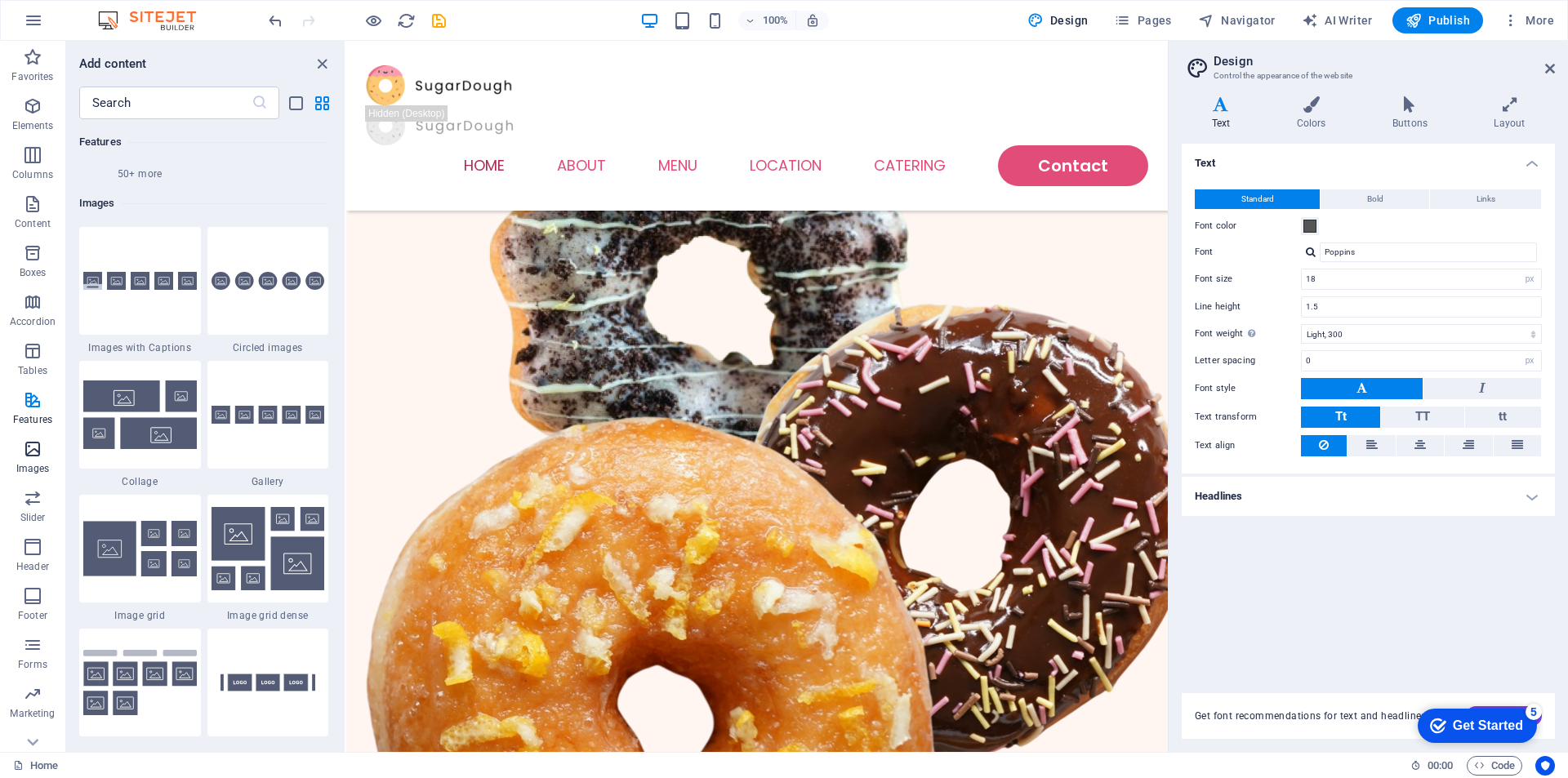
scroll to position [8281, 0]
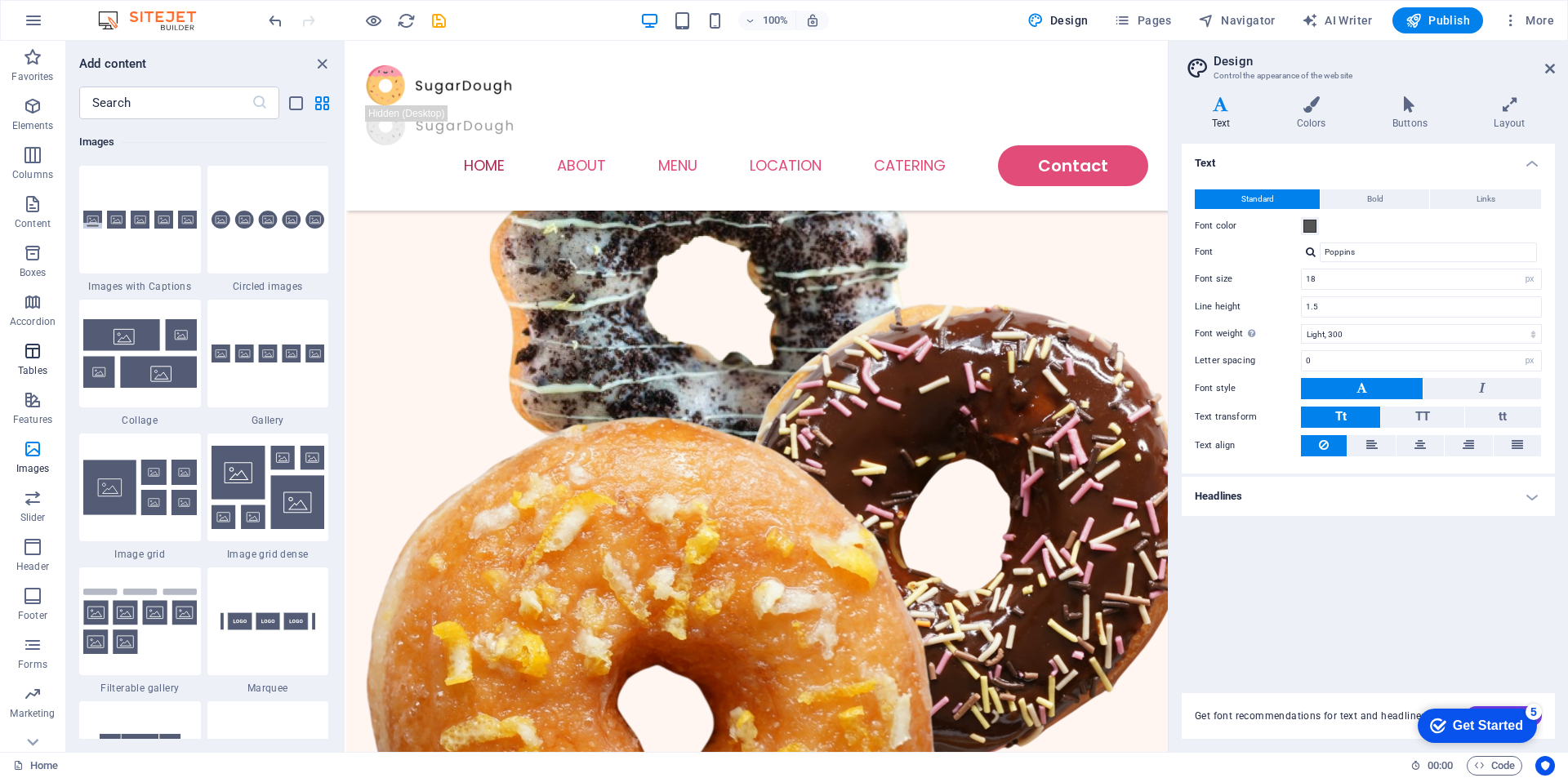
click at [40, 356] on icon "button" at bounding box center [32, 351] width 20 height 20
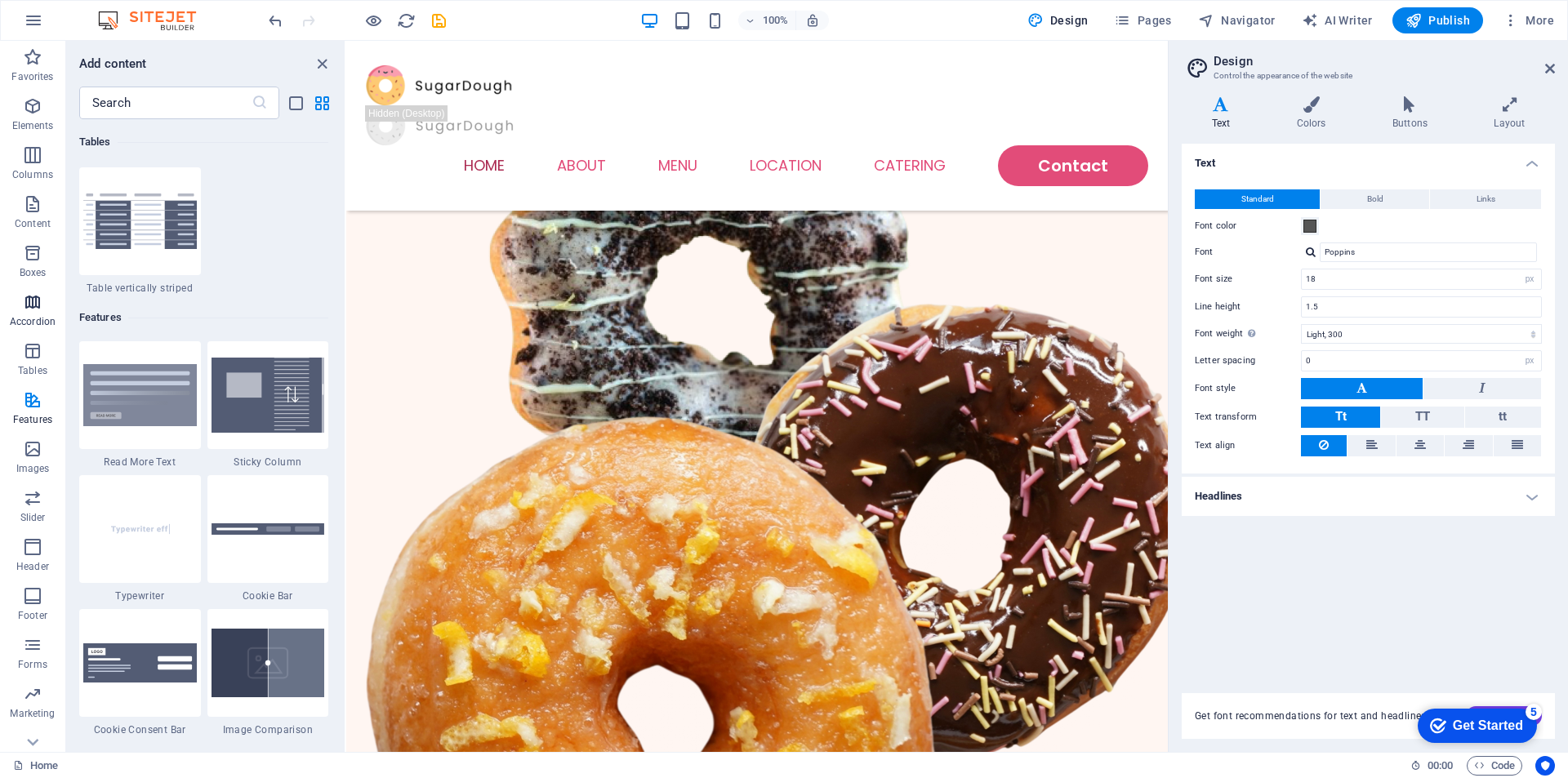
click at [43, 306] on span "Accordion" at bounding box center [32, 312] width 65 height 40
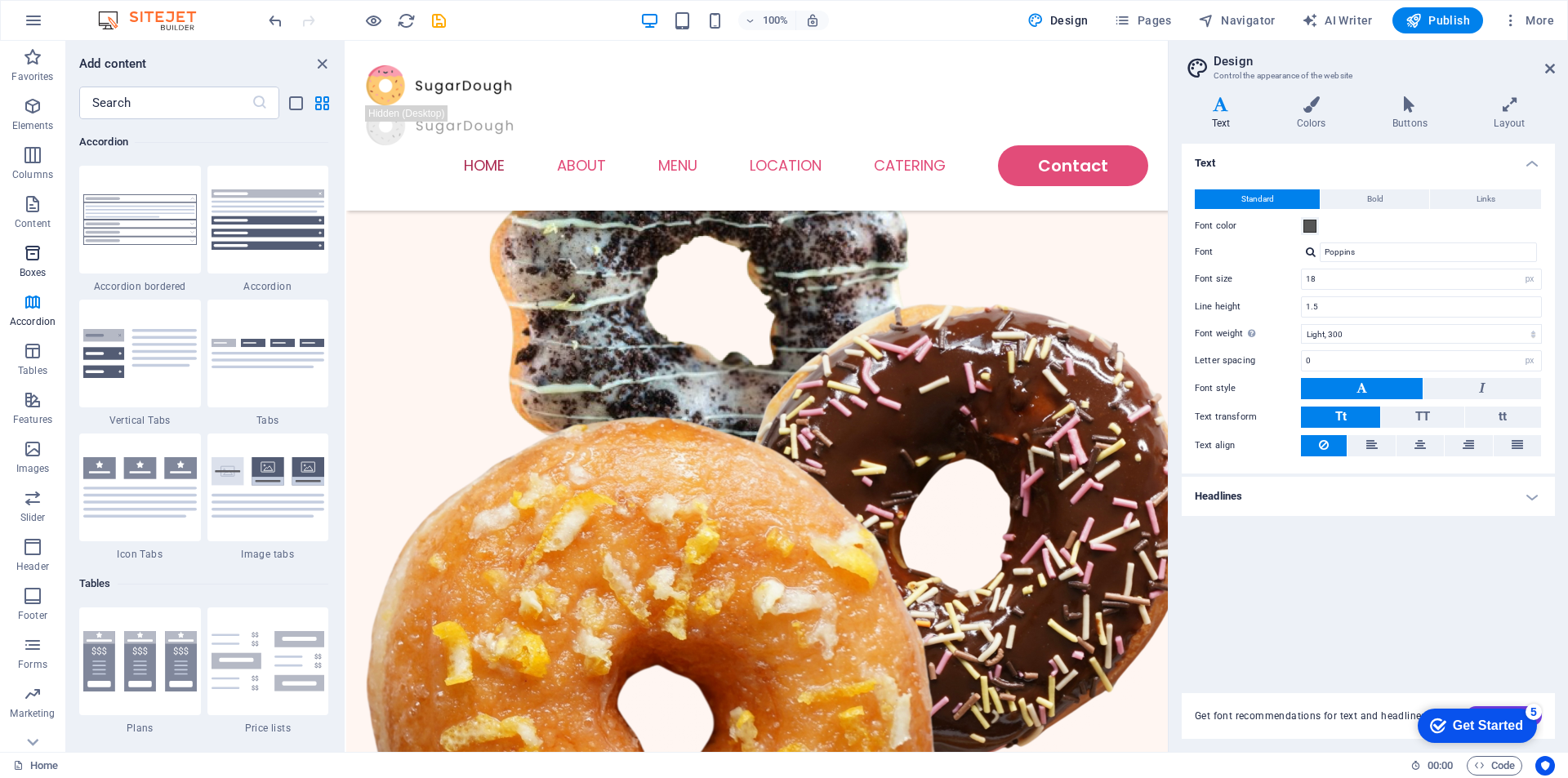
click at [25, 268] on p "Boxes" at bounding box center [33, 273] width 27 height 13
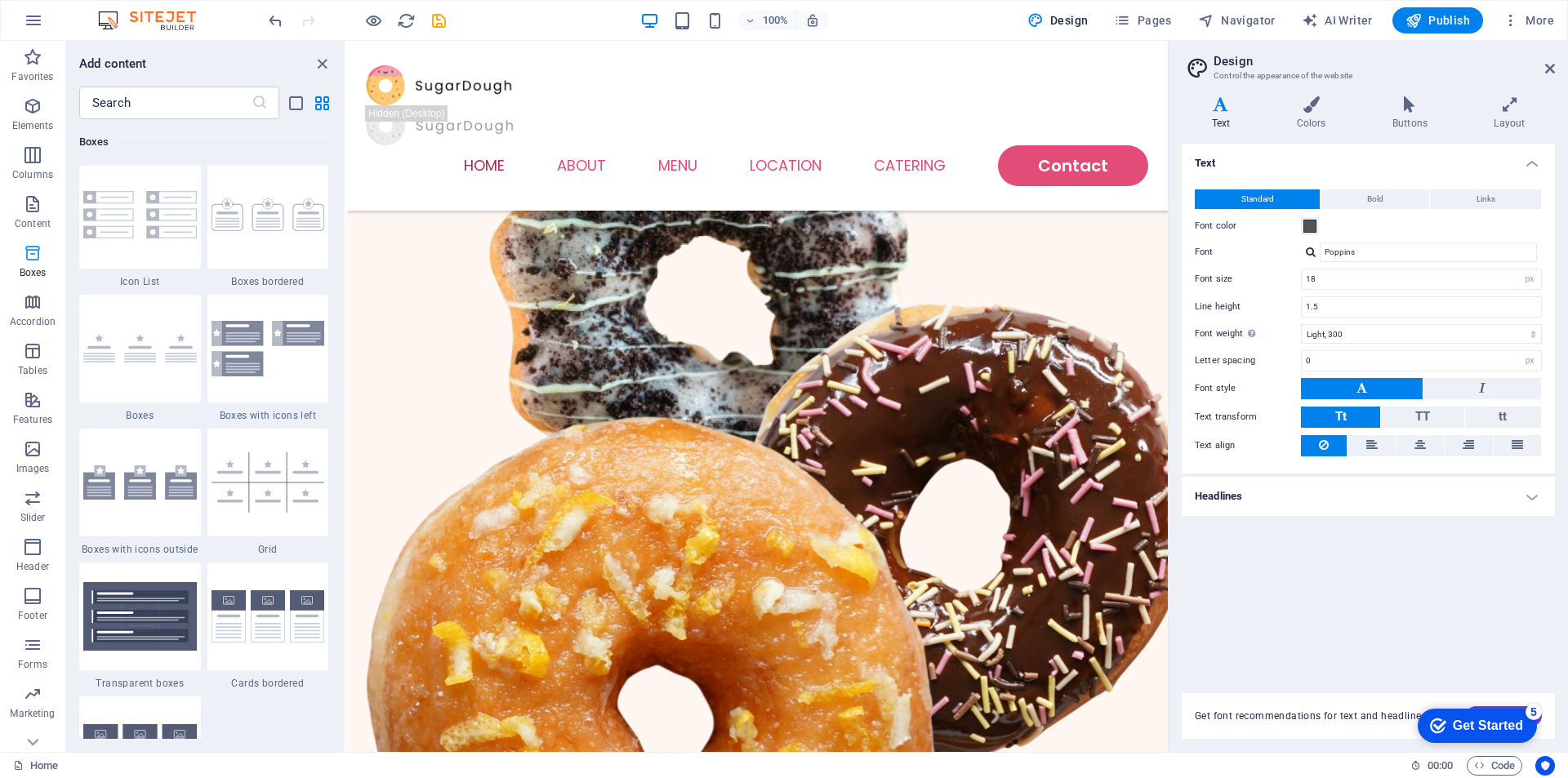
scroll to position [4505, 0]
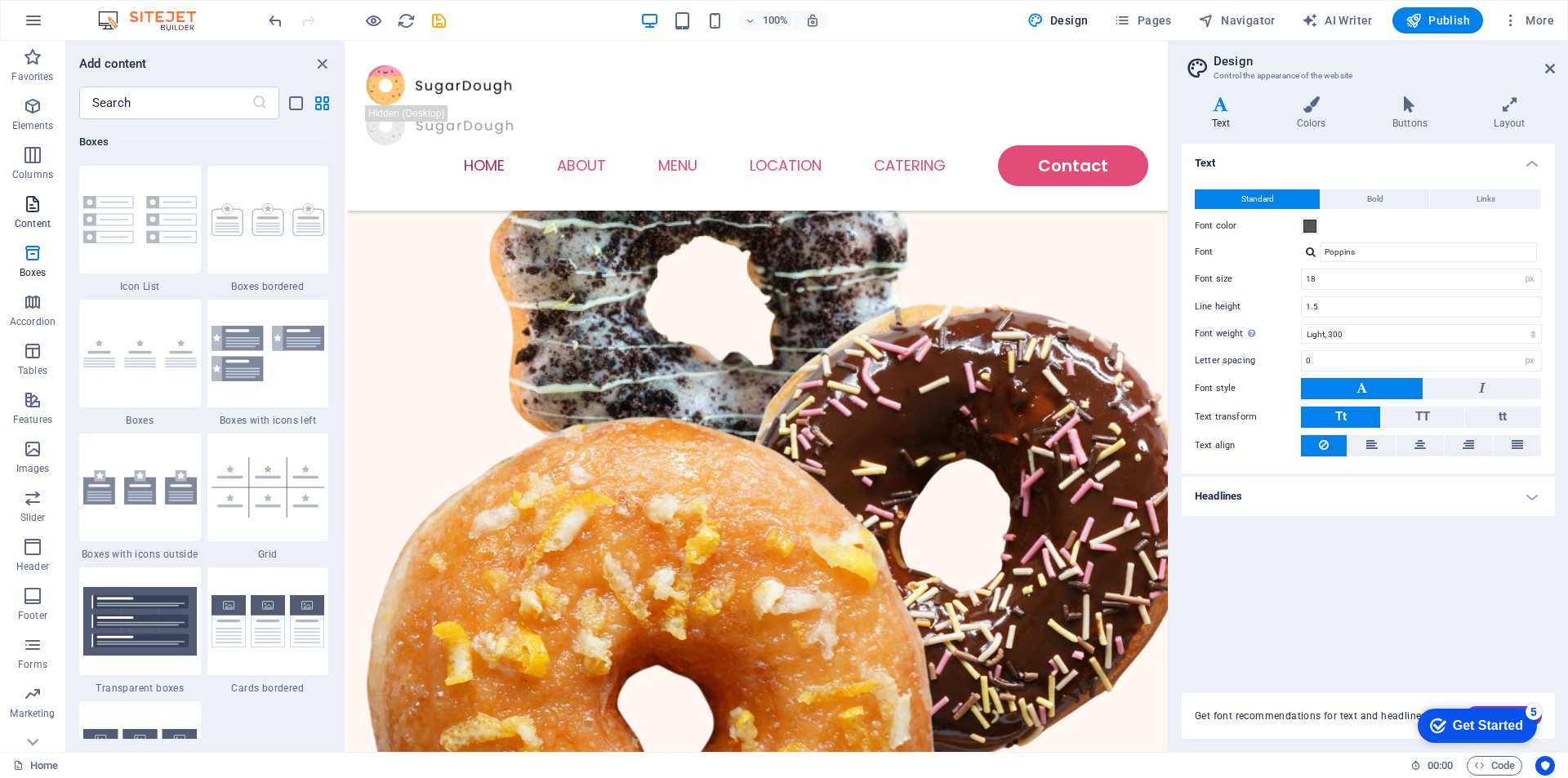
click at [26, 206] on icon "button" at bounding box center [32, 204] width 20 height 20
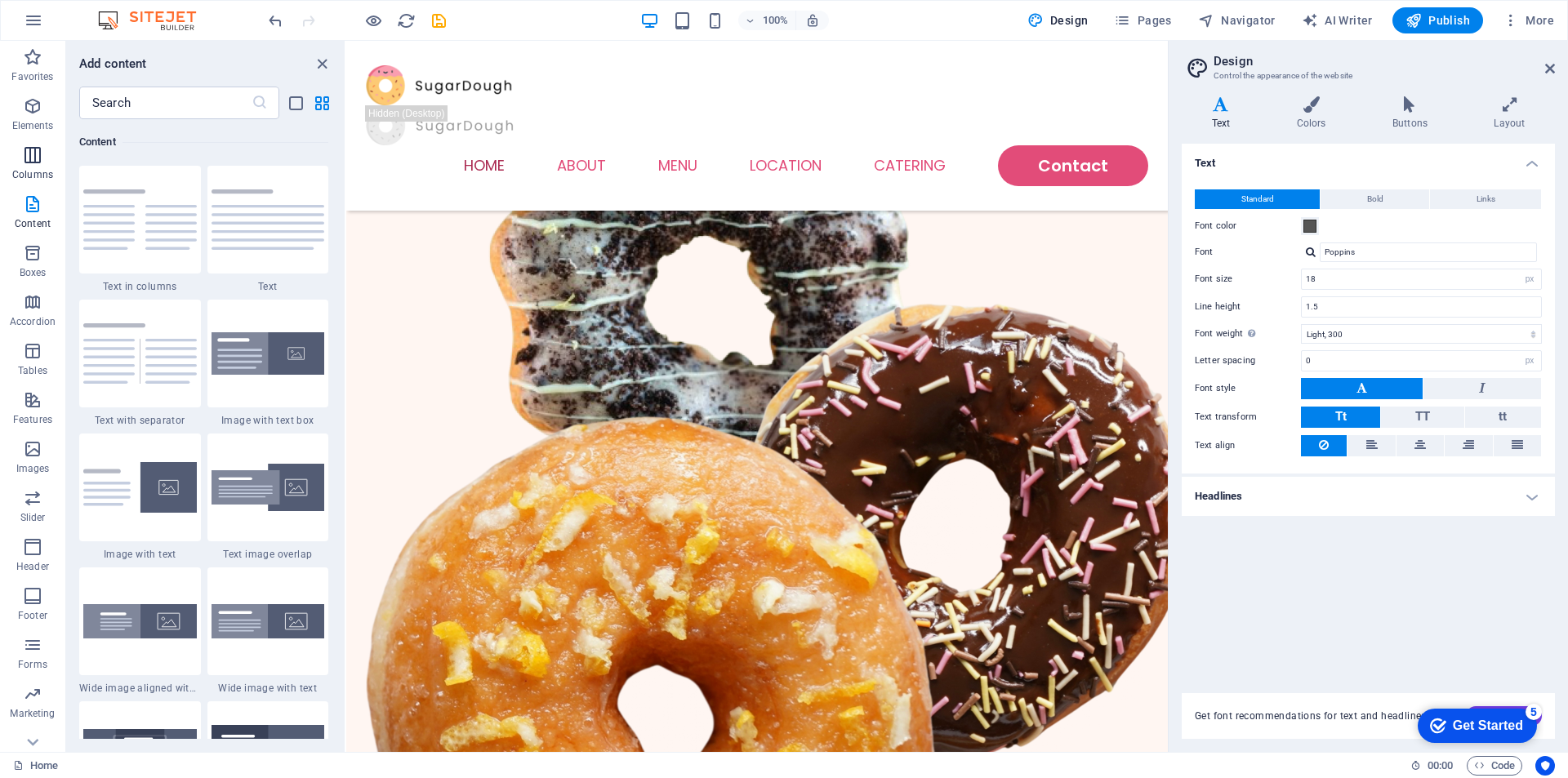
click at [25, 176] on p "Columns" at bounding box center [32, 174] width 41 height 13
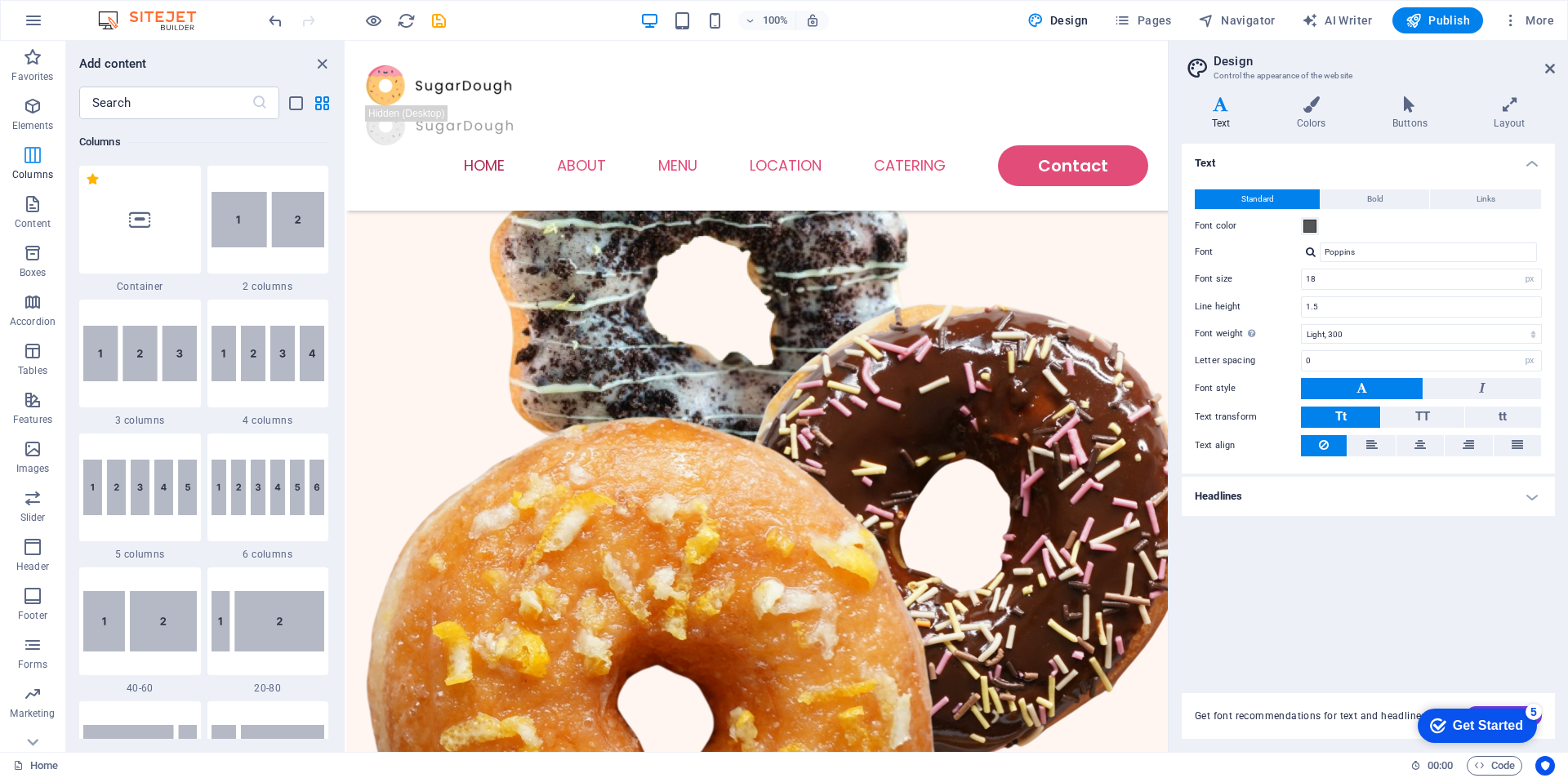
scroll to position [808, 0]
click at [28, 123] on p "Elements" at bounding box center [33, 125] width 41 height 13
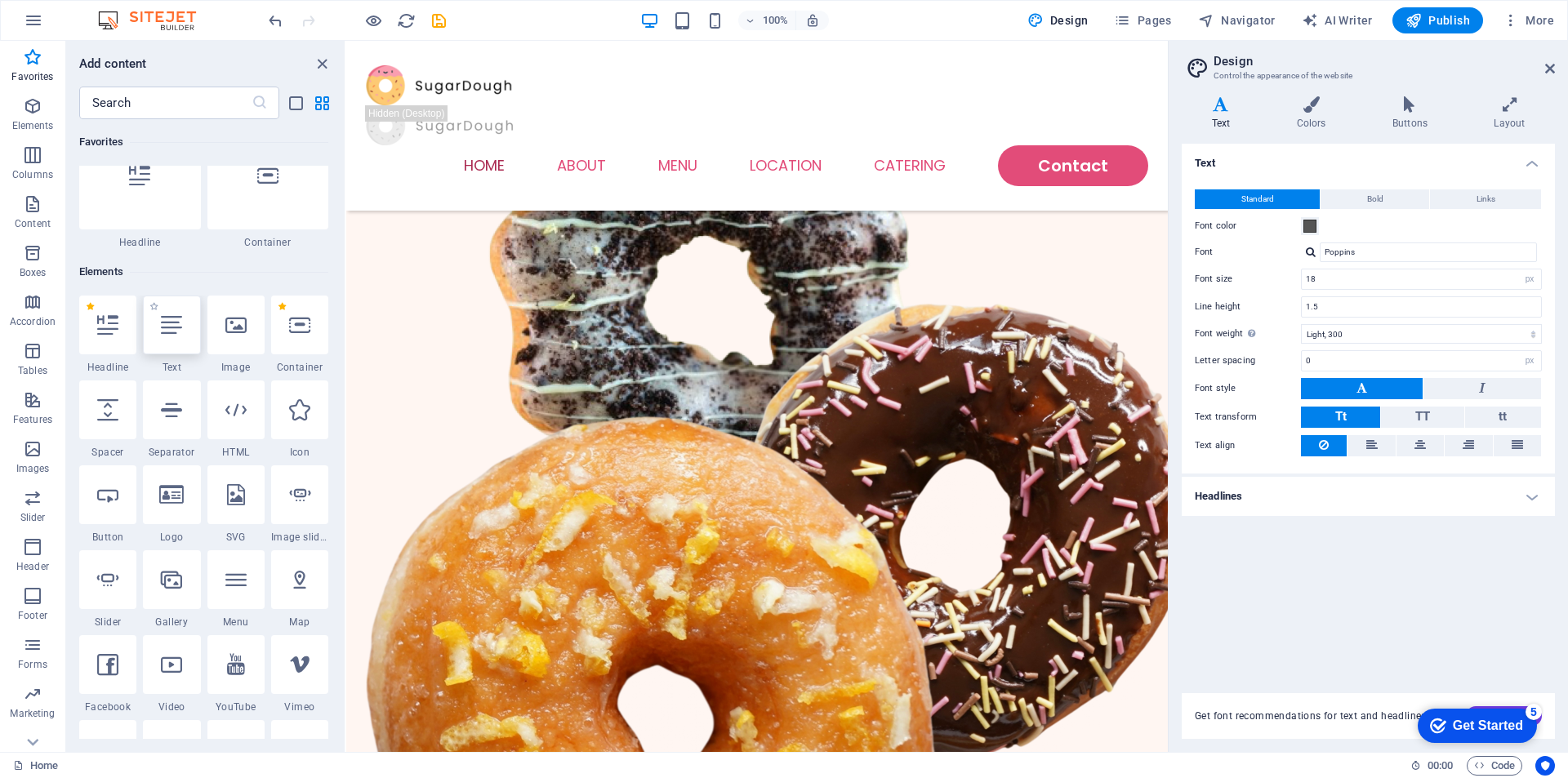
scroll to position [0, 0]
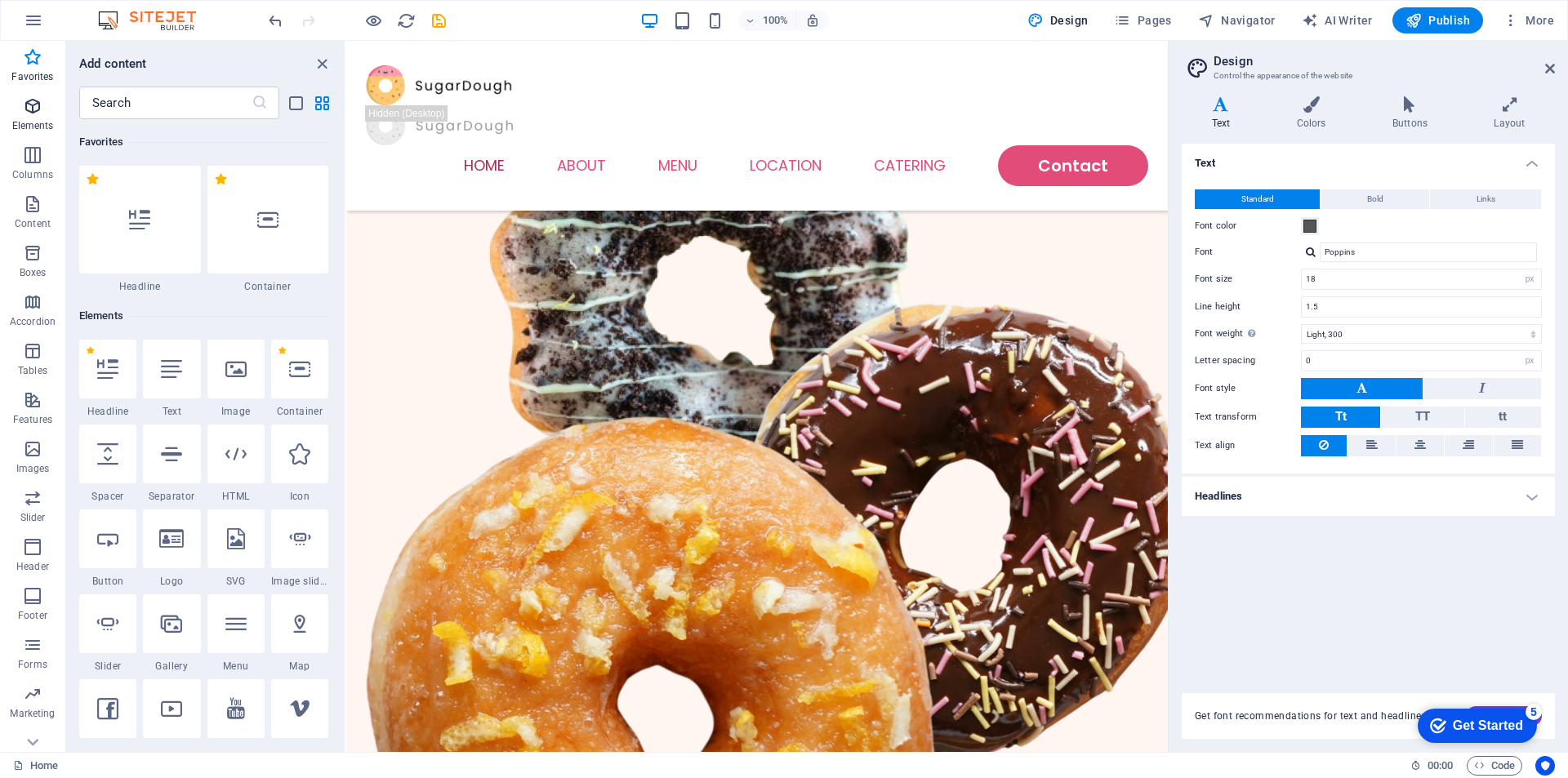
click at [30, 101] on icon "button" at bounding box center [32, 106] width 20 height 20
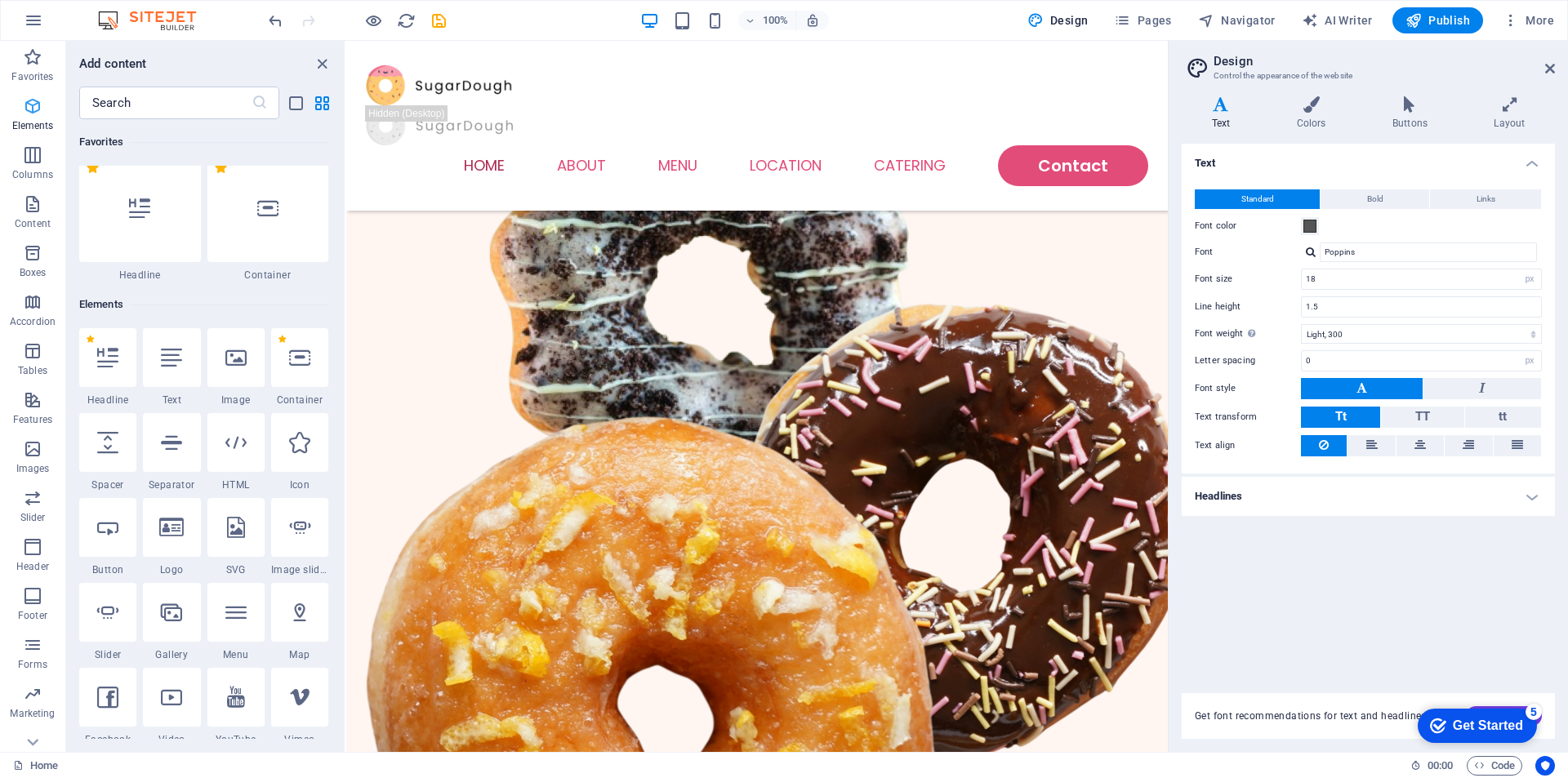
scroll to position [174, 0]
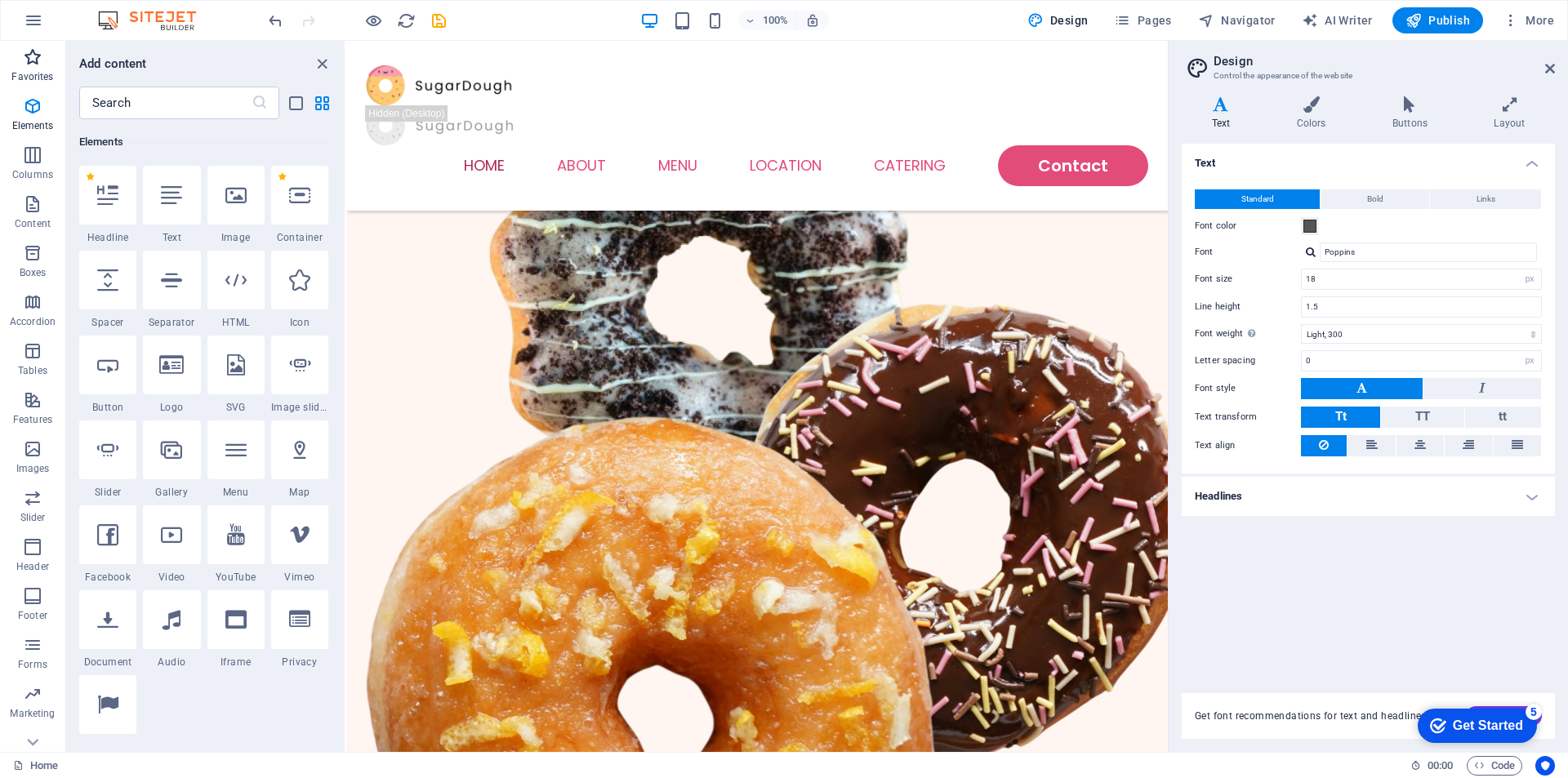
click at [23, 74] on p "Favorites" at bounding box center [32, 76] width 41 height 13
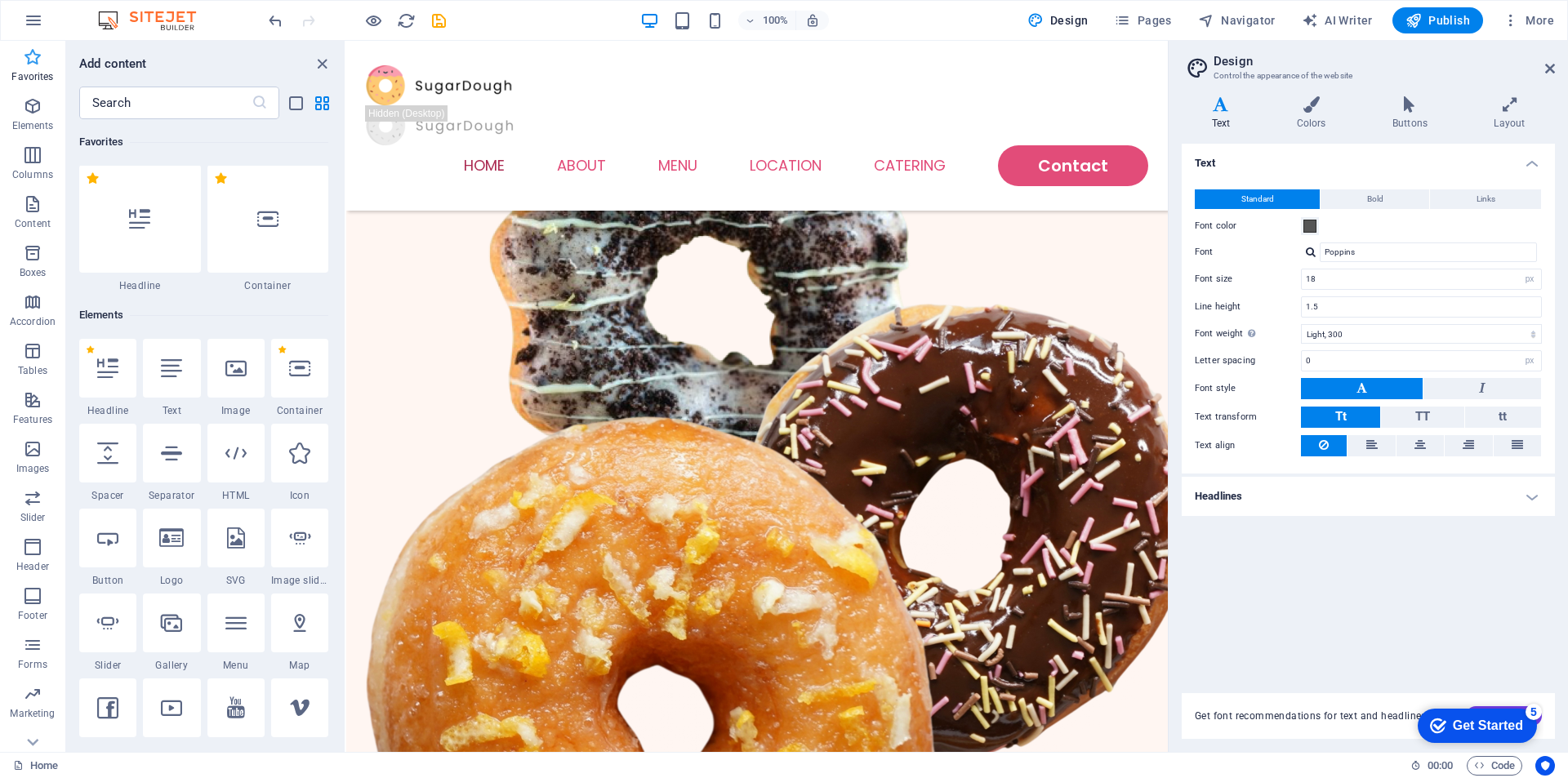
scroll to position [0, 0]
click at [41, 22] on icon "button" at bounding box center [33, 20] width 20 height 20
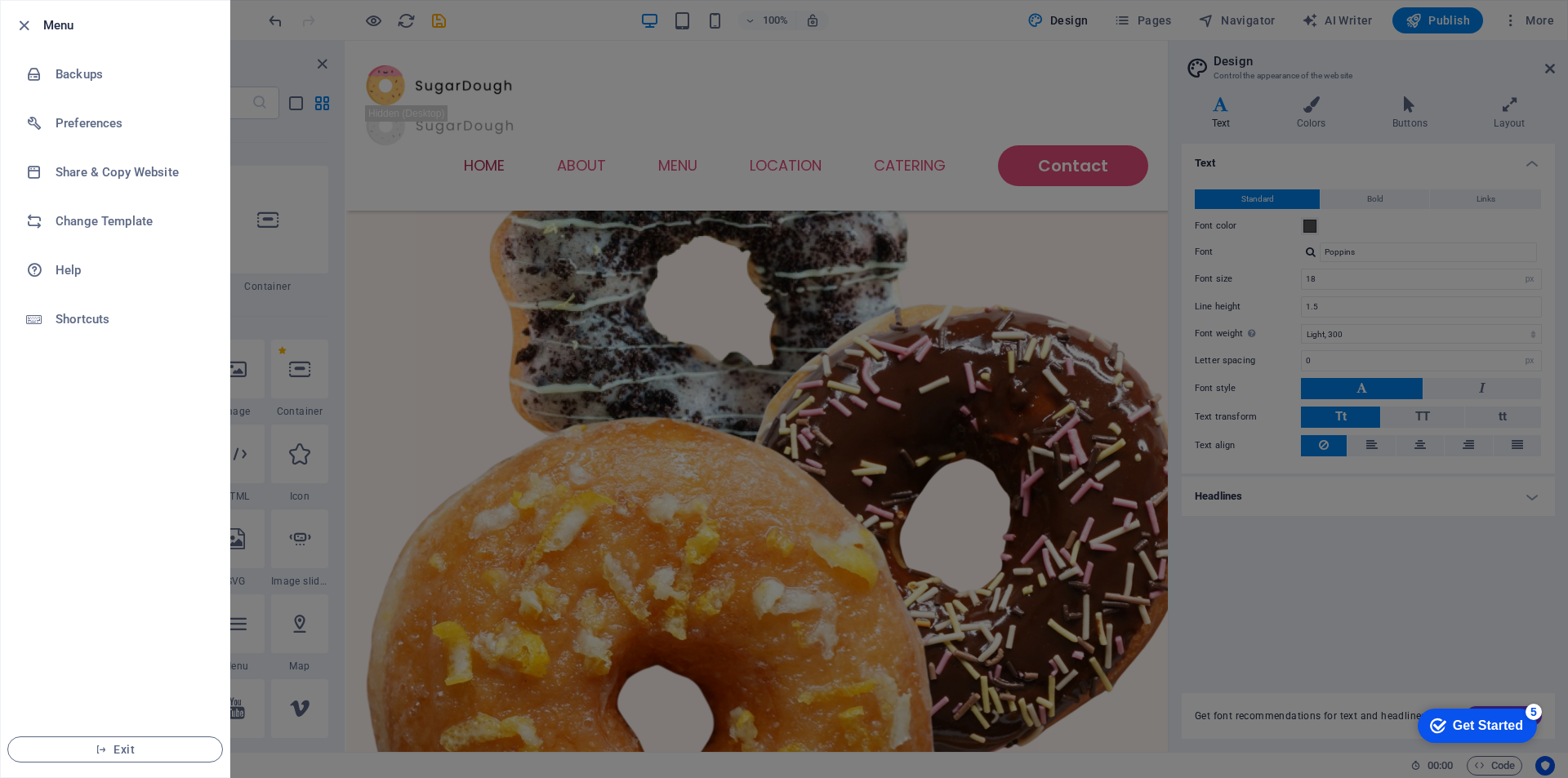
click at [363, 362] on div at bounding box center [784, 389] width 1568 height 778
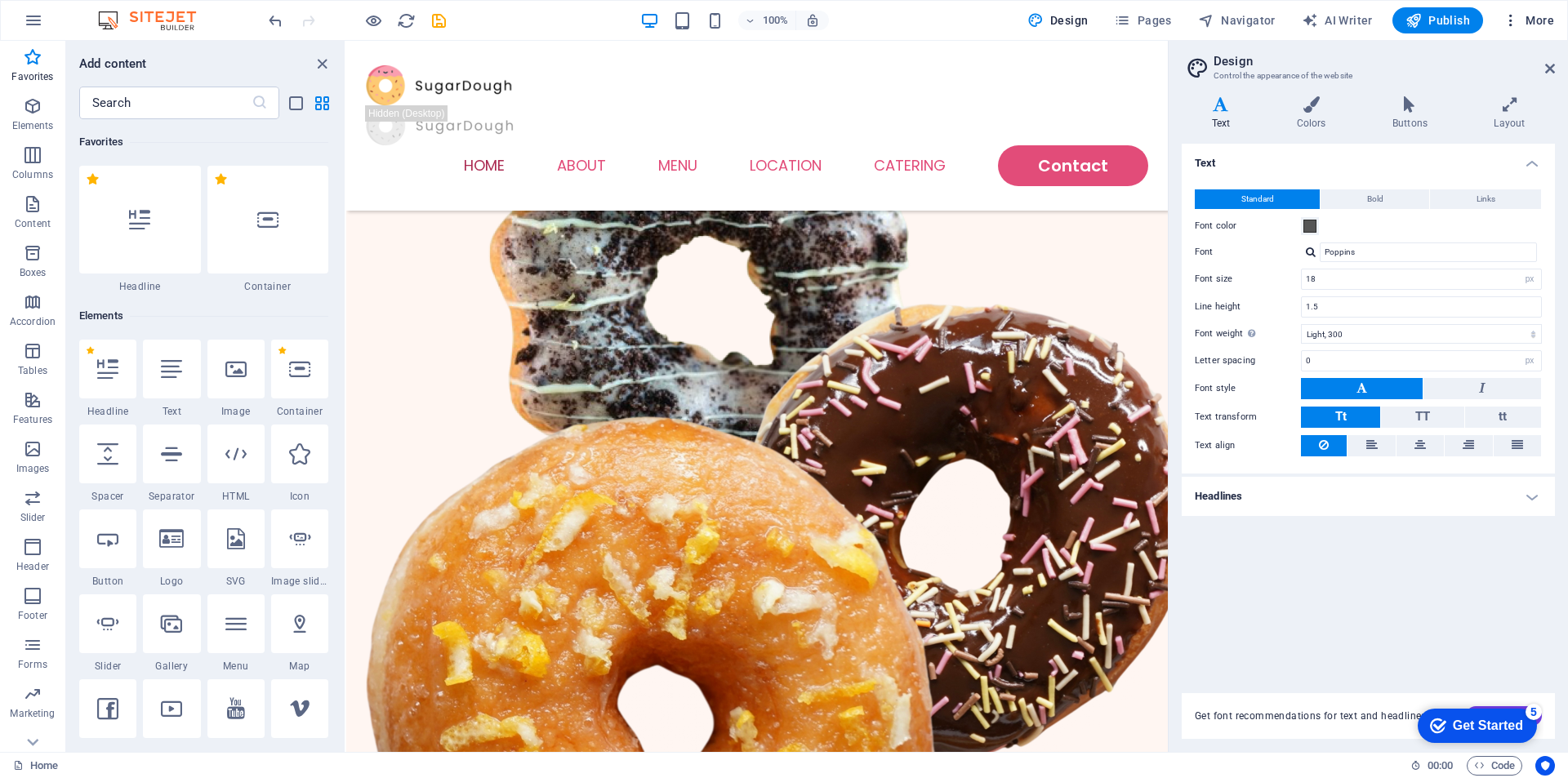
click at [1509, 15] on icon "button" at bounding box center [1510, 20] width 16 height 16
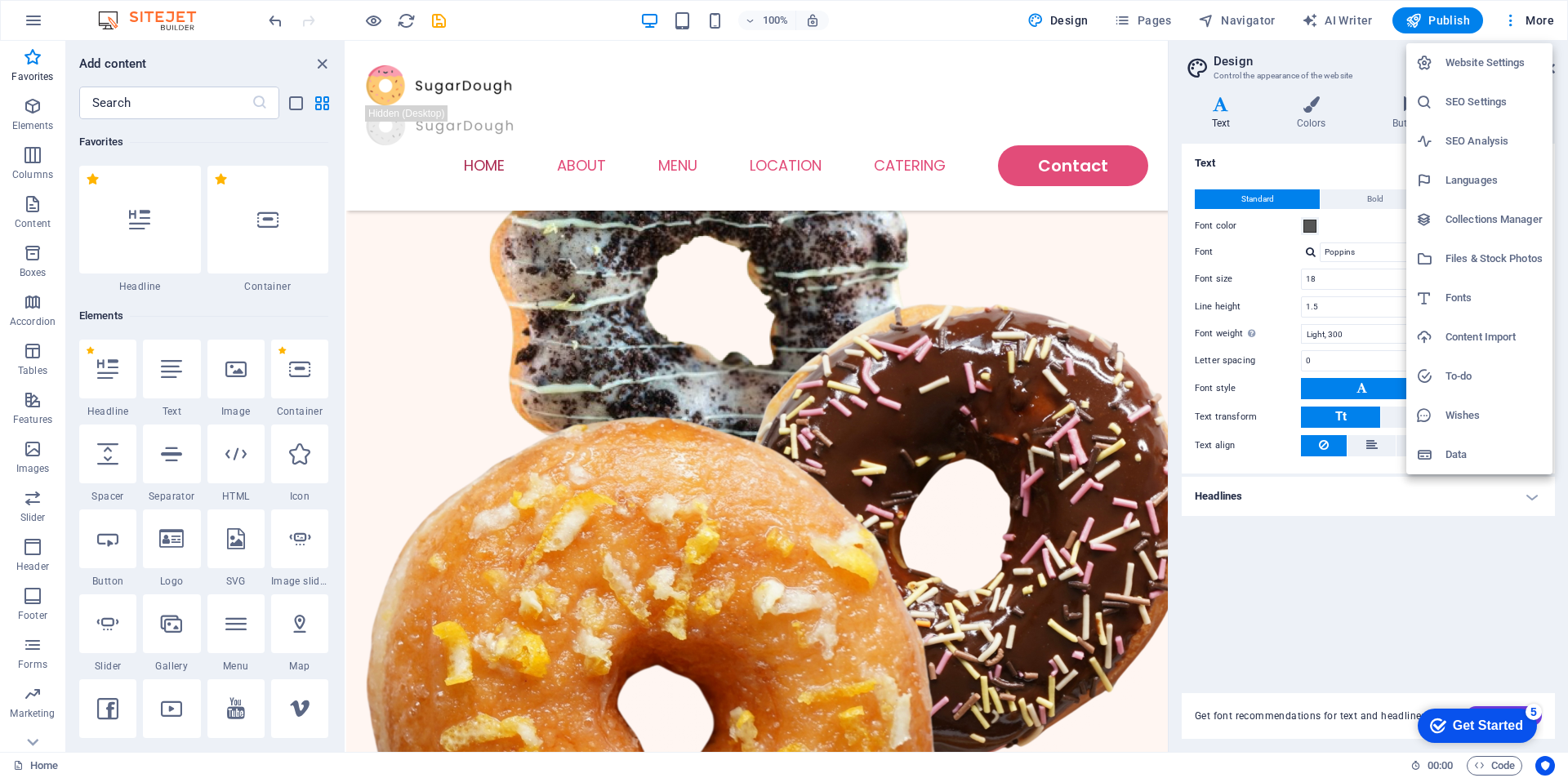
click at [1461, 67] on h6 "Website Settings" at bounding box center [1494, 62] width 97 height 20
